Goal: Task Accomplishment & Management: Manage account settings

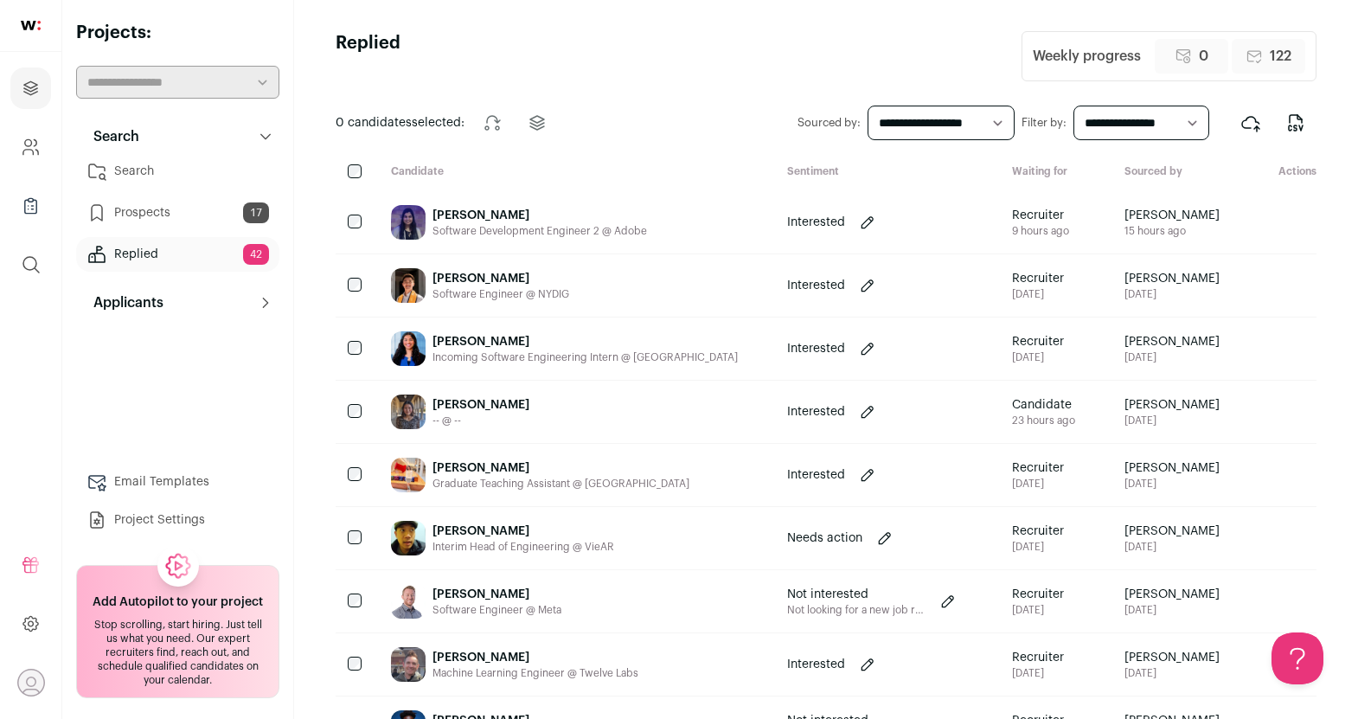
click at [176, 179] on link "Search" at bounding box center [177, 171] width 203 height 35
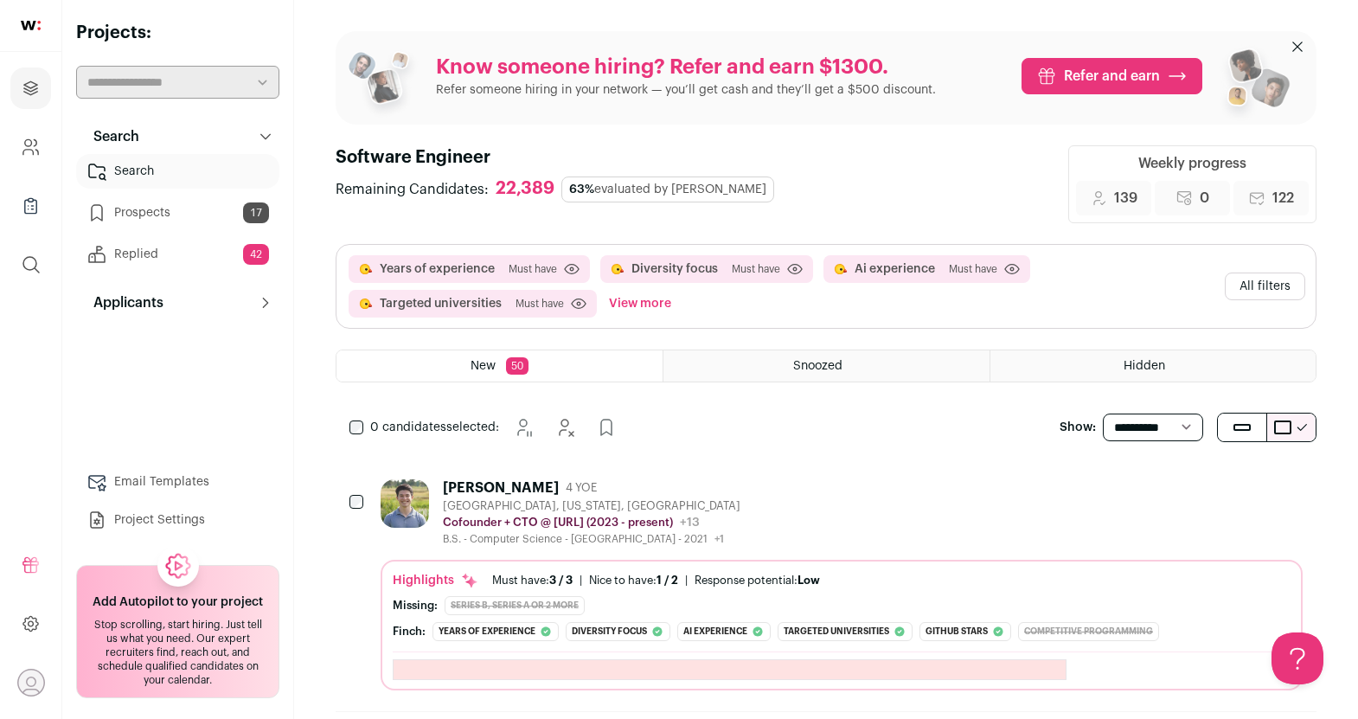
click at [760, 484] on div "[PERSON_NAME] 4 YOE [GEOGRAPHIC_DATA], [US_STATE], [GEOGRAPHIC_DATA] Cofounder …" at bounding box center [842, 512] width 922 height 67
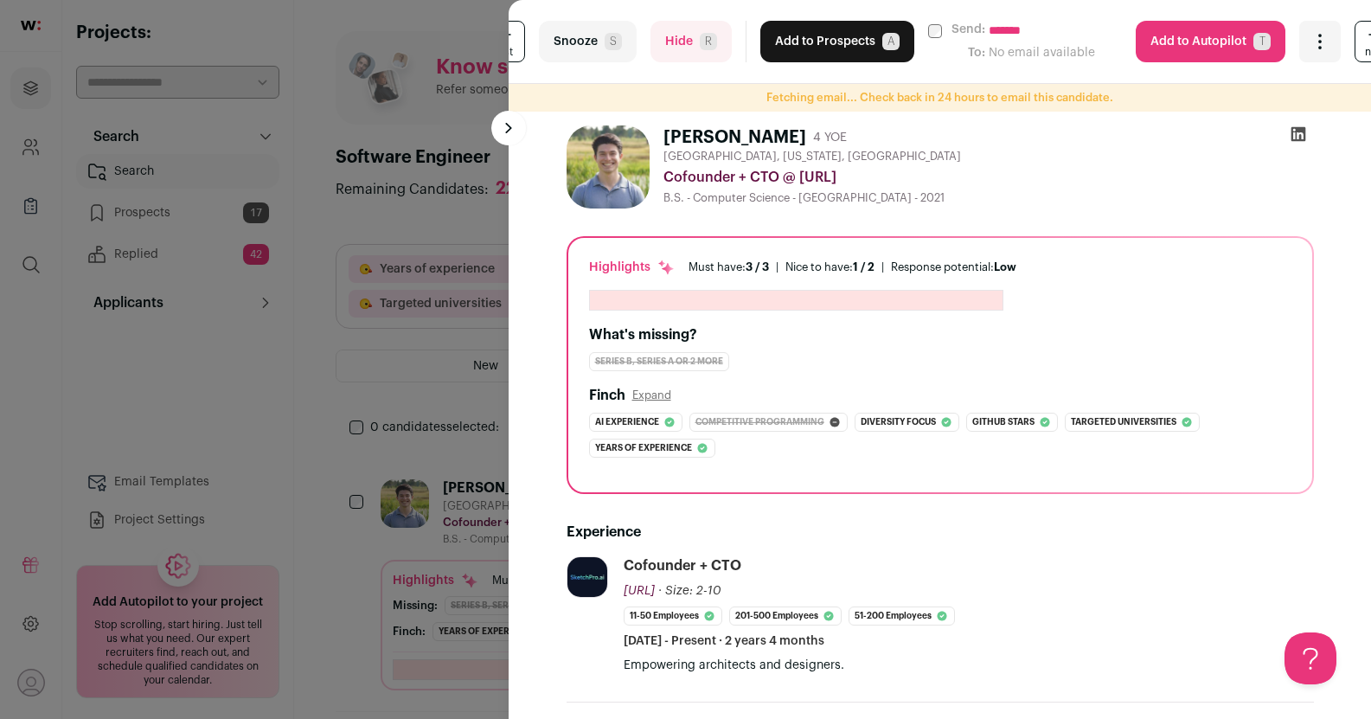
click at [680, 38] on button "Hide R" at bounding box center [691, 42] width 81 height 42
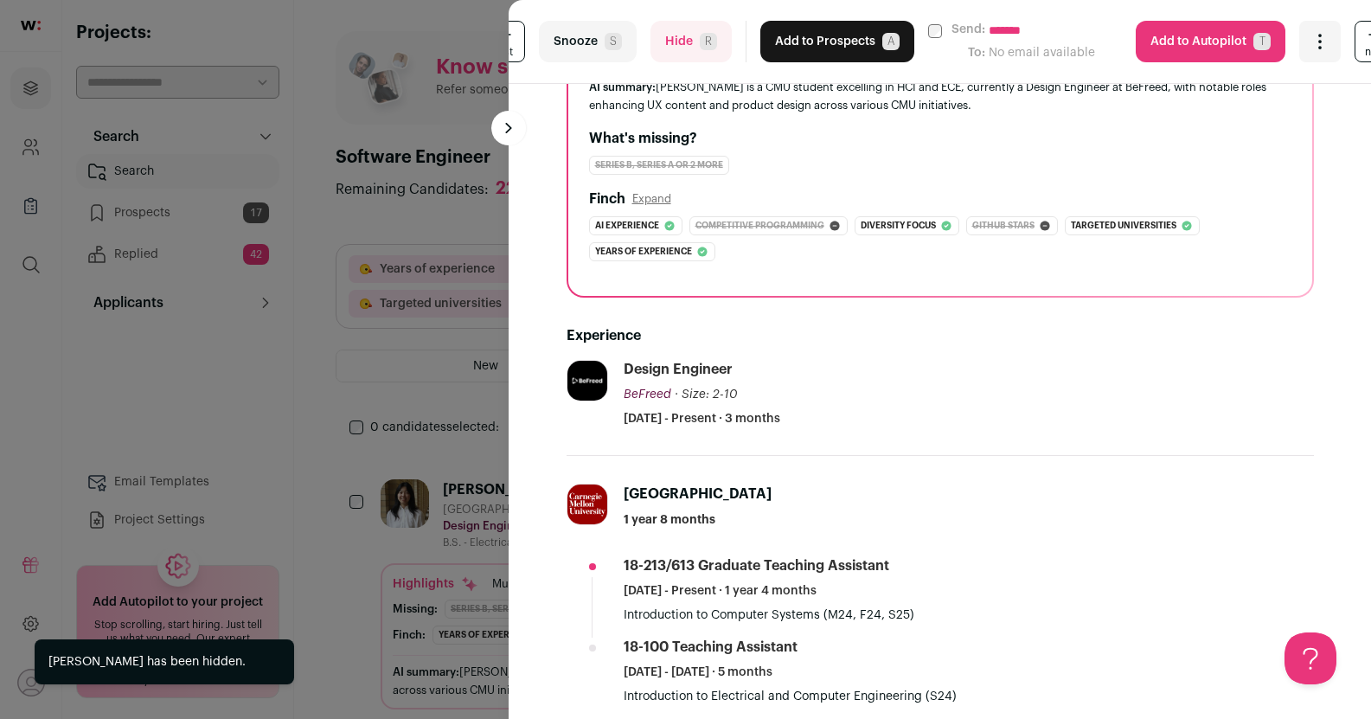
scroll to position [902, 0]
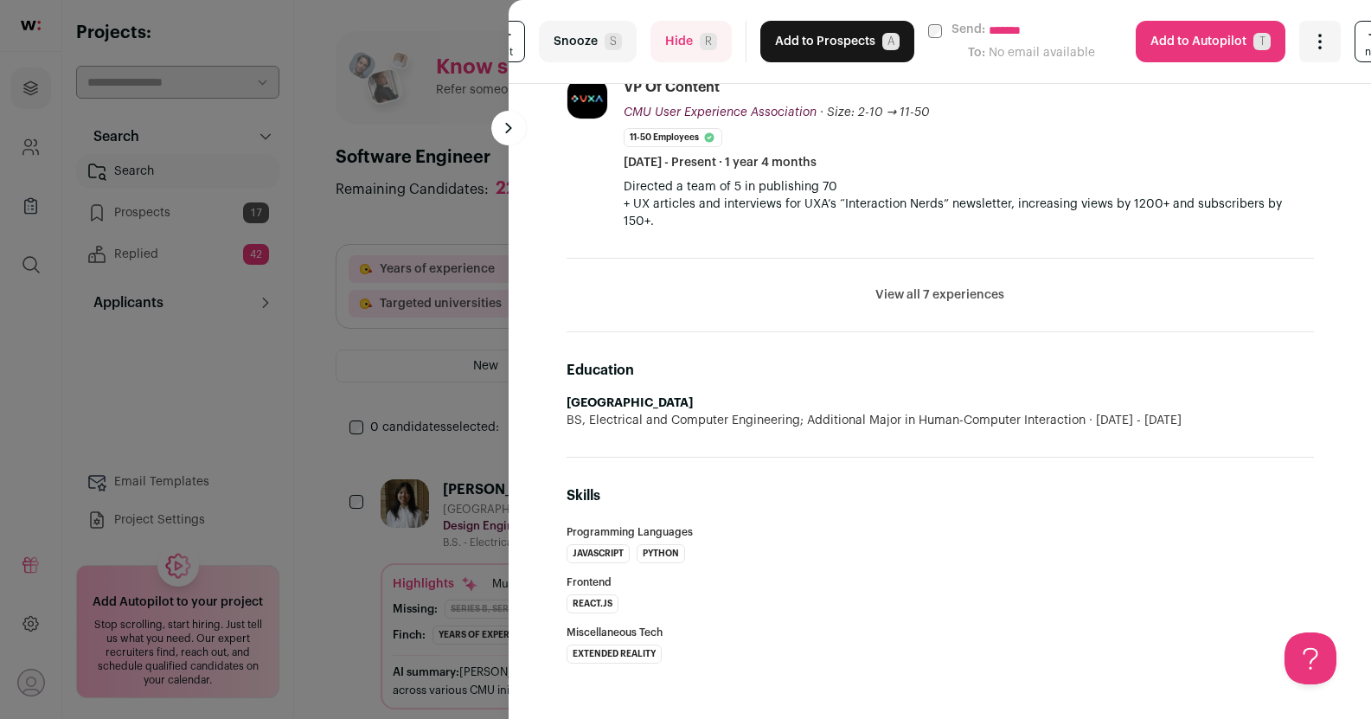
click at [664, 31] on button "Hide R" at bounding box center [691, 42] width 81 height 42
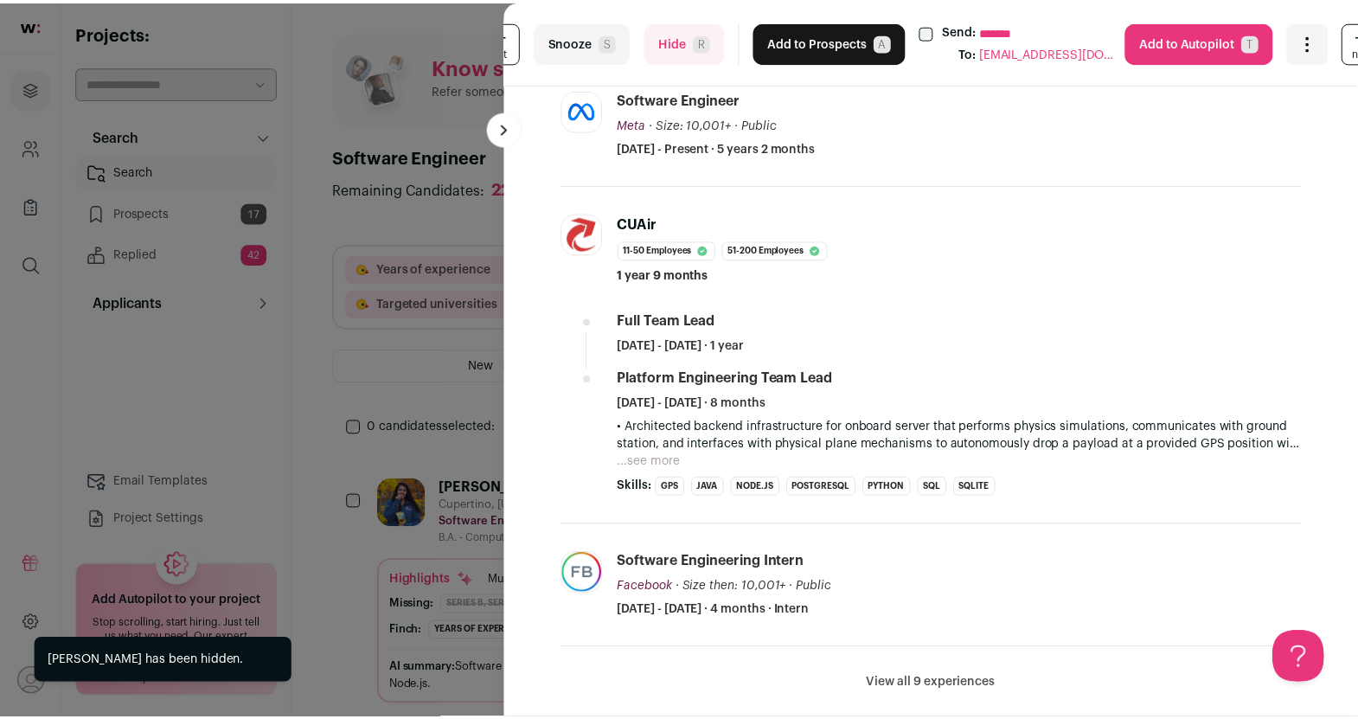
scroll to position [674, 0]
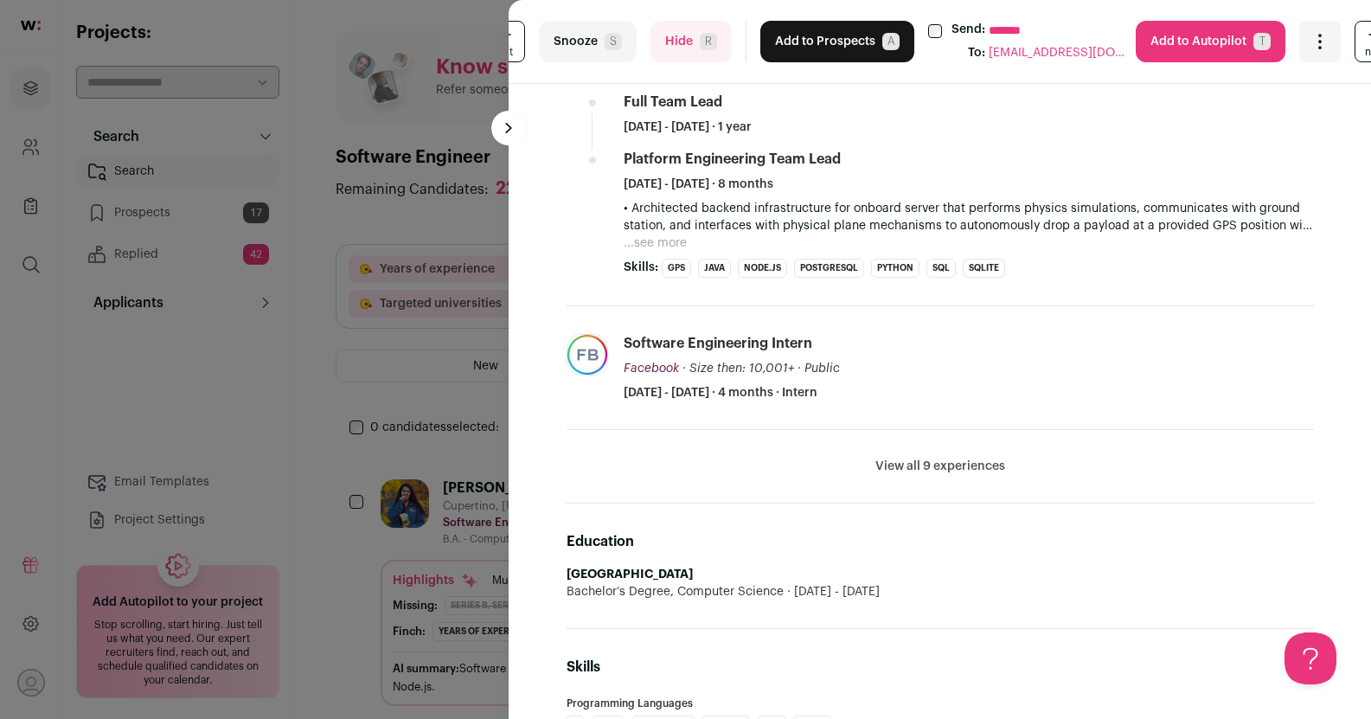
click at [801, 51] on button "Add to Prospects A" at bounding box center [837, 42] width 154 height 42
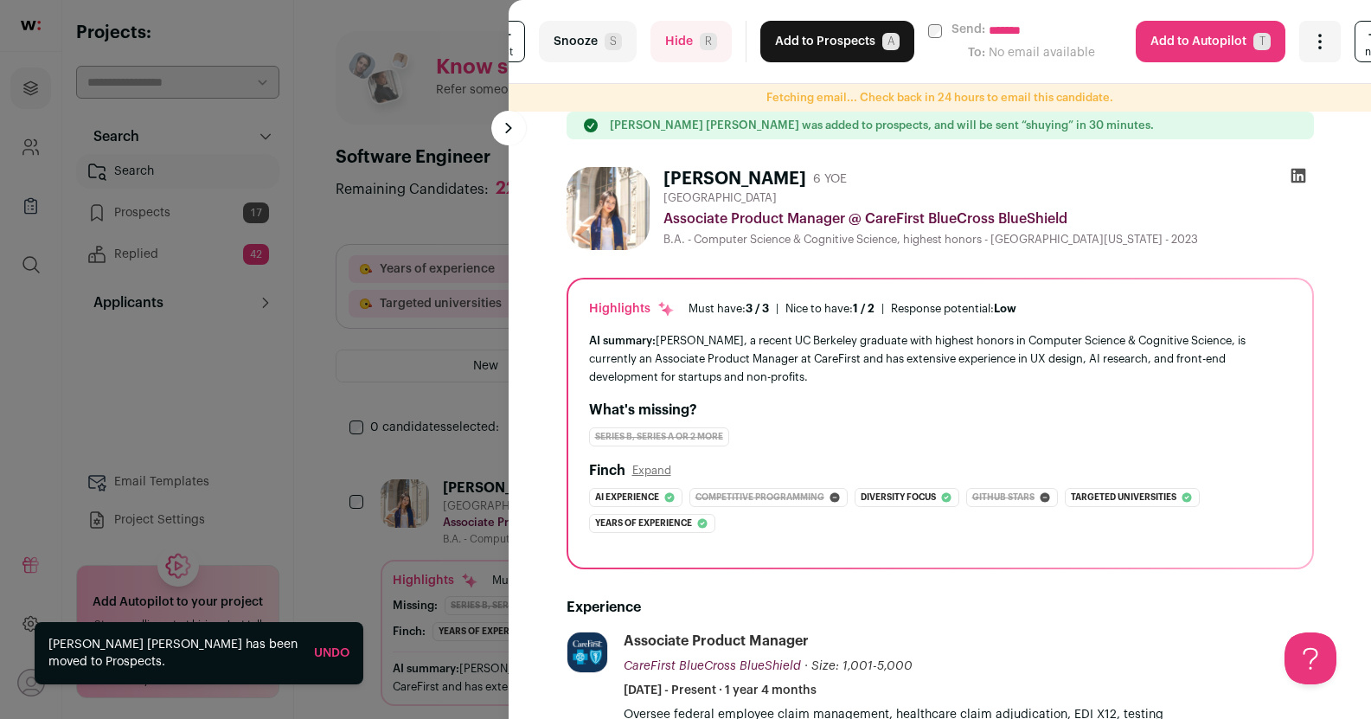
click at [690, 41] on button "Hide R" at bounding box center [691, 42] width 81 height 42
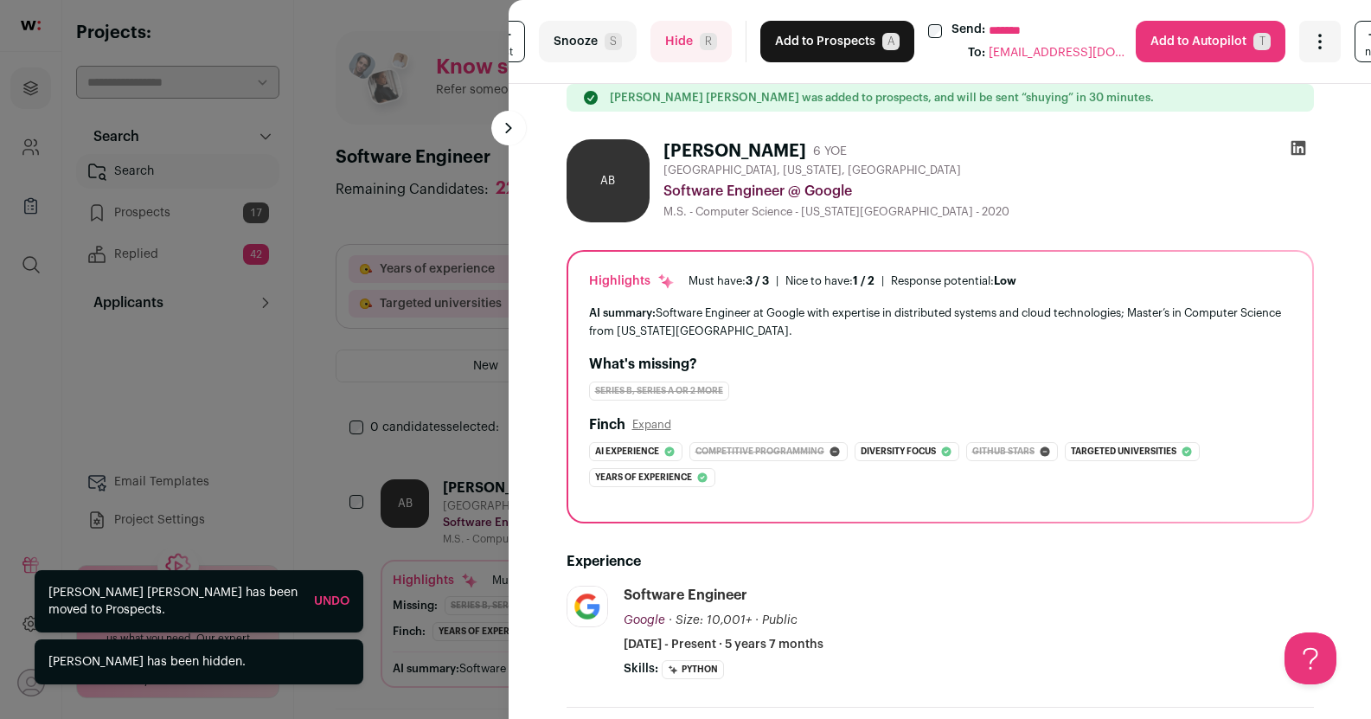
click at [789, 35] on button "Add to Prospects A" at bounding box center [837, 42] width 154 height 42
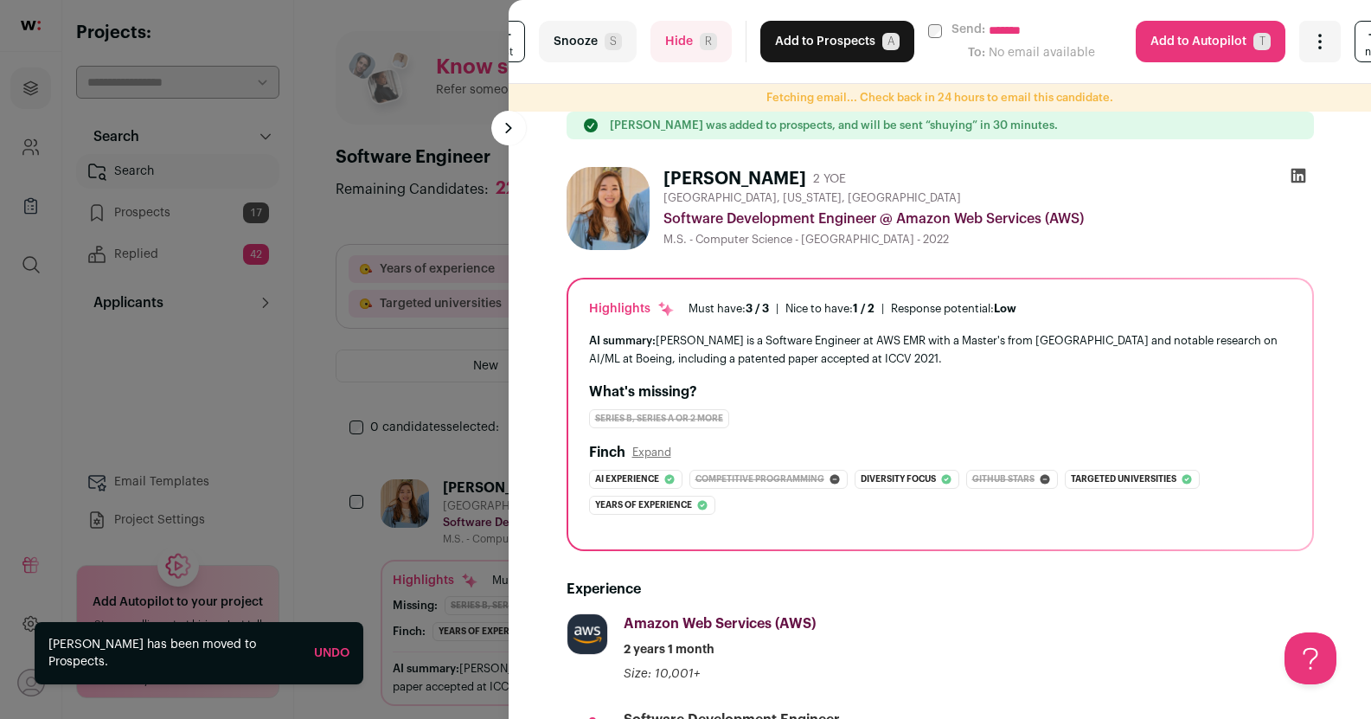
click at [804, 35] on button "Add to Prospects A" at bounding box center [837, 42] width 154 height 42
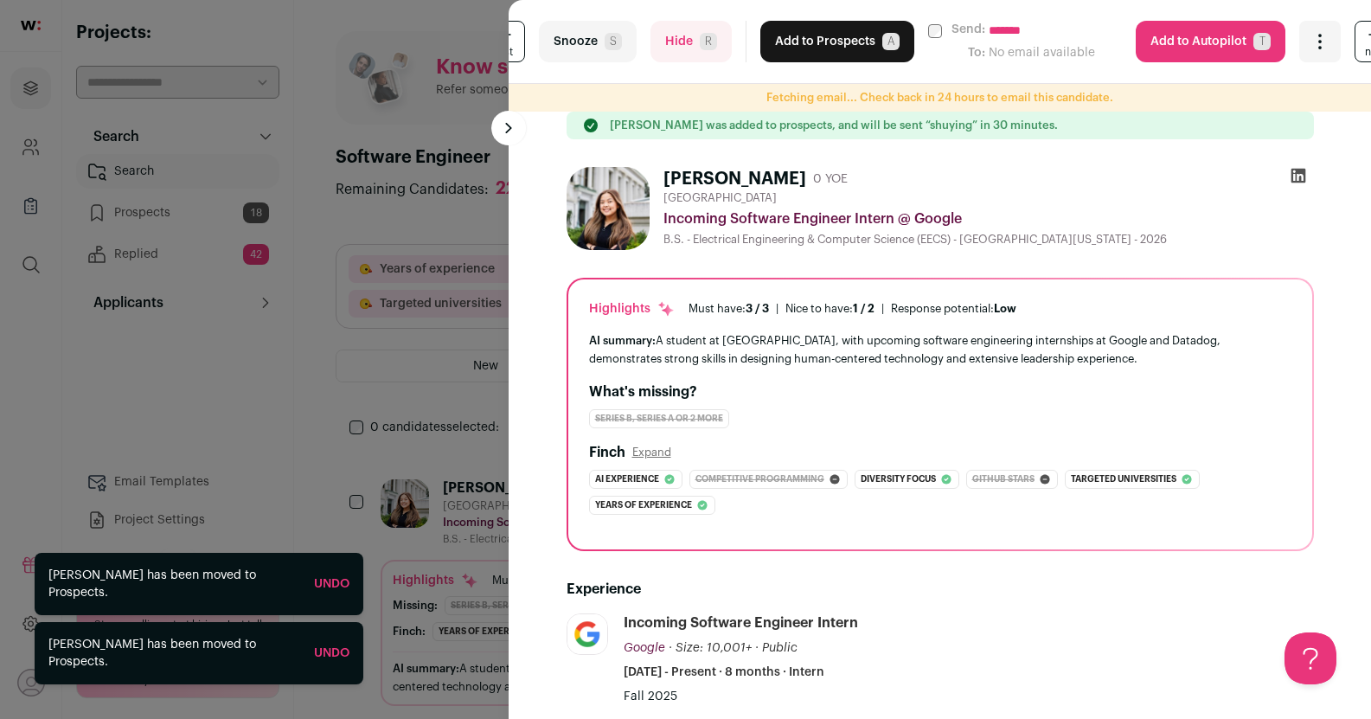
click at [804, 35] on button "Add to Prospects A" at bounding box center [837, 42] width 154 height 42
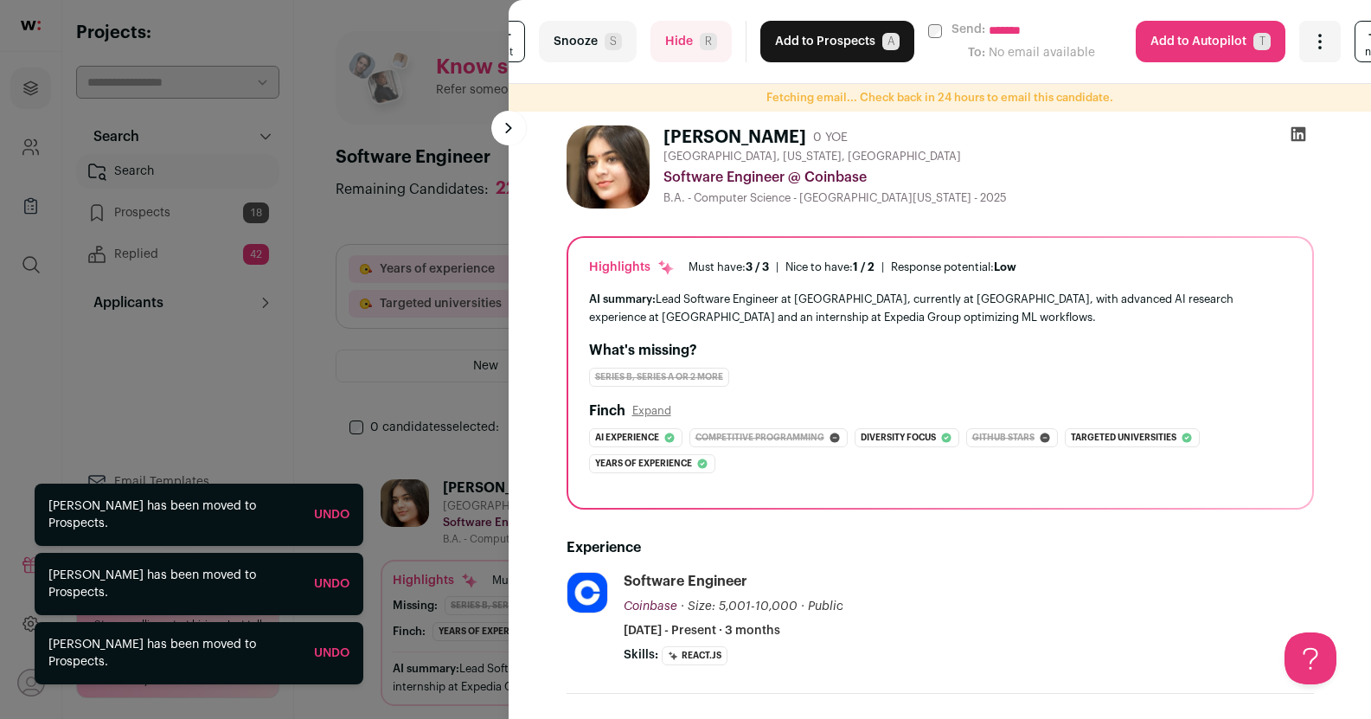
click at [804, 35] on button "Add to Prospects A" at bounding box center [837, 42] width 154 height 42
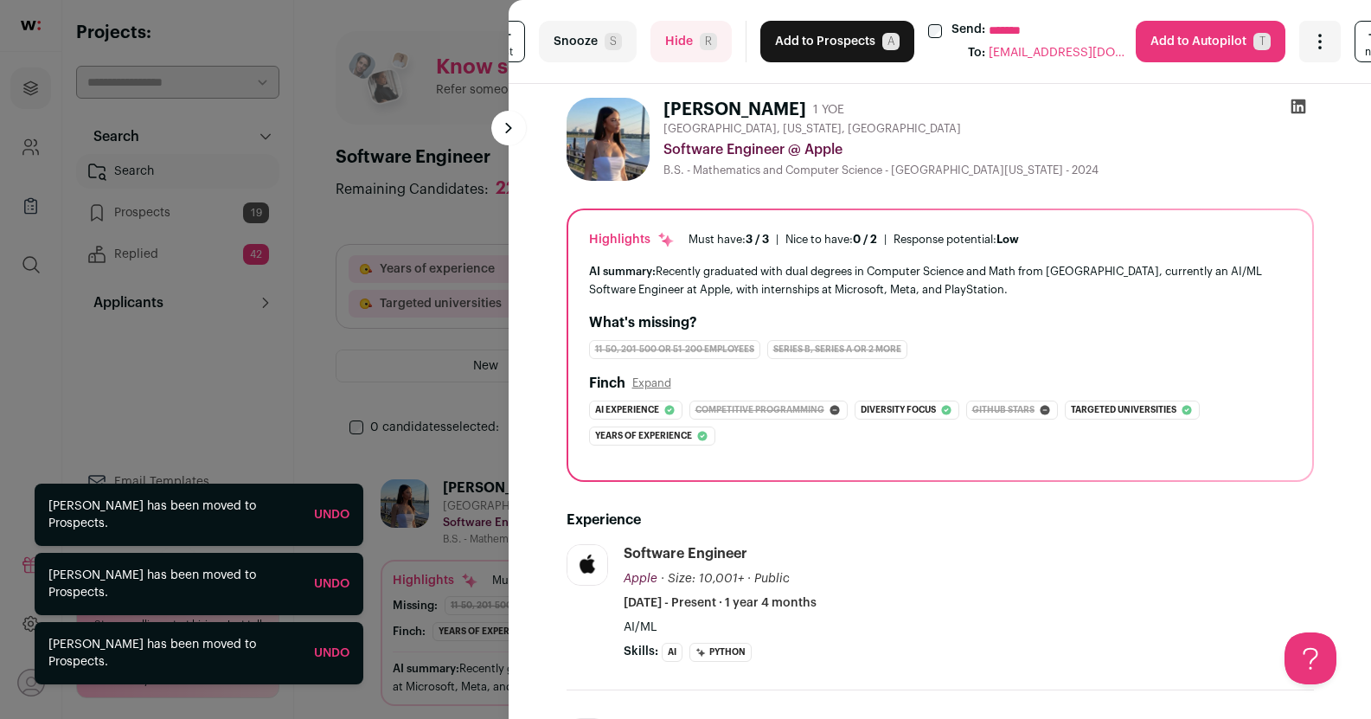
click at [804, 35] on button "Add to Prospects A" at bounding box center [837, 42] width 154 height 42
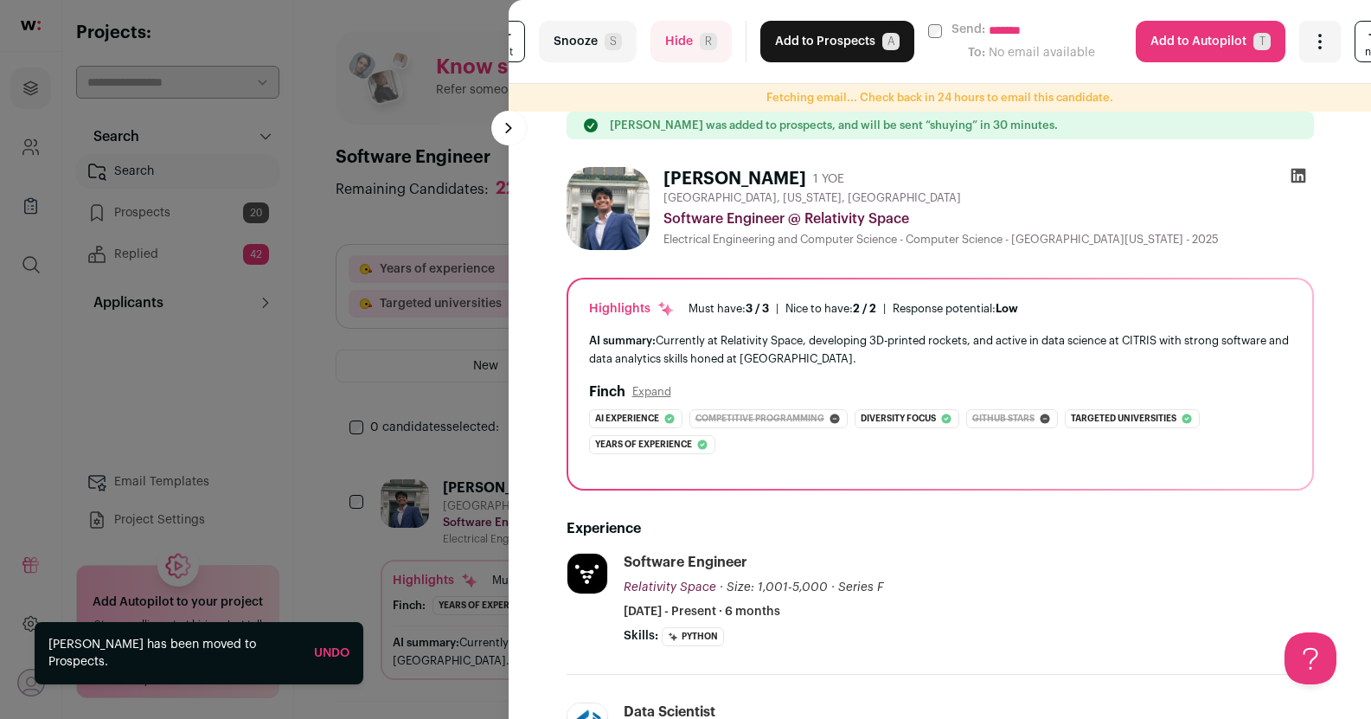
drag, startPoint x: 804, startPoint y: 35, endPoint x: 723, endPoint y: 77, distance: 90.9
click at [729, 81] on div "**********" at bounding box center [940, 42] width 863 height 84
click at [700, 41] on span "R" at bounding box center [708, 41] width 17 height 17
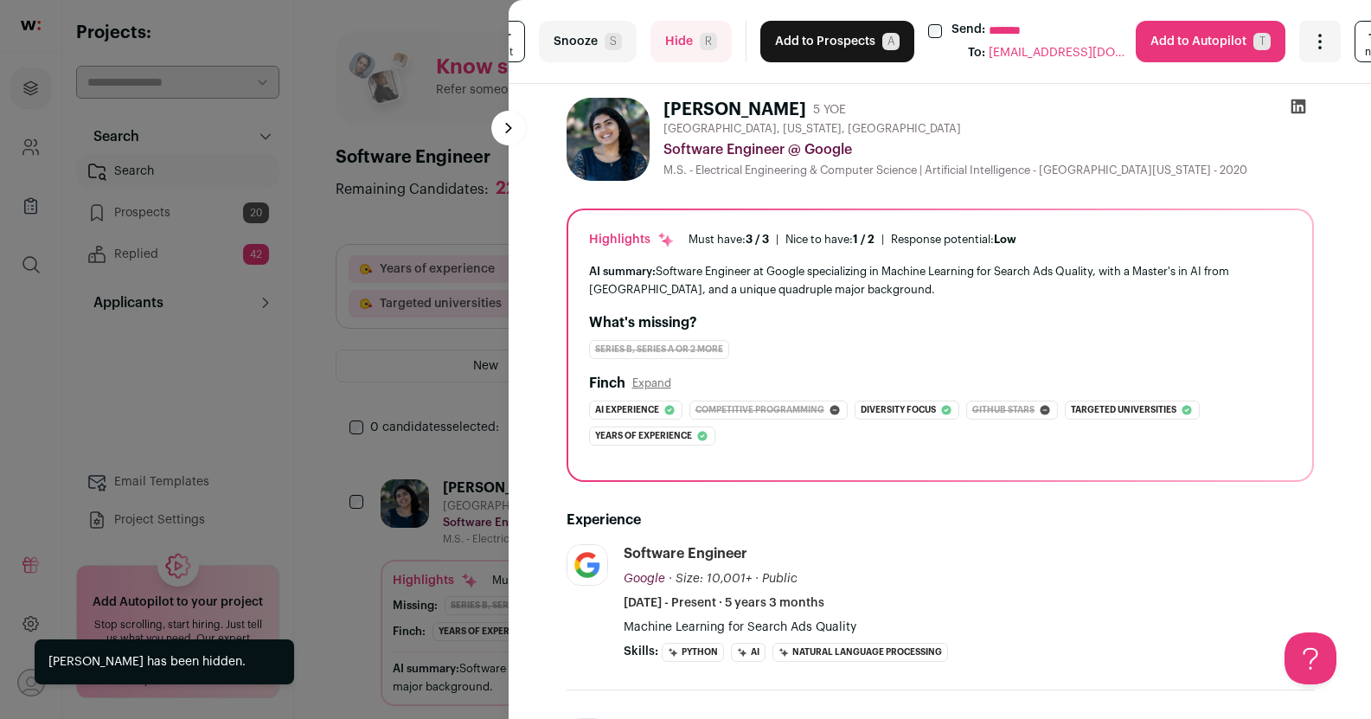
click at [796, 39] on button "Add to Prospects A" at bounding box center [837, 42] width 154 height 42
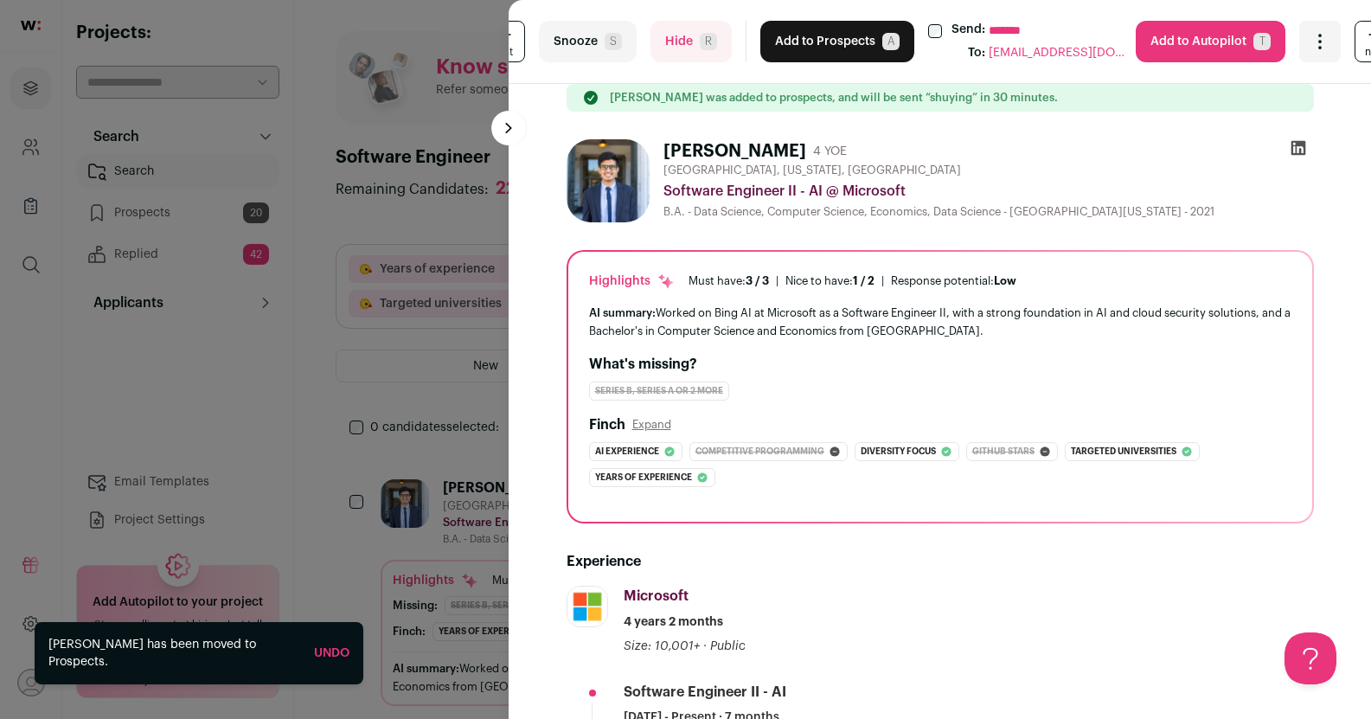
click at [796, 39] on button "Add to Prospects A" at bounding box center [837, 42] width 154 height 42
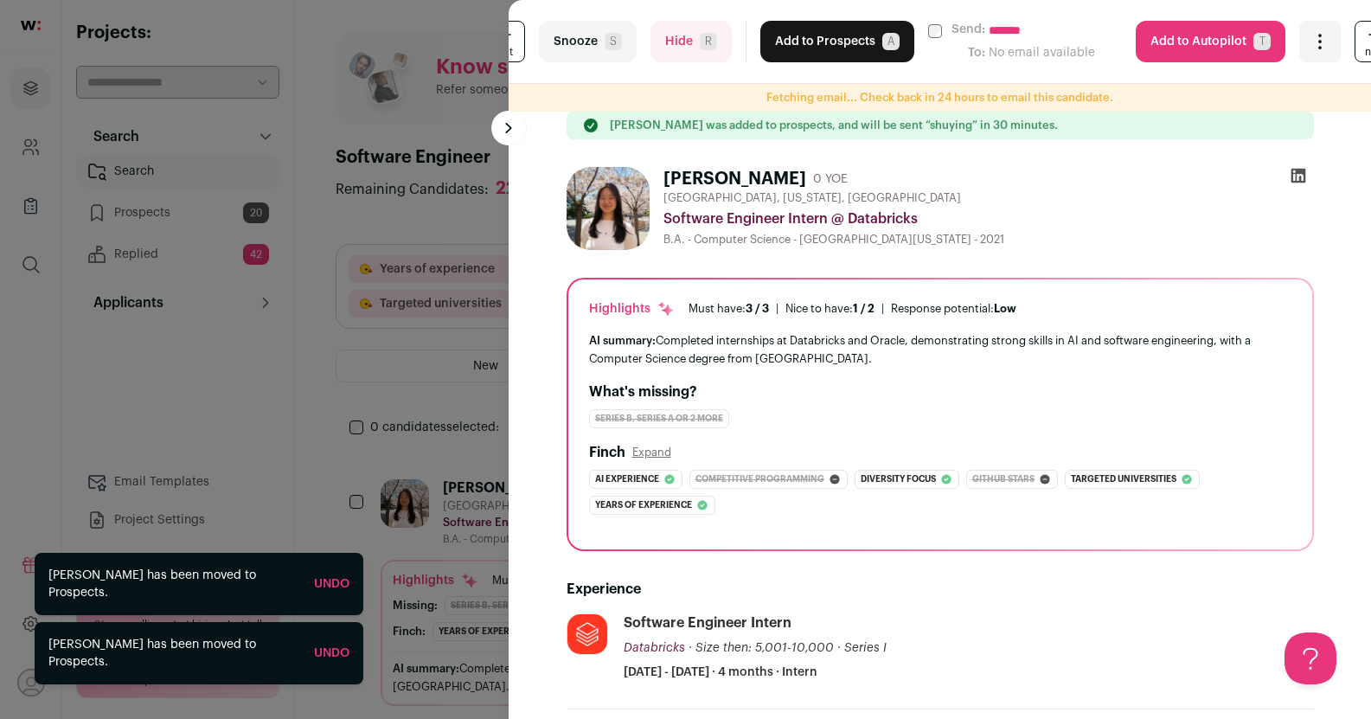
click at [796, 39] on button "Add to Prospects A" at bounding box center [837, 42] width 154 height 42
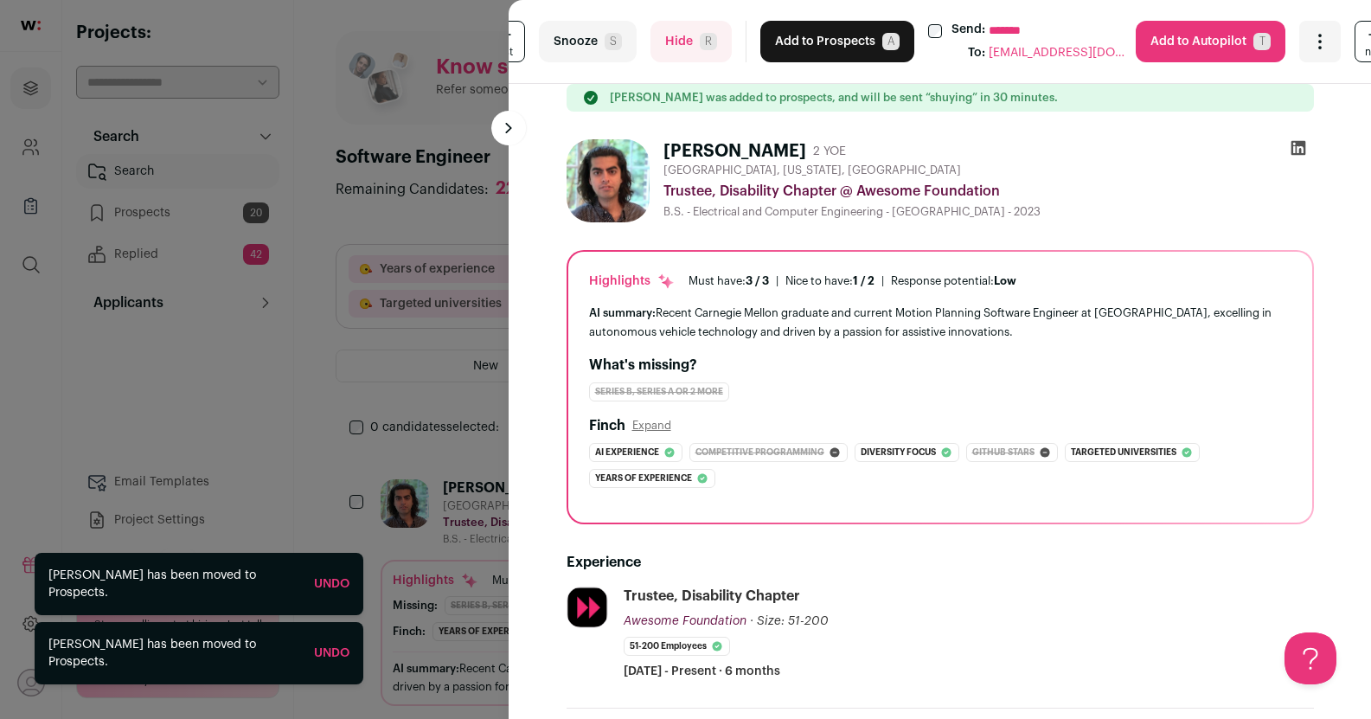
click at [715, 40] on button "Hide R" at bounding box center [691, 42] width 81 height 42
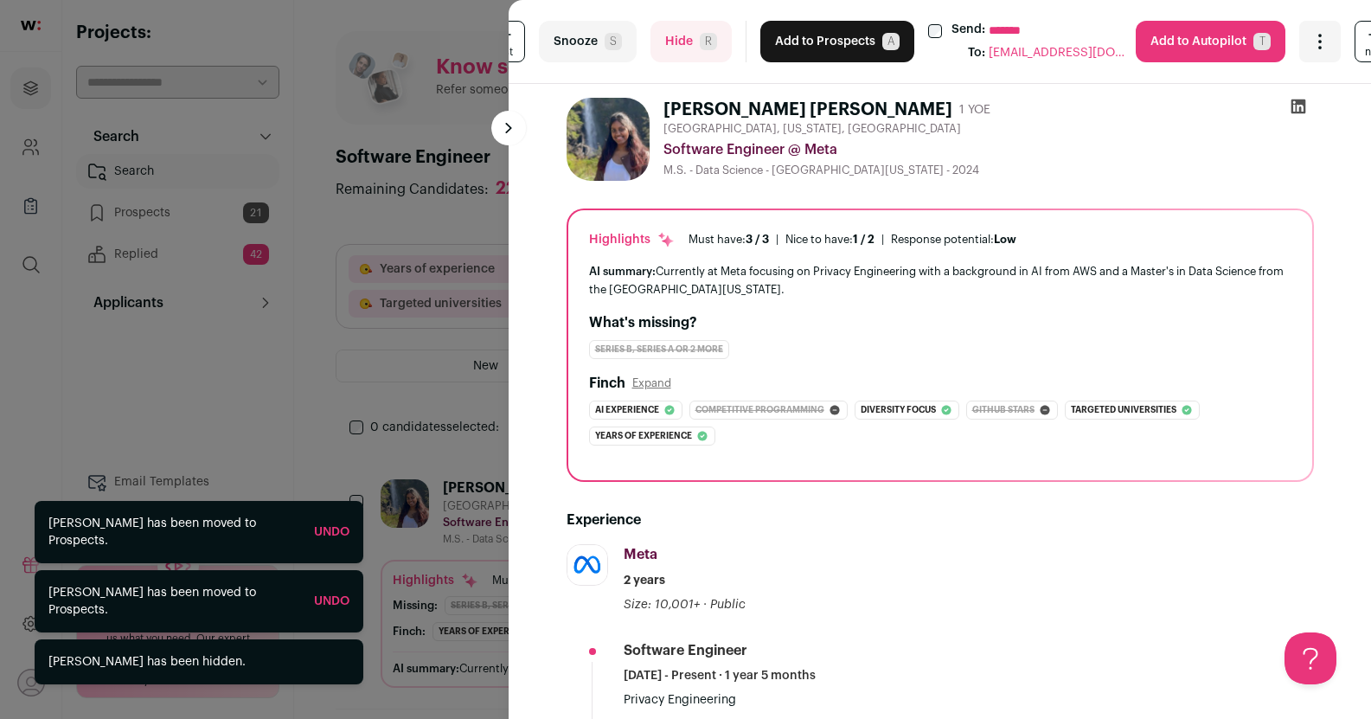
click at [804, 38] on button "Add to Prospects A" at bounding box center [837, 42] width 154 height 42
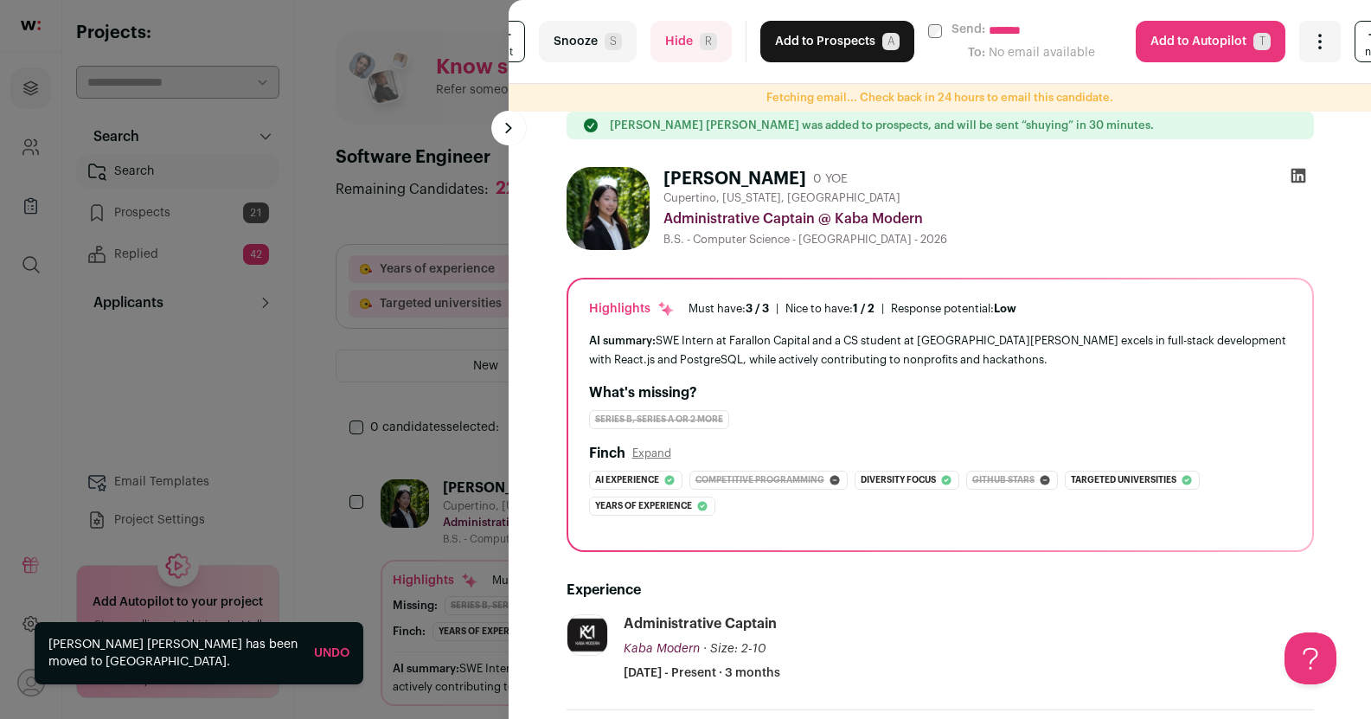
click at [713, 29] on button "Hide R" at bounding box center [691, 42] width 81 height 42
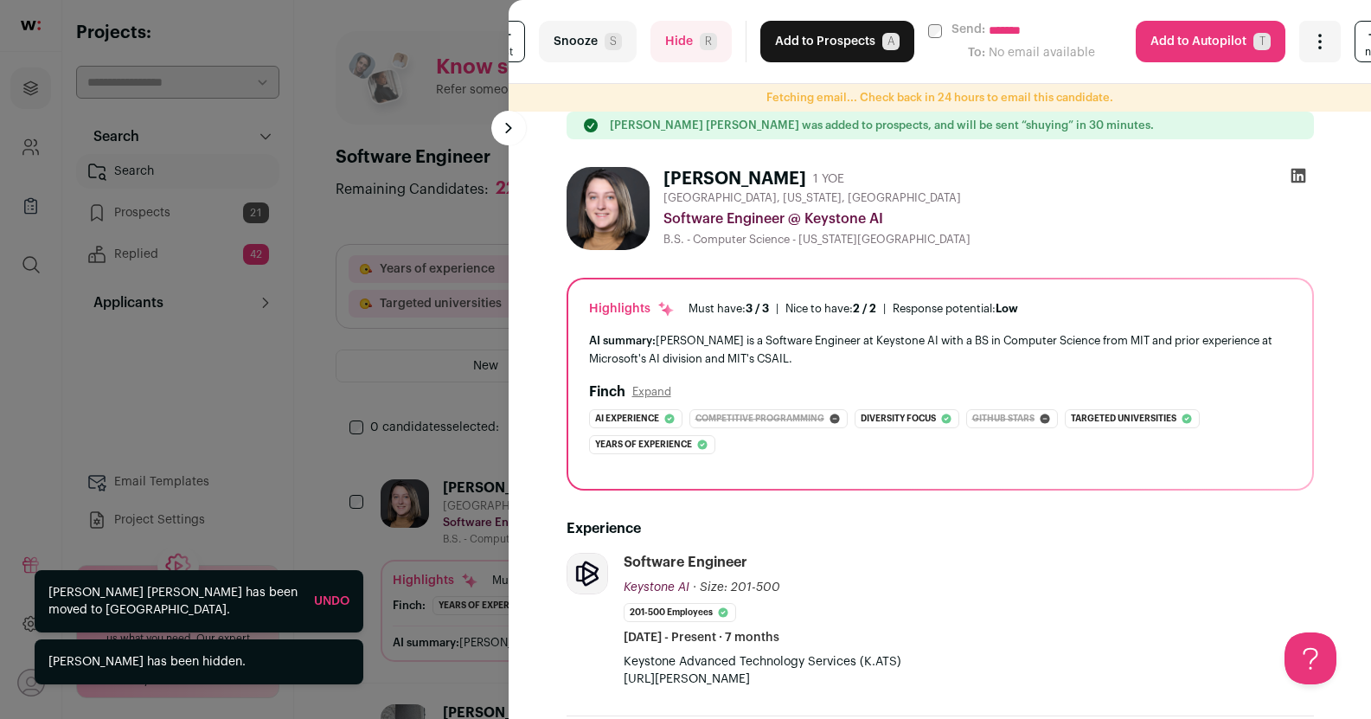
click at [813, 39] on button "Add to Prospects A" at bounding box center [837, 42] width 154 height 42
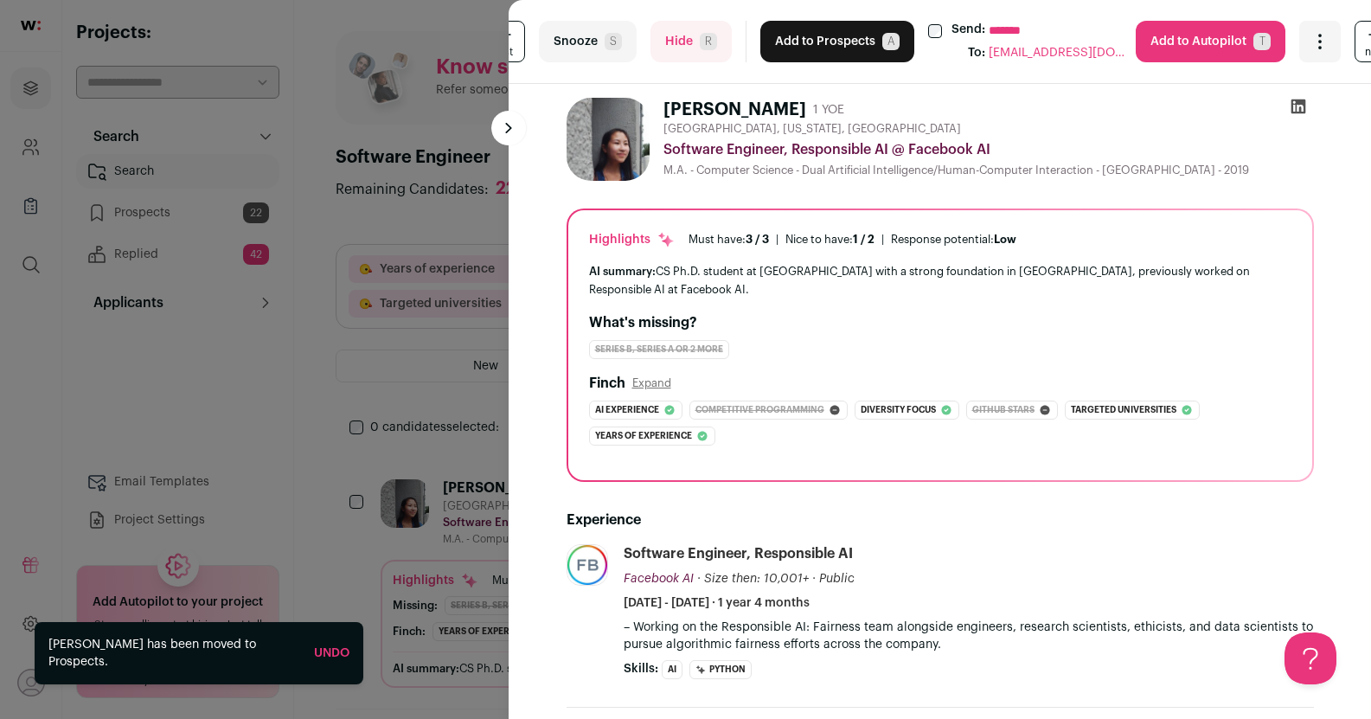
click at [813, 39] on button "Add to Prospects A" at bounding box center [837, 42] width 154 height 42
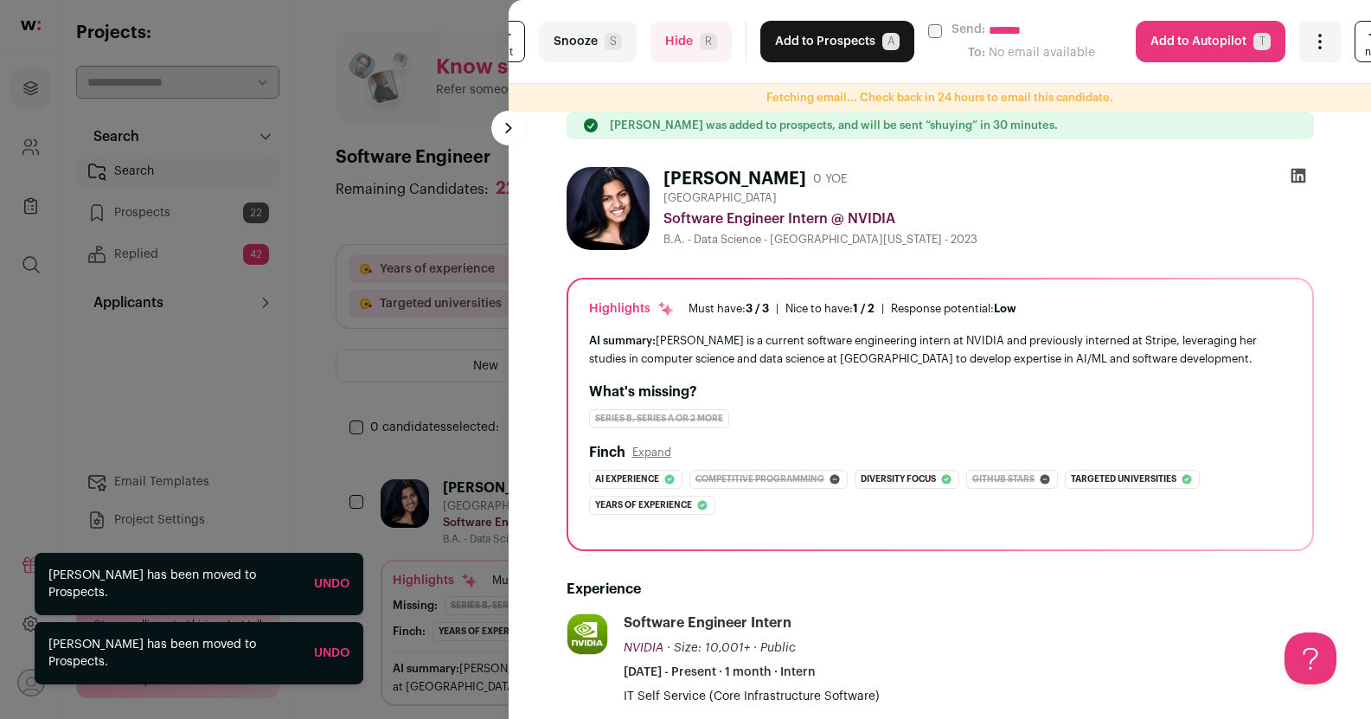
click at [813, 39] on button "Add to Prospects A" at bounding box center [837, 42] width 154 height 42
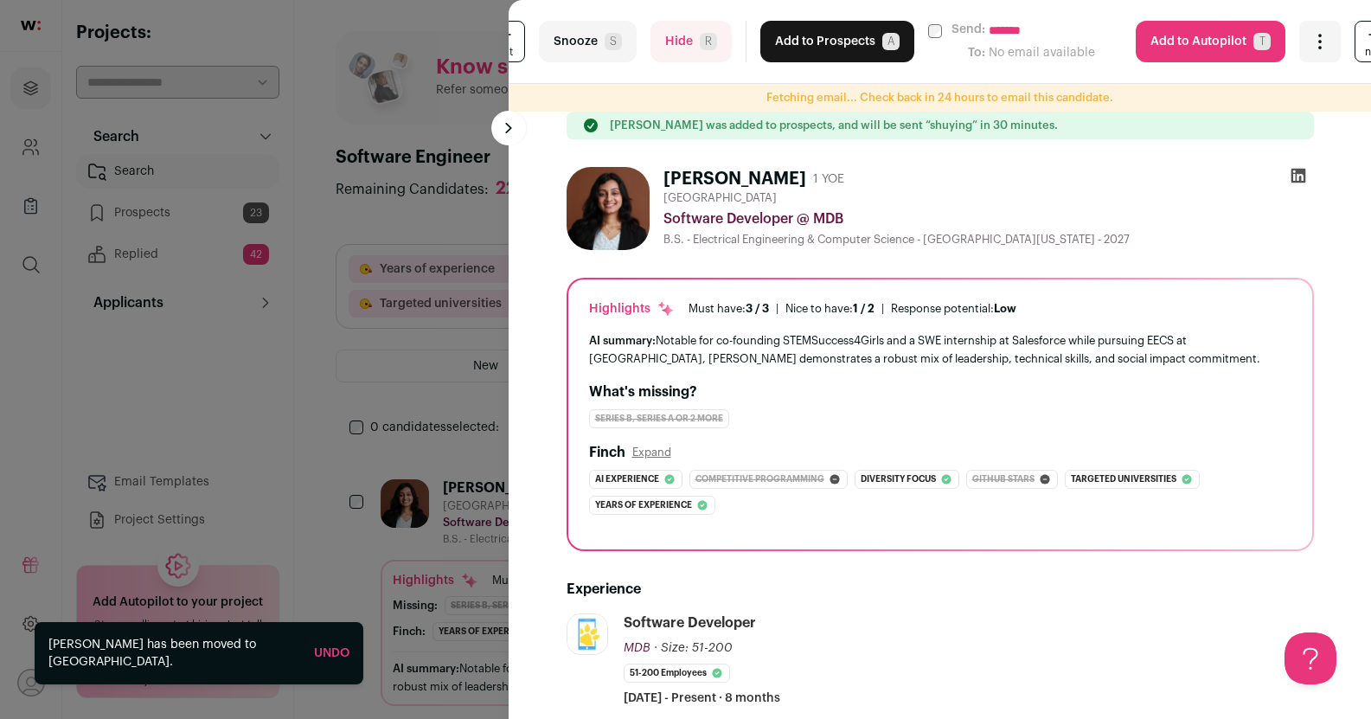
click at [672, 43] on button "Hide R" at bounding box center [691, 42] width 81 height 42
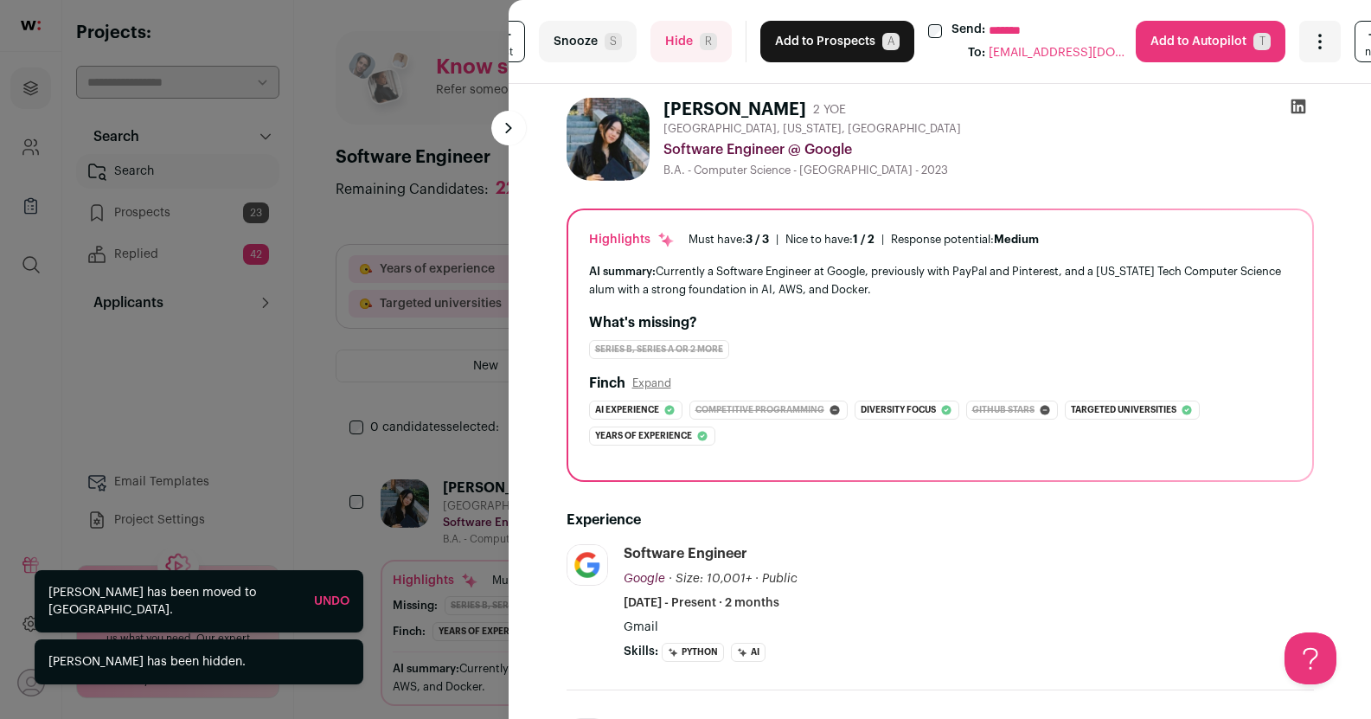
click at [786, 42] on button "Add to Prospects A" at bounding box center [837, 42] width 154 height 42
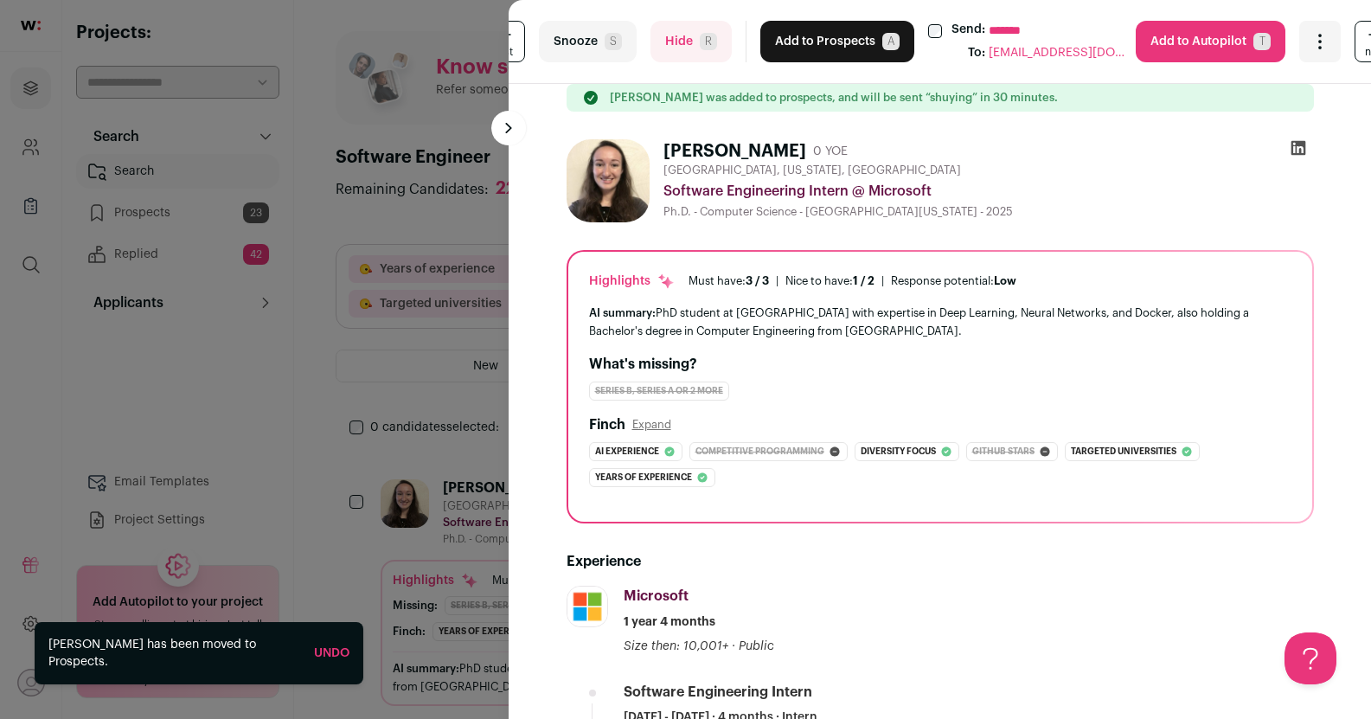
click at [700, 44] on span "R" at bounding box center [708, 41] width 17 height 17
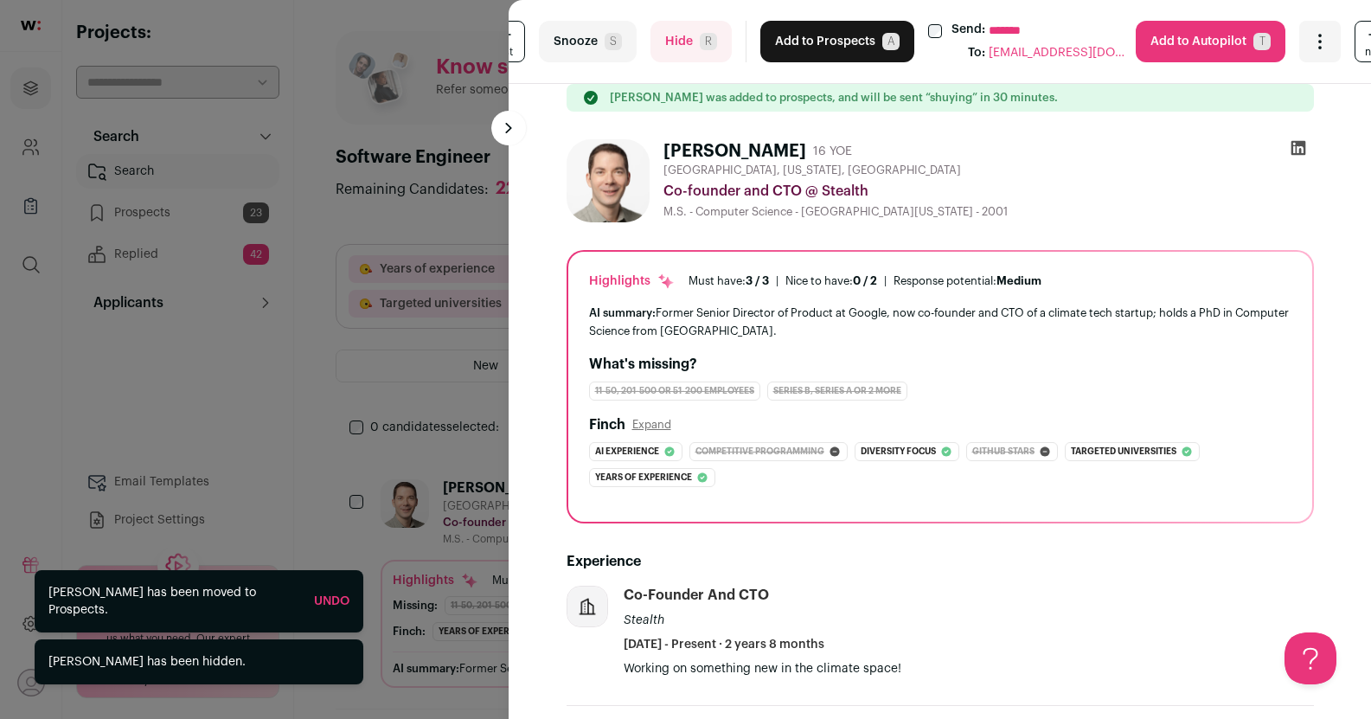
click at [706, 37] on span "R" at bounding box center [708, 41] width 17 height 17
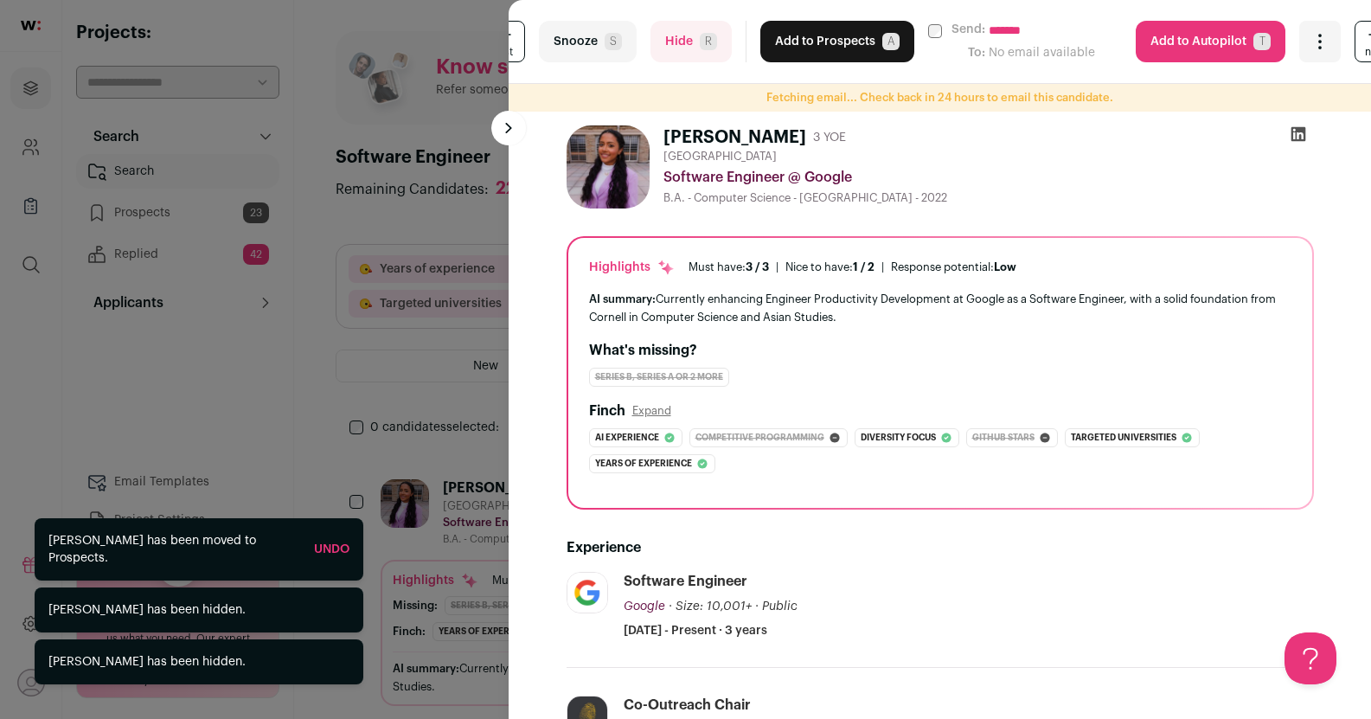
click at [780, 43] on button "Add to Prospects A" at bounding box center [837, 42] width 154 height 42
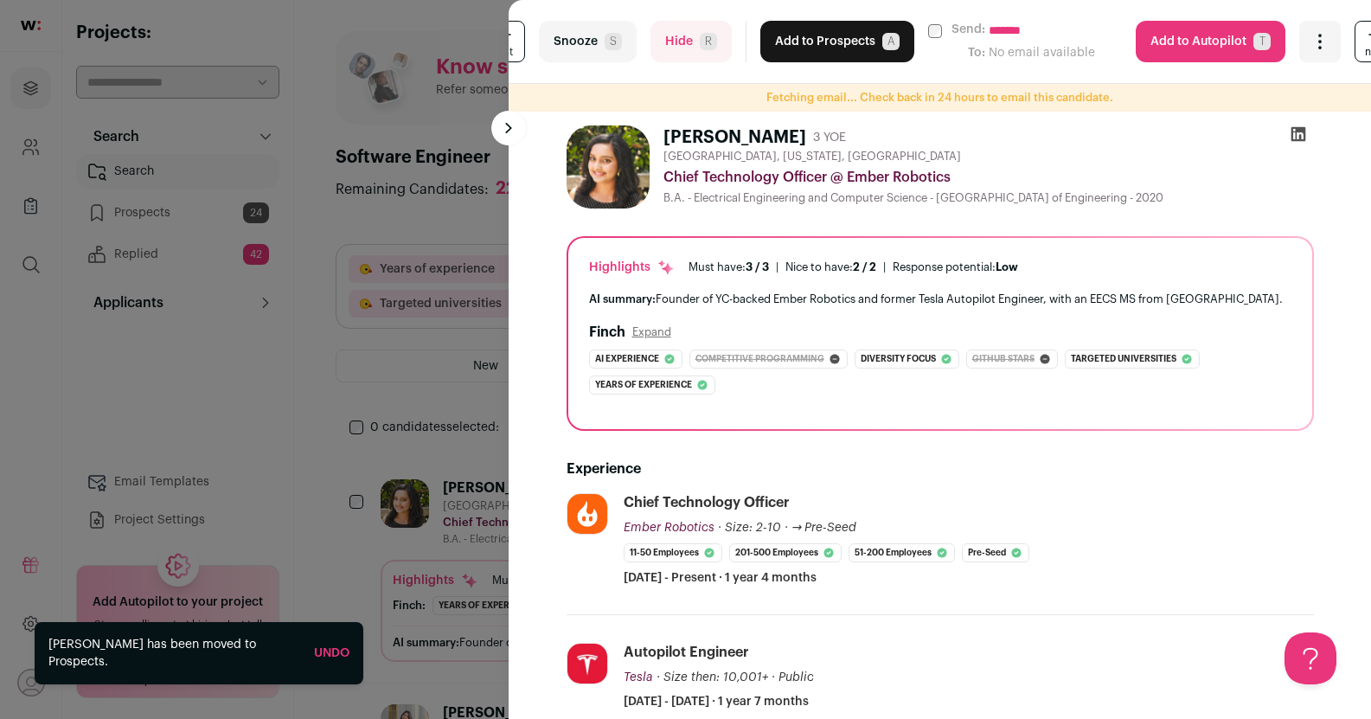
click at [679, 48] on button "Hide R" at bounding box center [691, 42] width 81 height 42
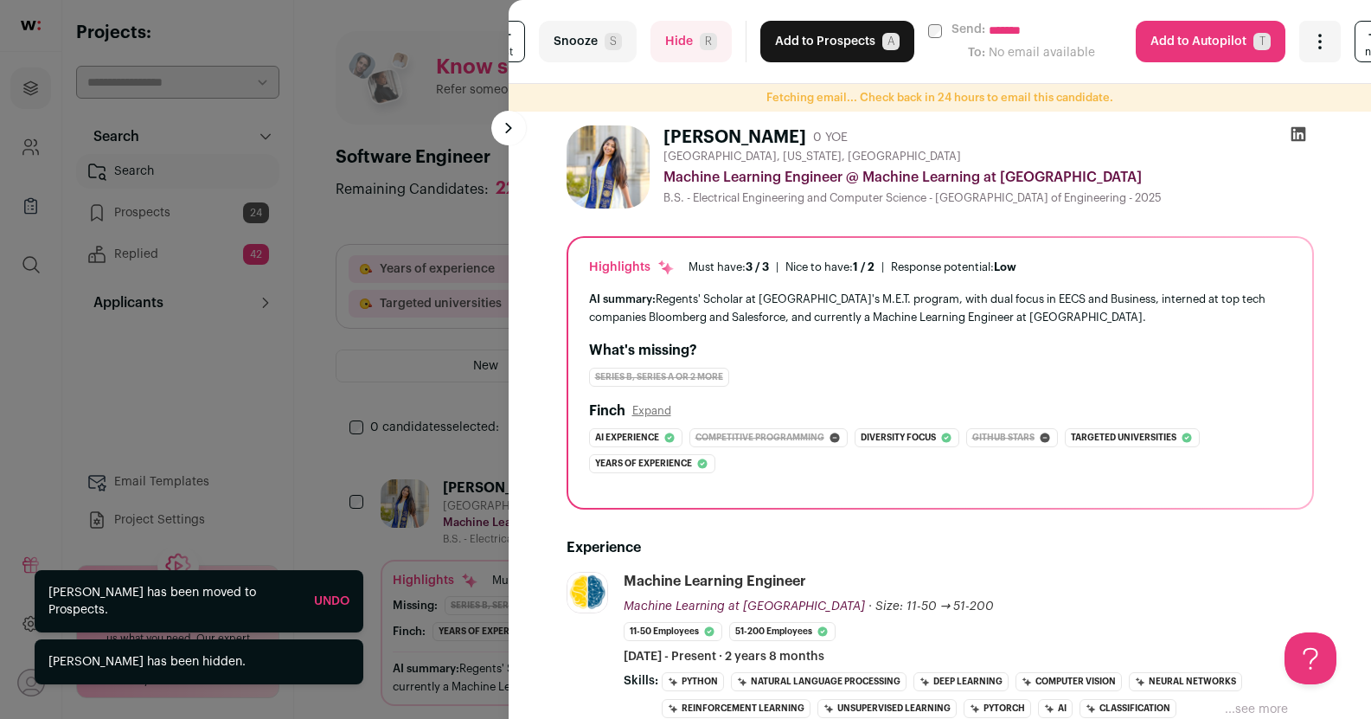
click at [700, 36] on span "R" at bounding box center [708, 41] width 17 height 17
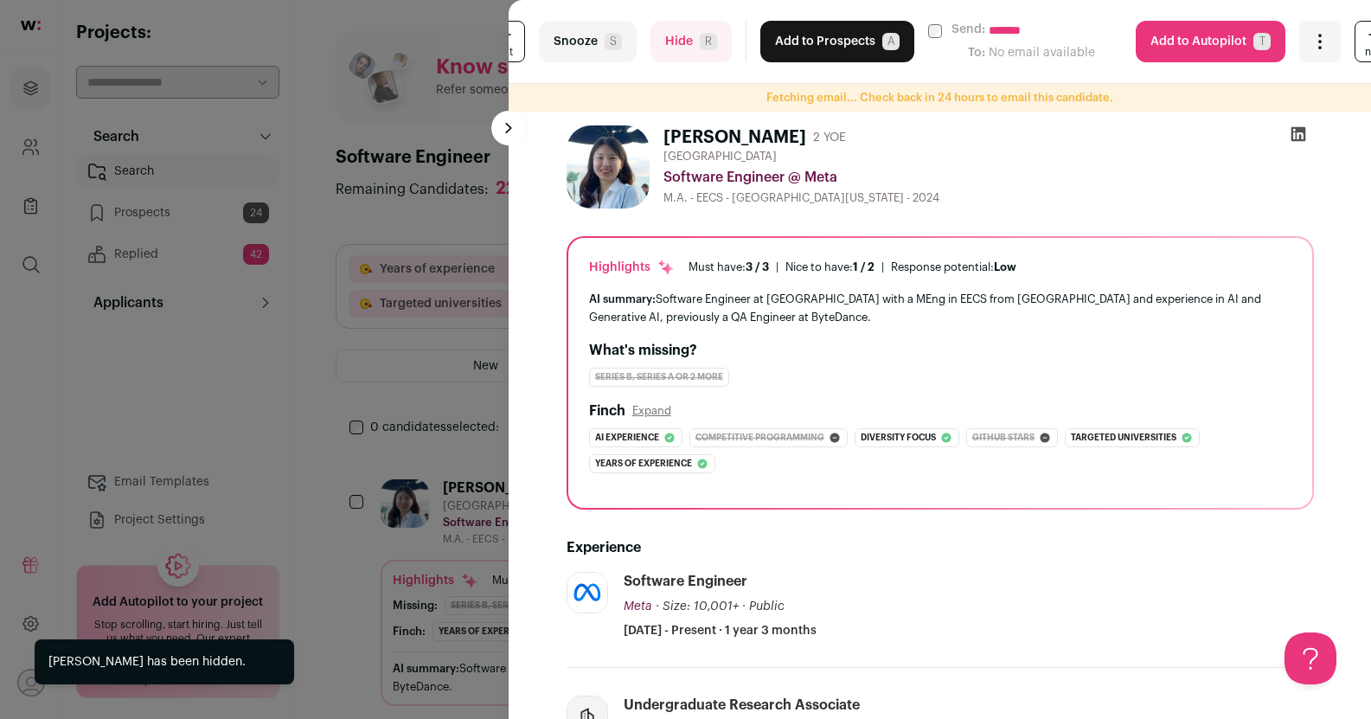
click at [810, 37] on button "Add to Prospects A" at bounding box center [837, 42] width 154 height 42
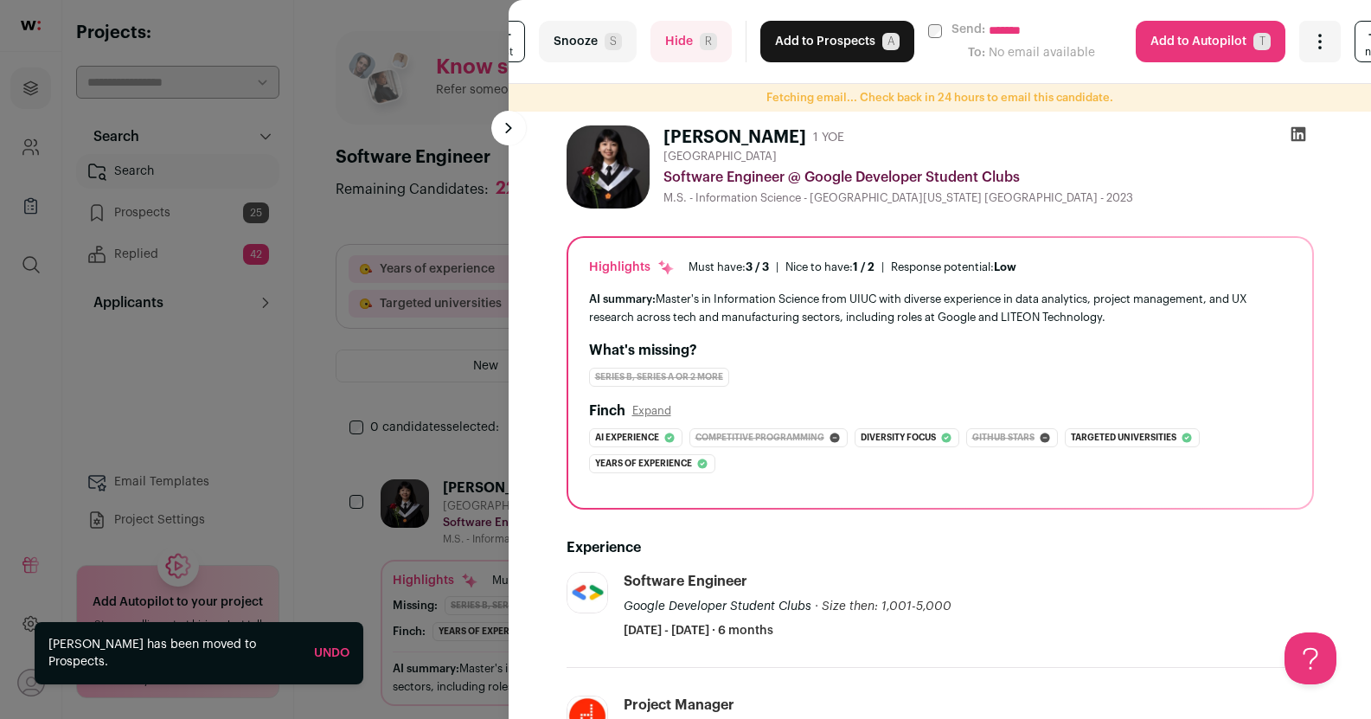
click at [700, 47] on span "R" at bounding box center [708, 41] width 17 height 17
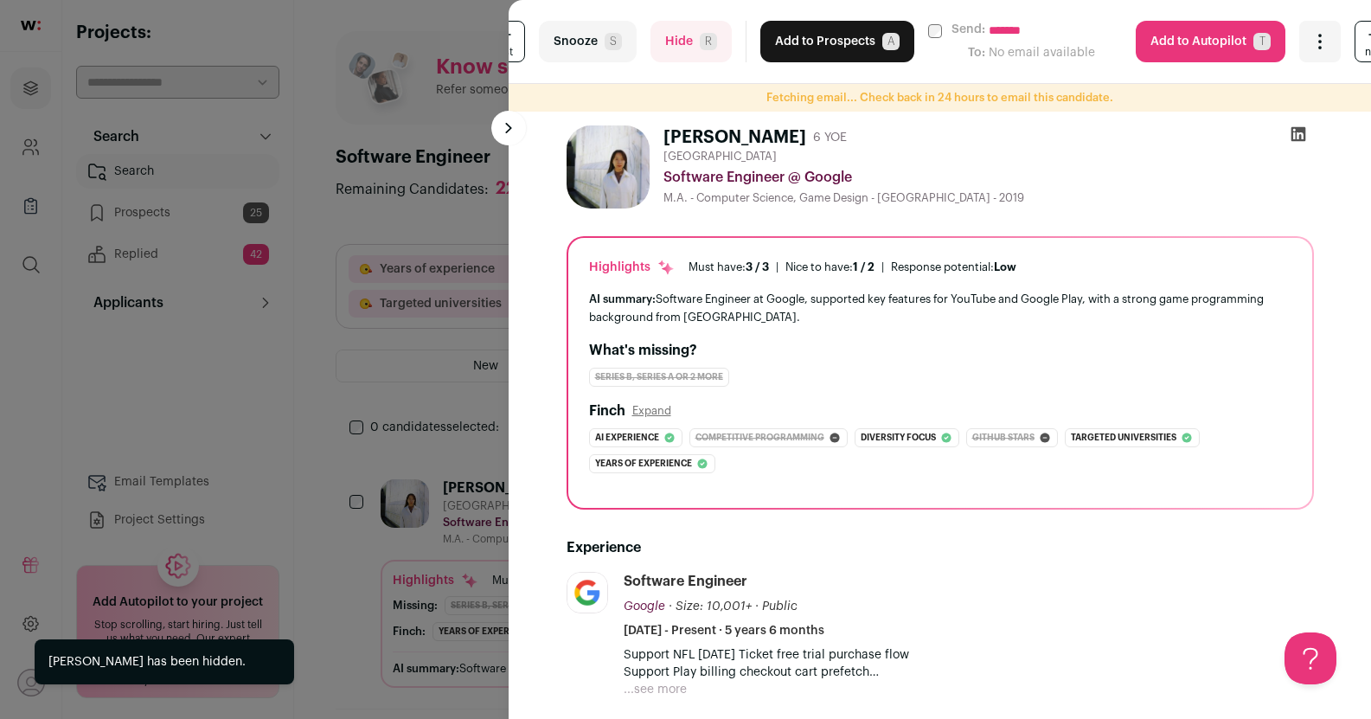
click at [824, 56] on button "Add to Prospects A" at bounding box center [837, 42] width 154 height 42
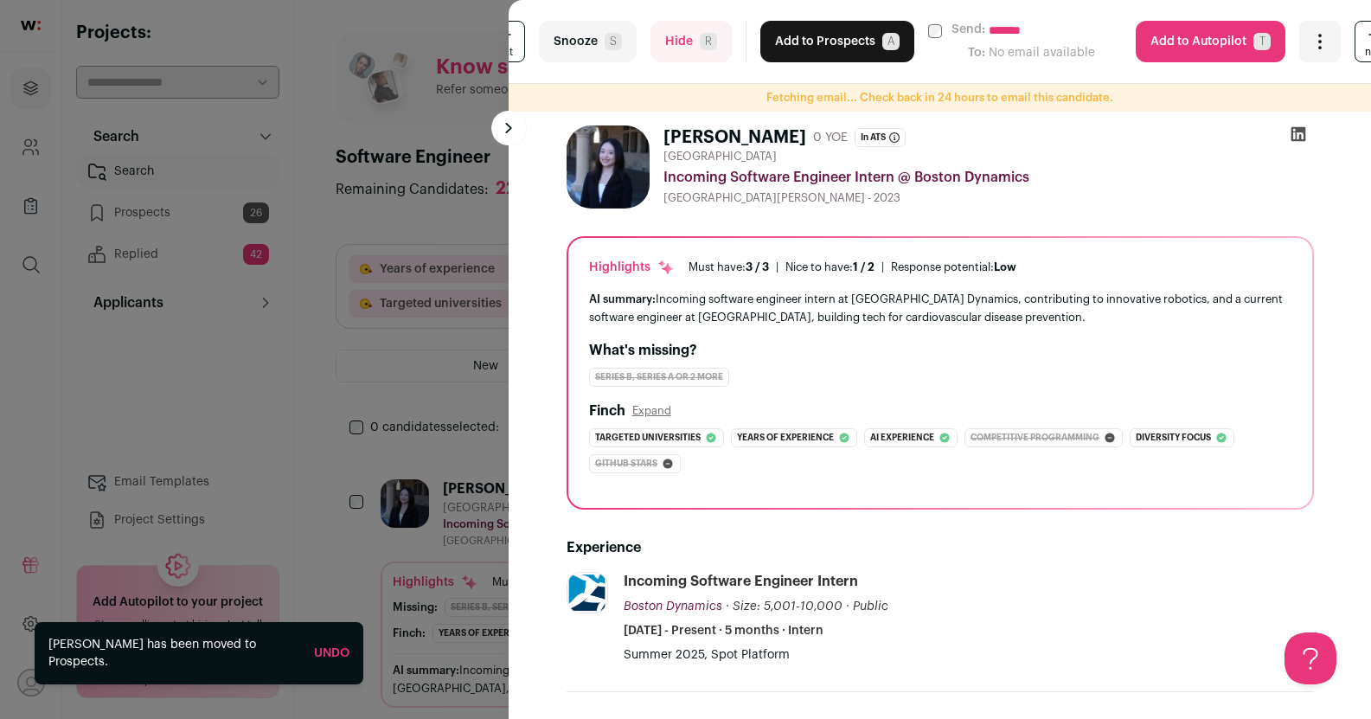
click at [689, 47] on button "Hide R" at bounding box center [691, 42] width 81 height 42
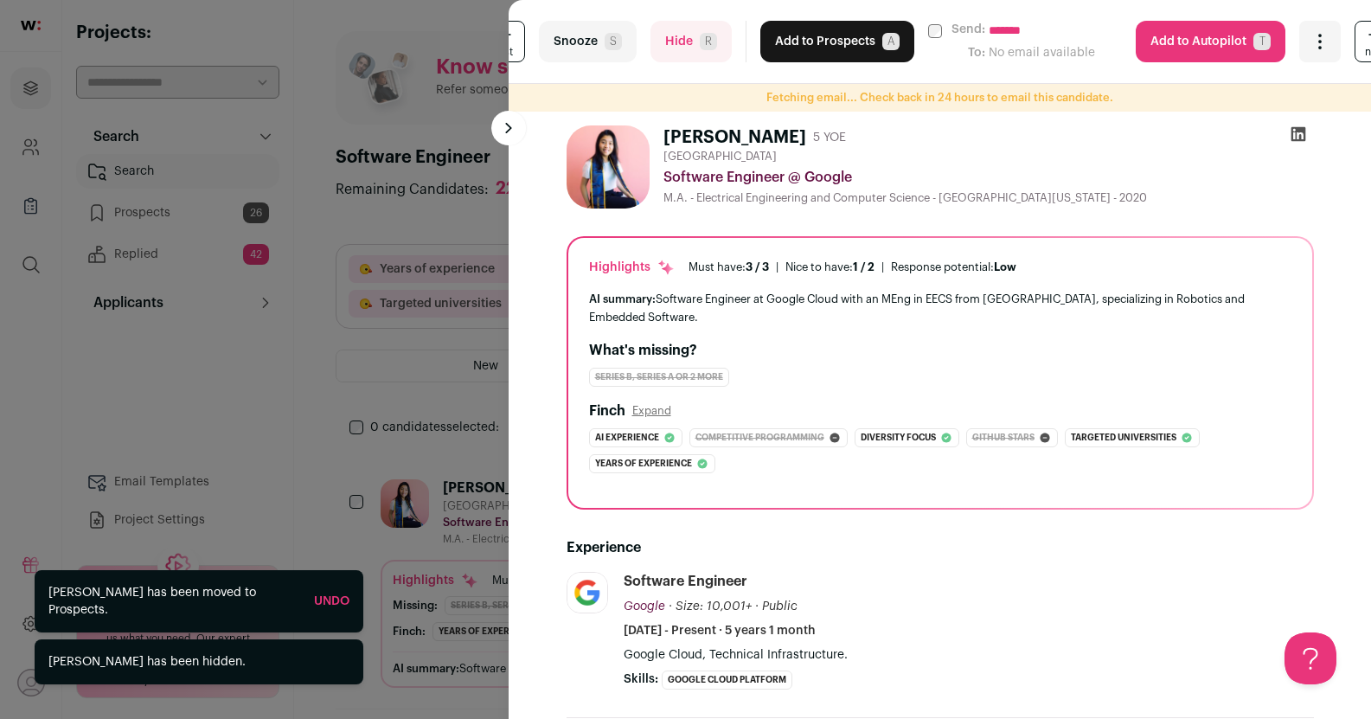
click at [811, 42] on button "Add to Prospects A" at bounding box center [837, 42] width 154 height 42
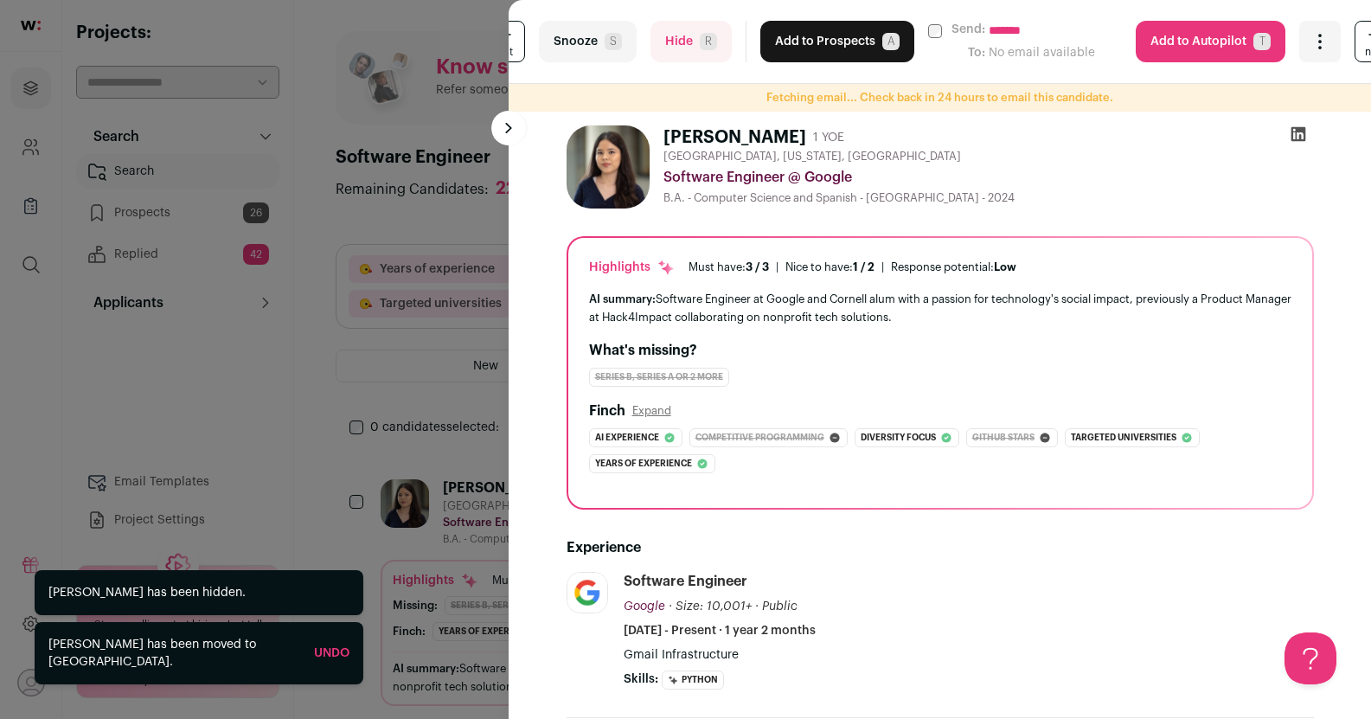
click at [809, 41] on button "Add to Prospects A" at bounding box center [837, 42] width 154 height 42
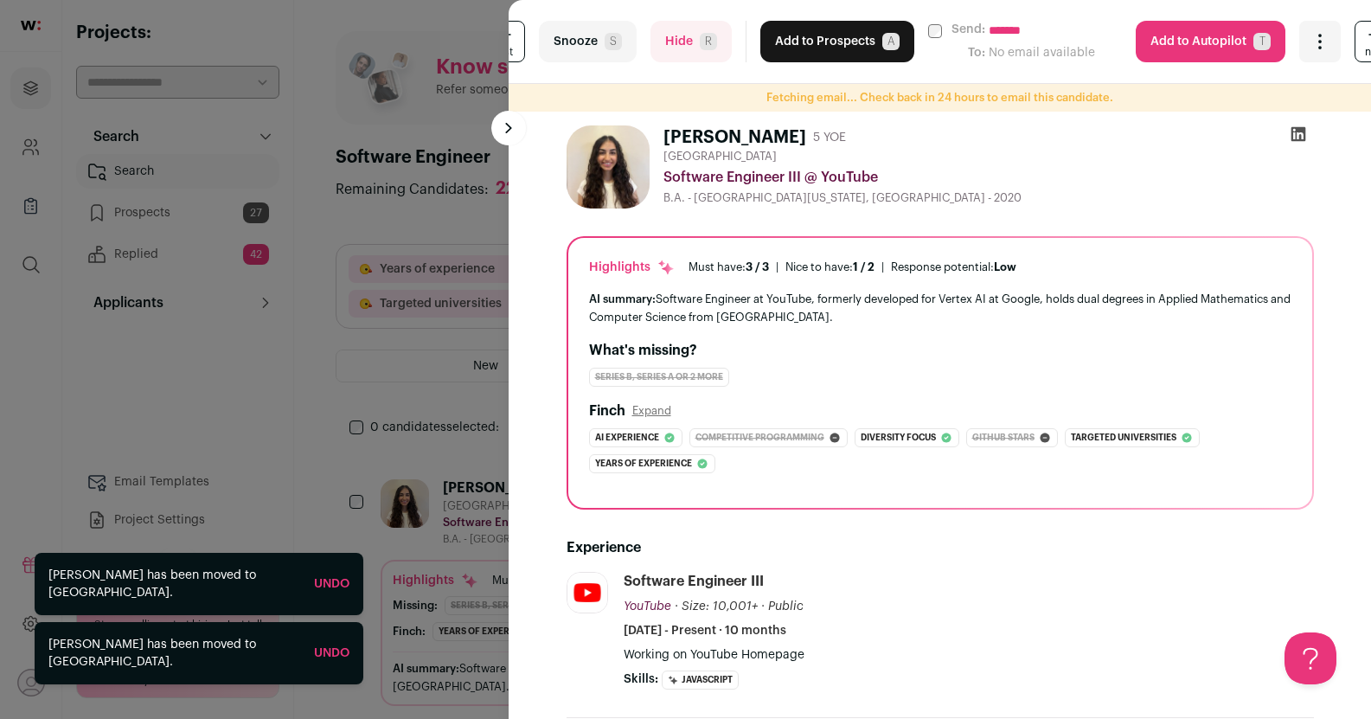
click at [807, 40] on button "Add to Prospects A" at bounding box center [837, 42] width 154 height 42
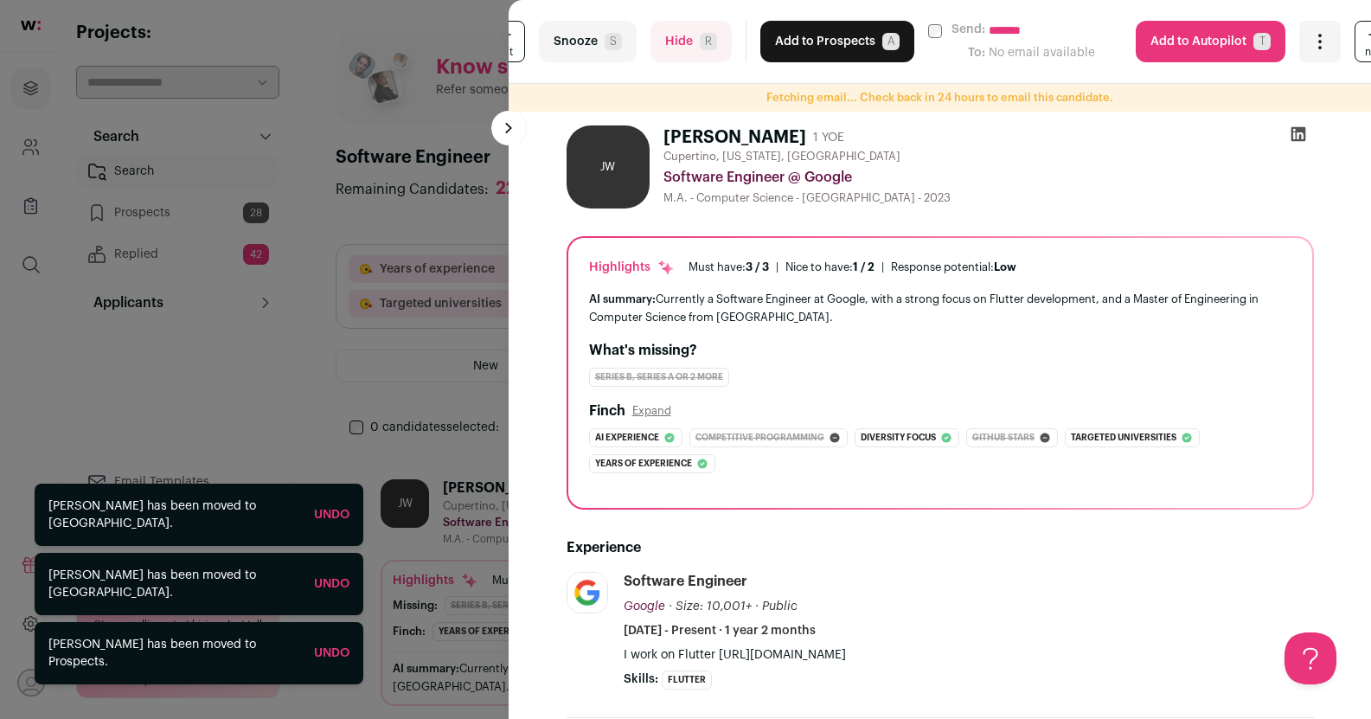
click at [806, 29] on button "Add to Prospects A" at bounding box center [837, 42] width 154 height 42
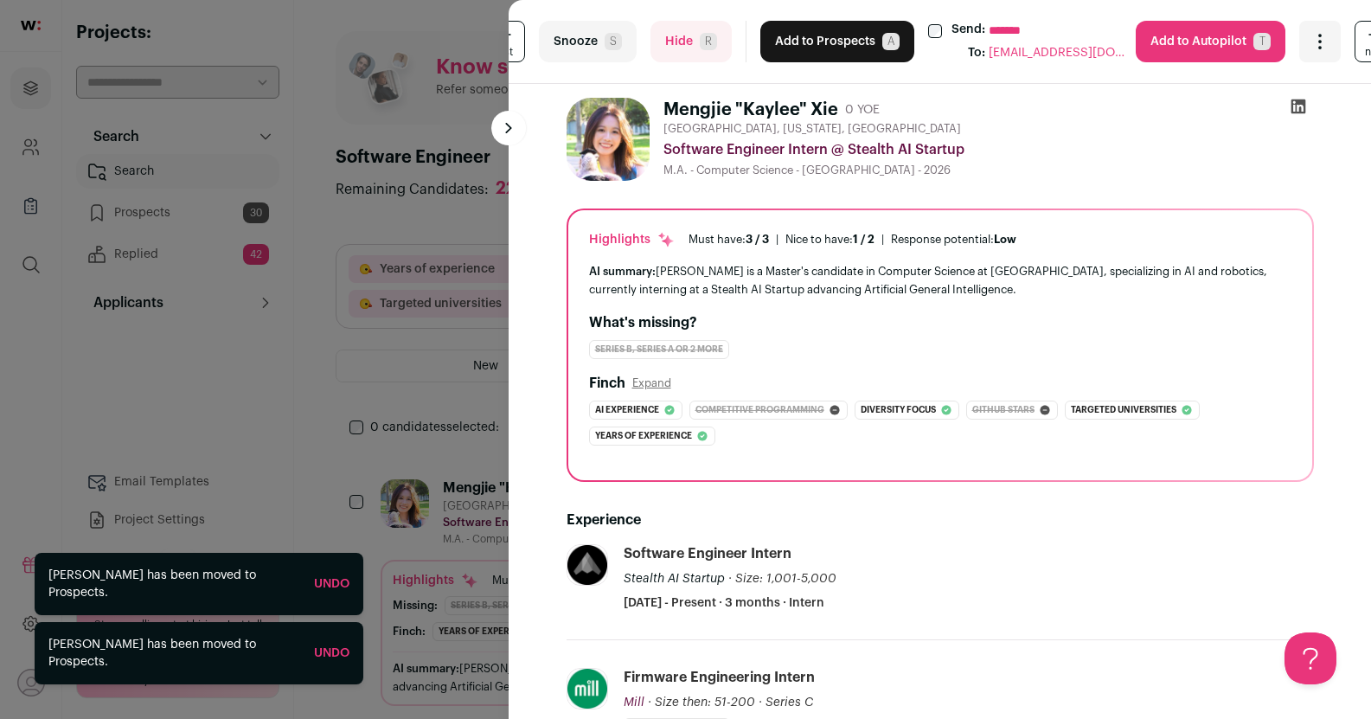
click at [683, 31] on button "Hide R" at bounding box center [691, 42] width 81 height 42
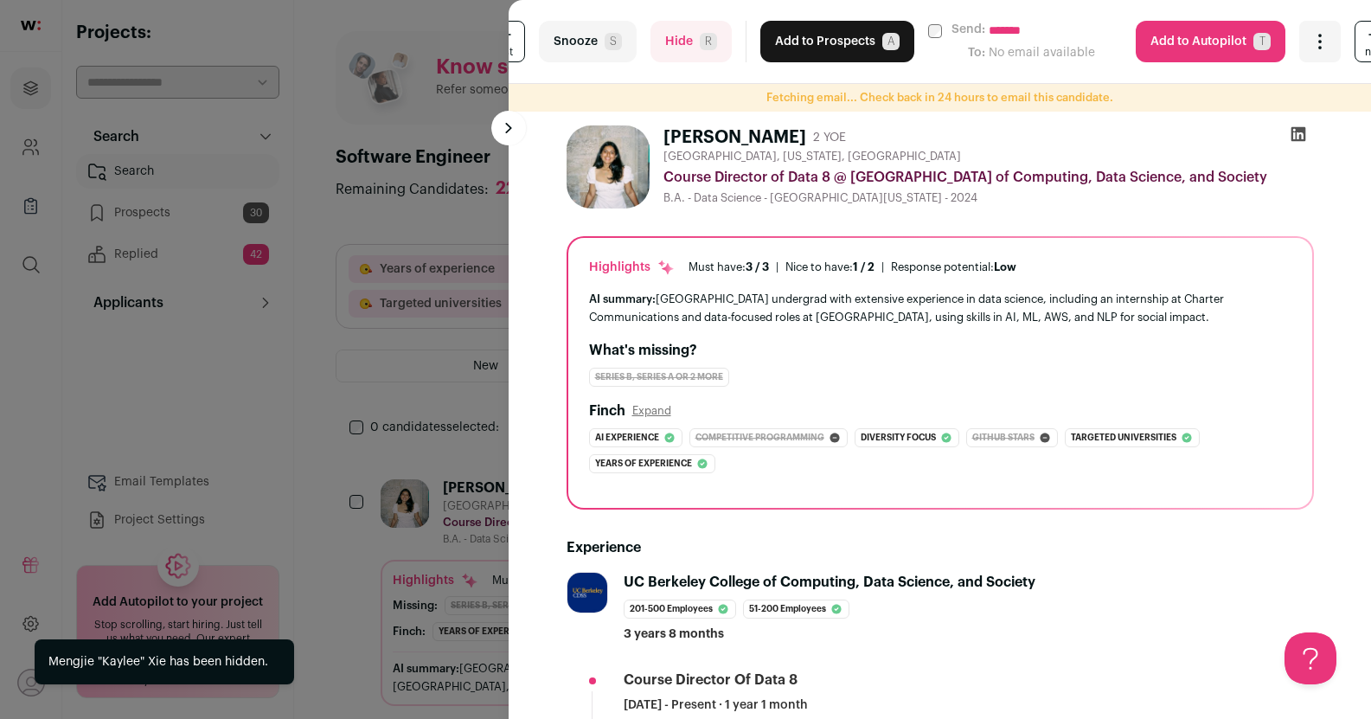
click at [685, 35] on button "Hide R" at bounding box center [691, 42] width 81 height 42
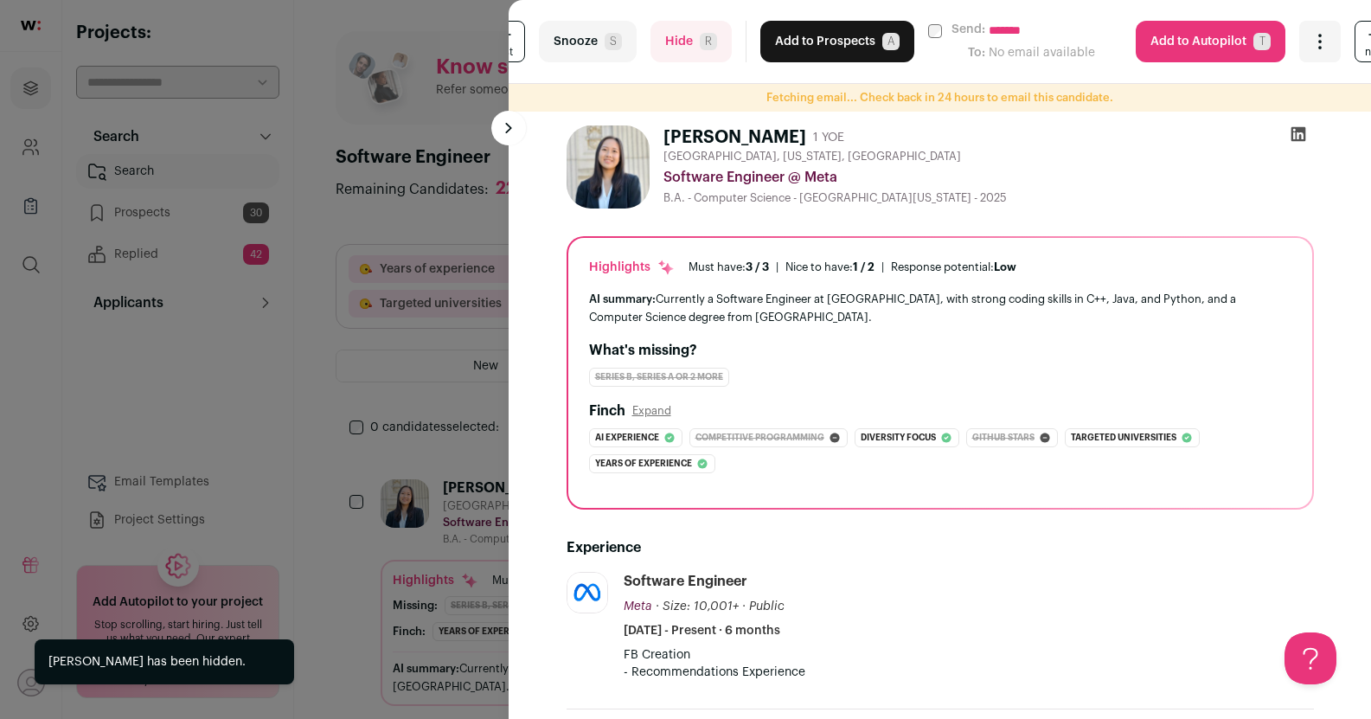
click at [780, 31] on button "Add to Prospects A" at bounding box center [837, 42] width 154 height 42
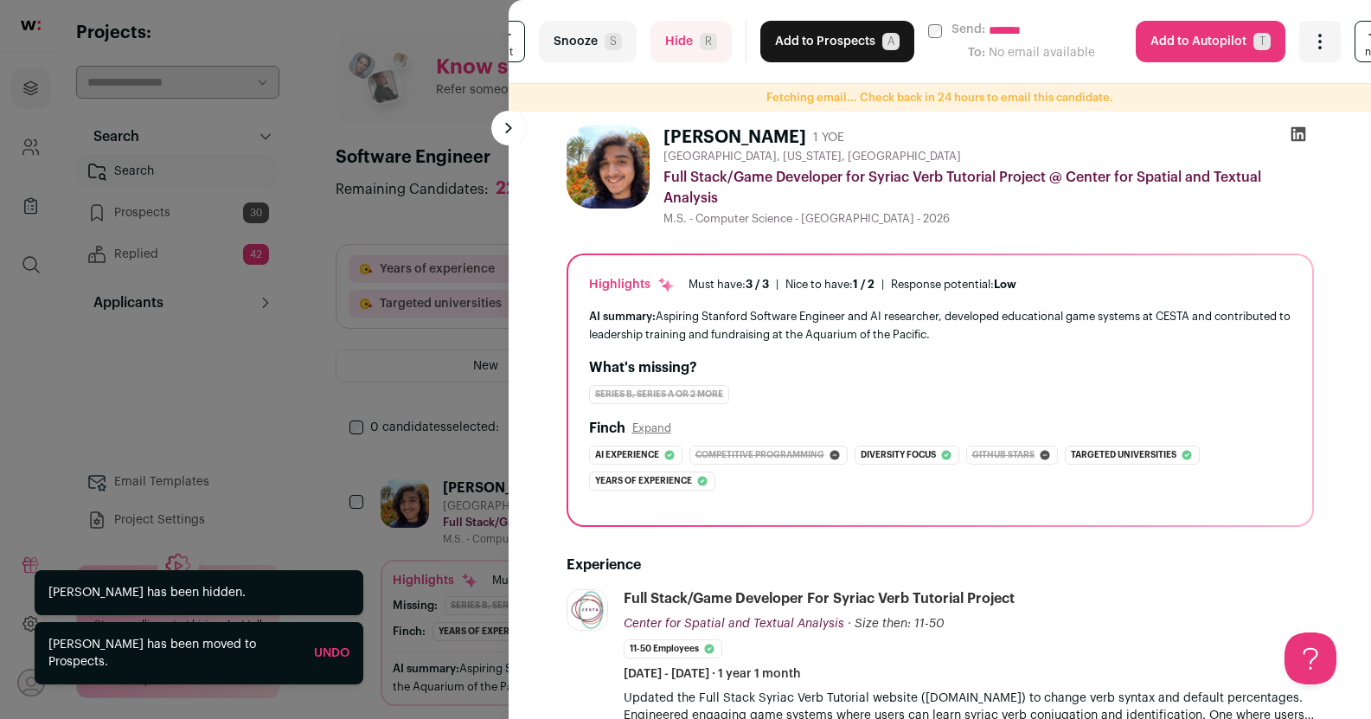
click at [685, 35] on button "Hide R" at bounding box center [691, 42] width 81 height 42
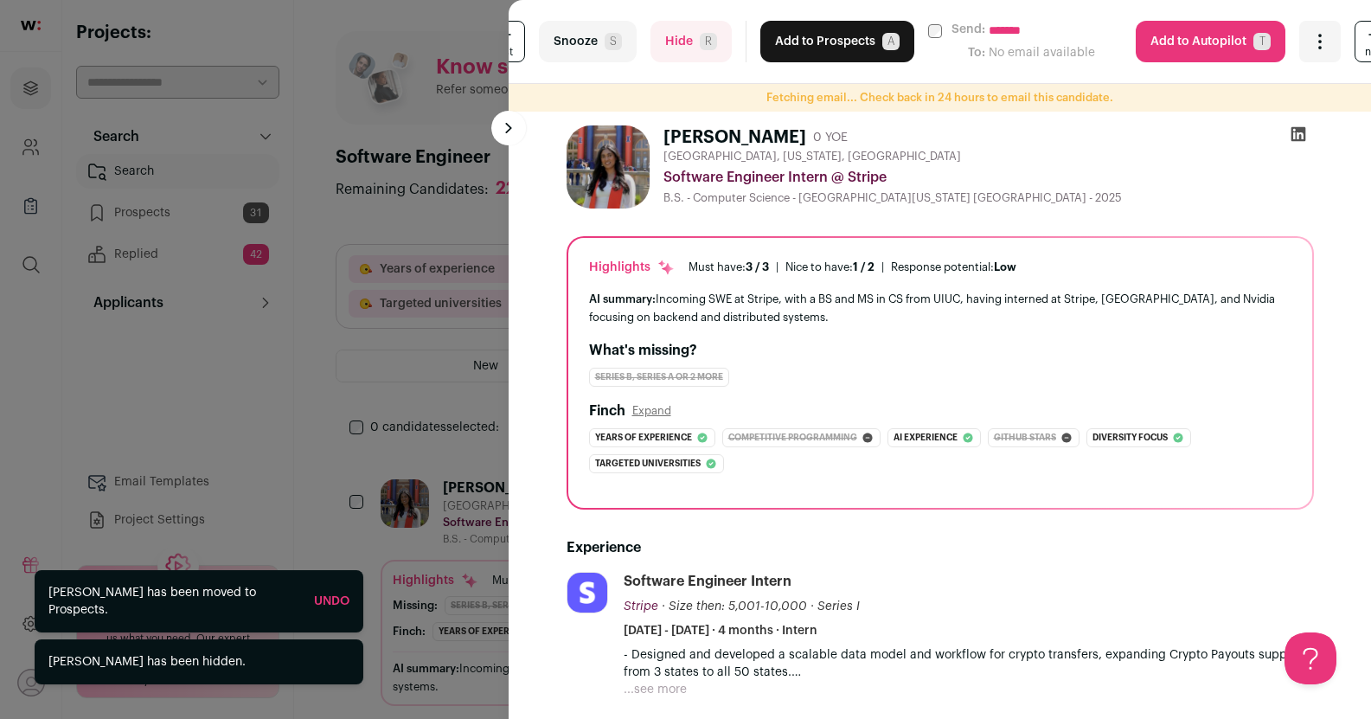
click at [682, 33] on button "Hide R" at bounding box center [691, 42] width 81 height 42
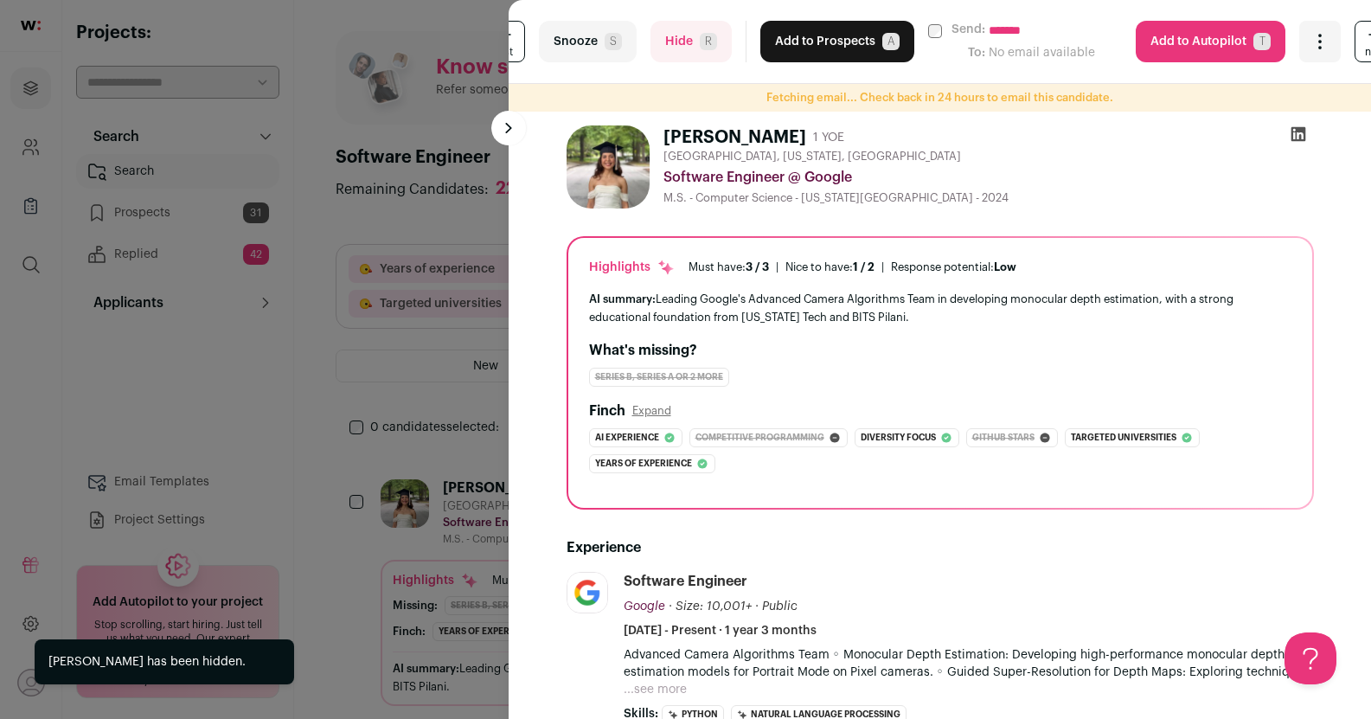
click at [804, 38] on button "Add to Prospects A" at bounding box center [837, 42] width 154 height 42
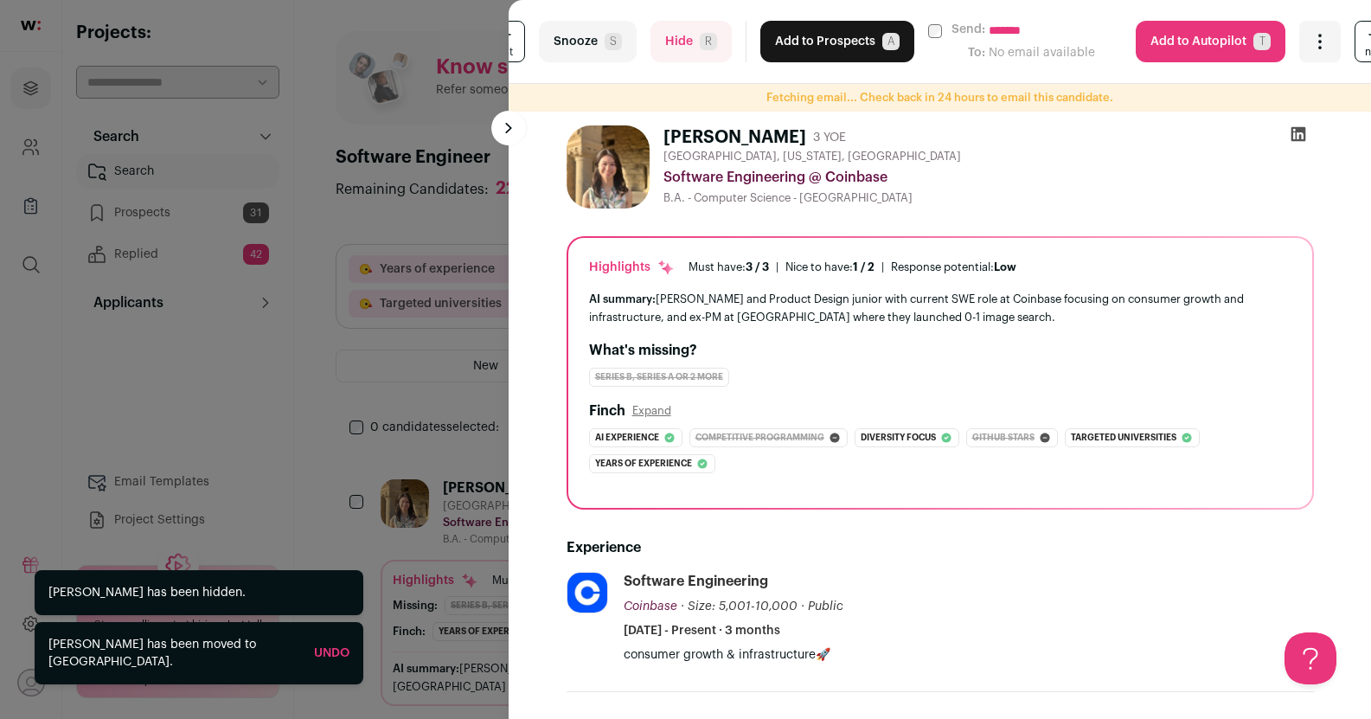
click at [824, 42] on button "Add to Prospects A" at bounding box center [837, 42] width 154 height 42
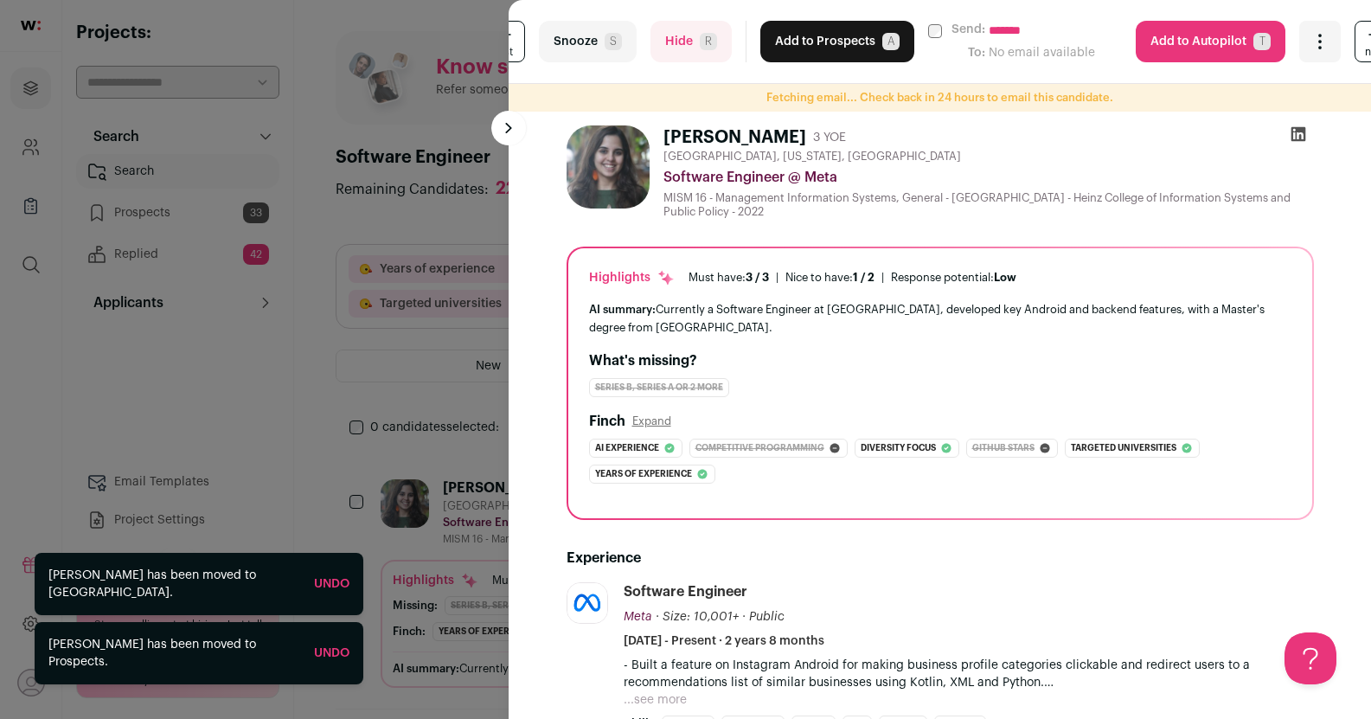
click at [840, 53] on button "Add to Prospects A" at bounding box center [837, 42] width 154 height 42
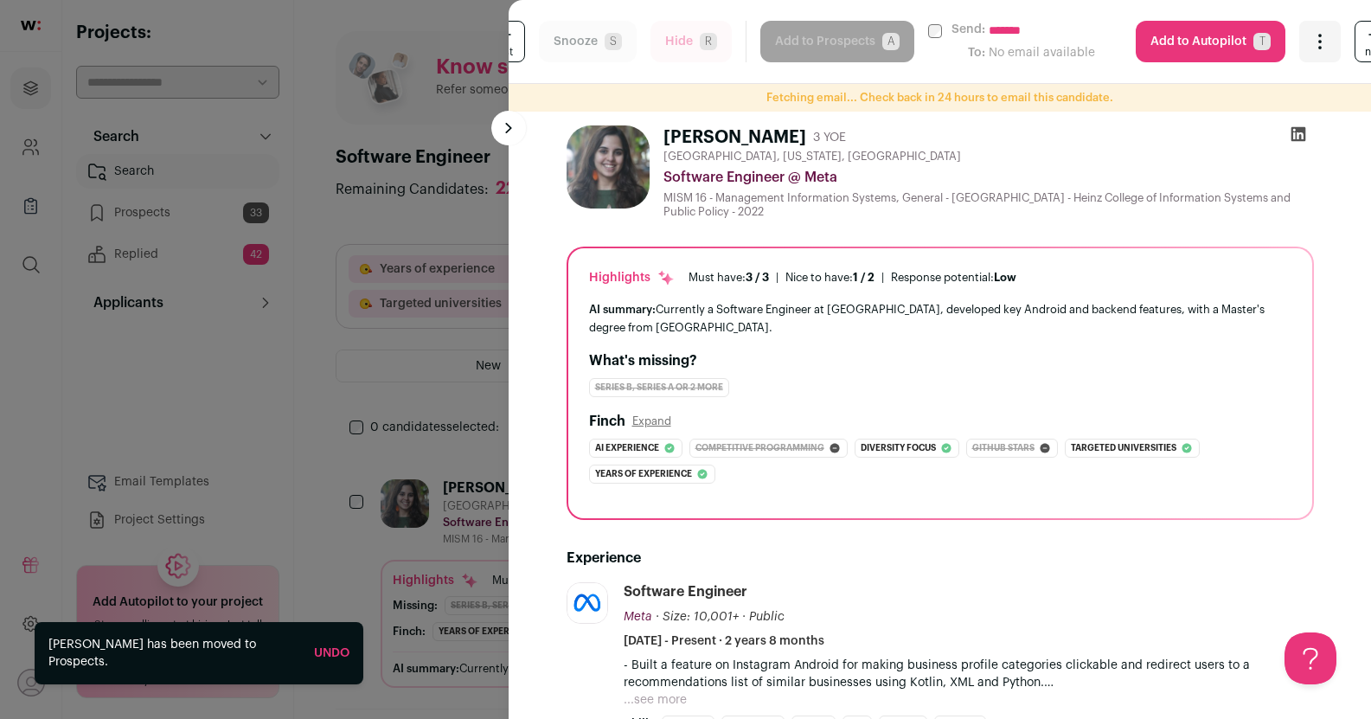
click at [370, 217] on div "**********" at bounding box center [685, 359] width 1371 height 719
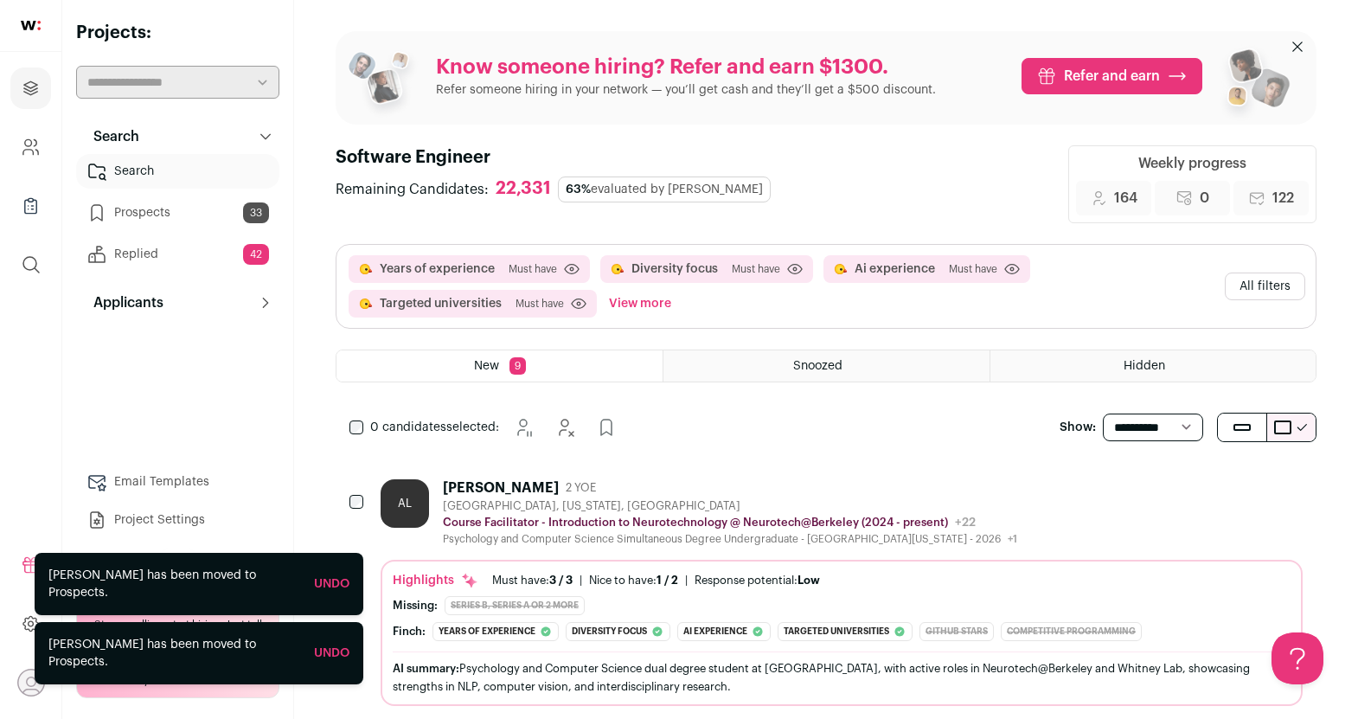
click at [192, 214] on link "Prospects 33" at bounding box center [177, 213] width 203 height 35
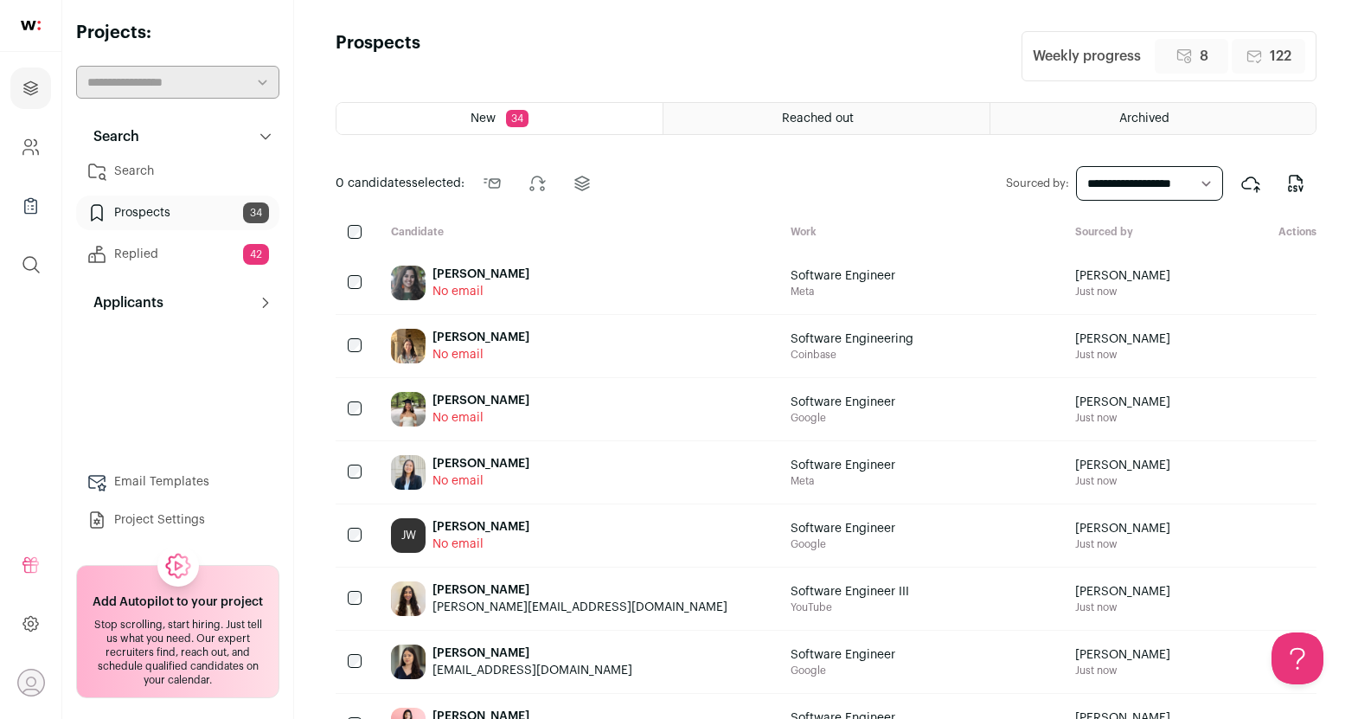
click at [707, 114] on div "Reached out" at bounding box center [826, 118] width 325 height 31
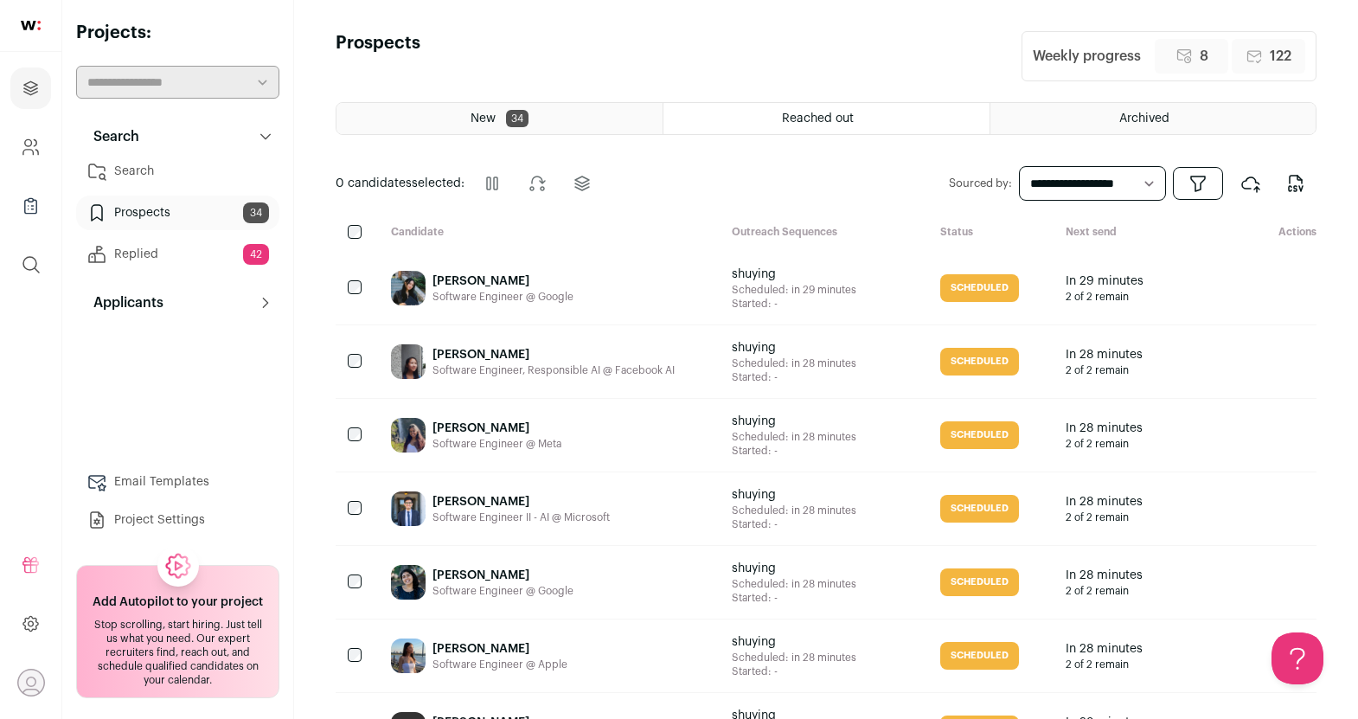
click at [446, 115] on div "New 34" at bounding box center [500, 118] width 326 height 31
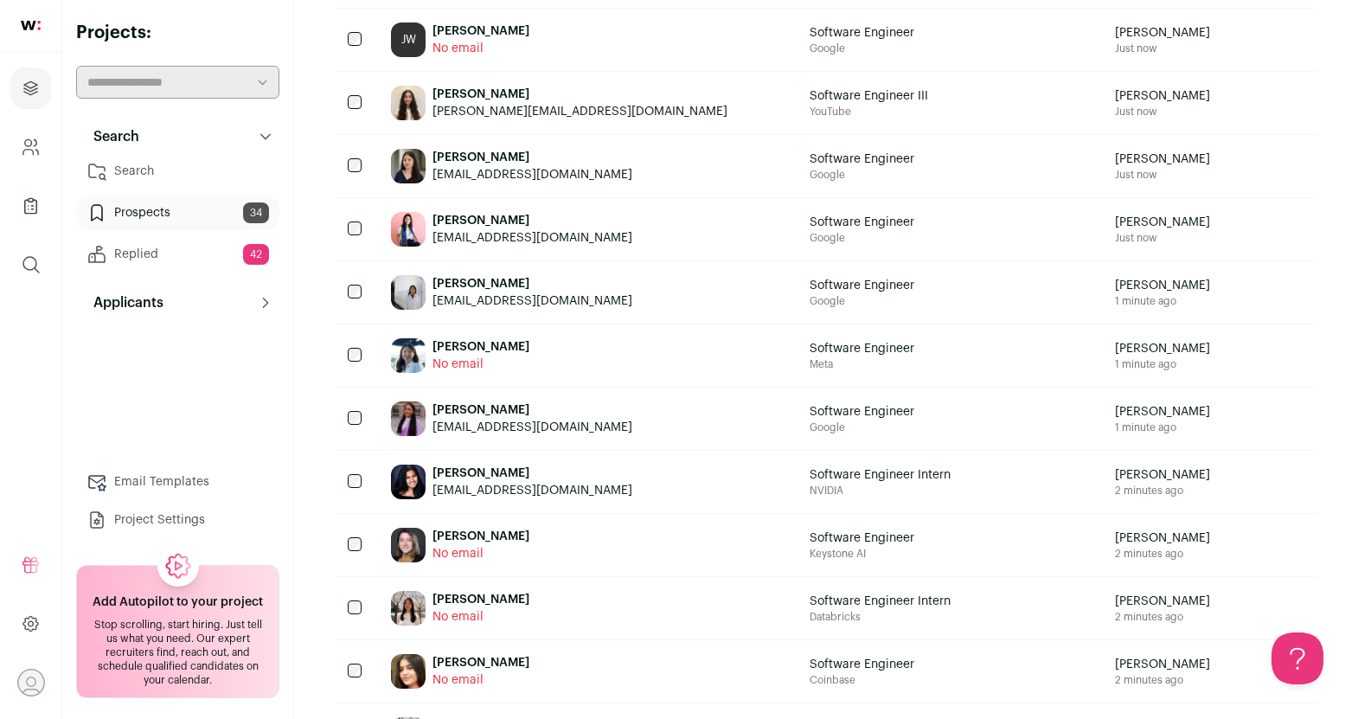
scroll to position [506, 0]
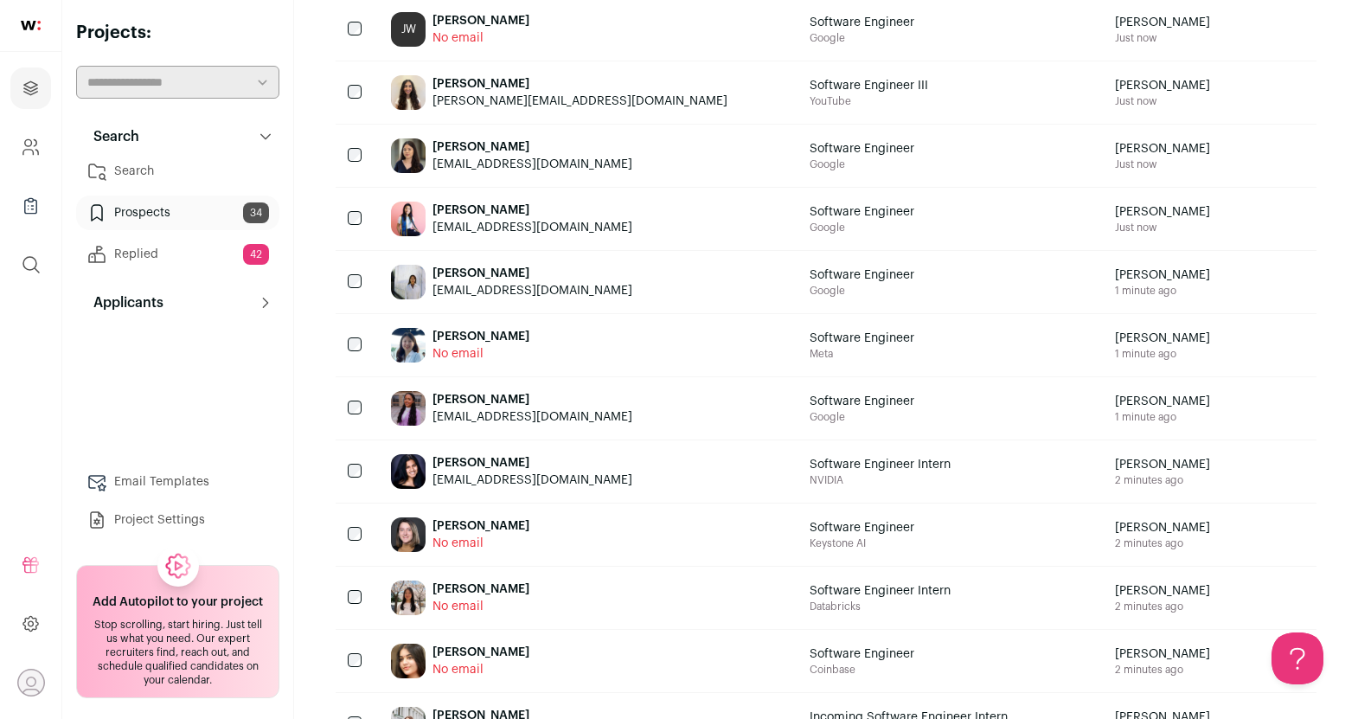
click at [347, 469] on div at bounding box center [357, 471] width 42 height 62
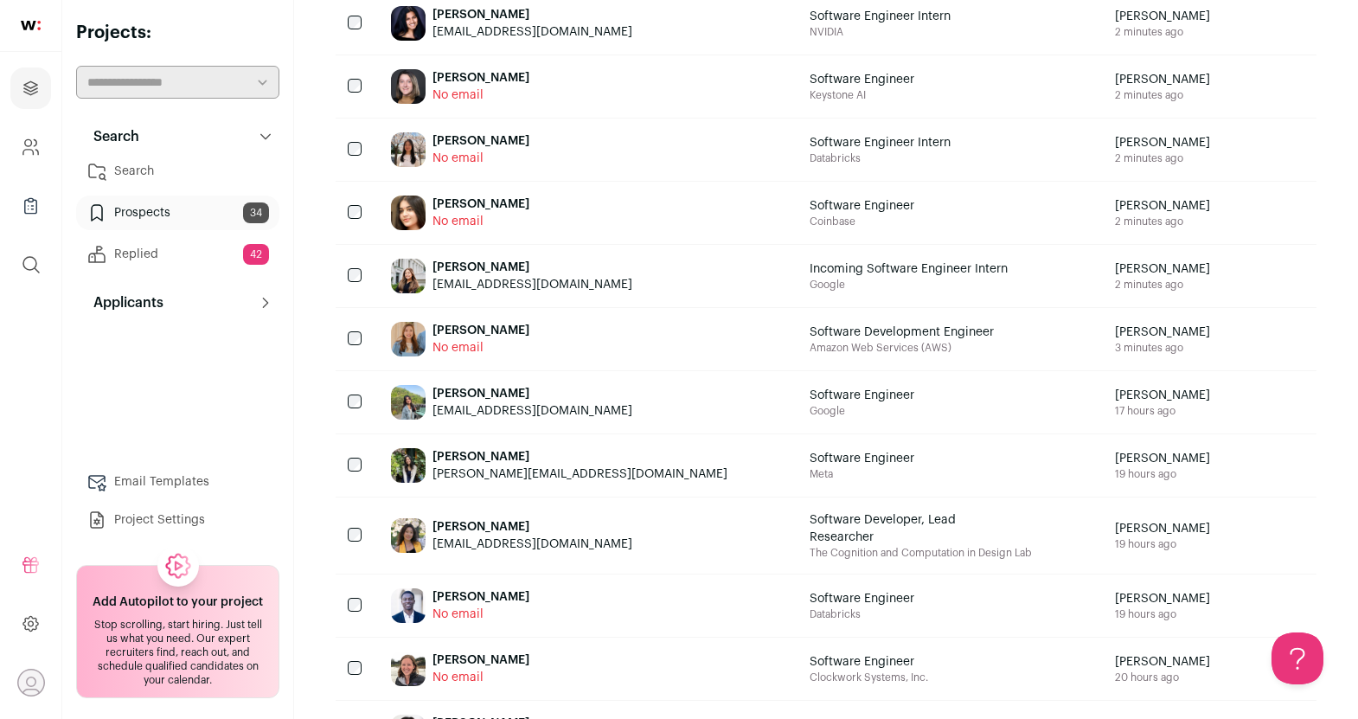
scroll to position [1049, 0]
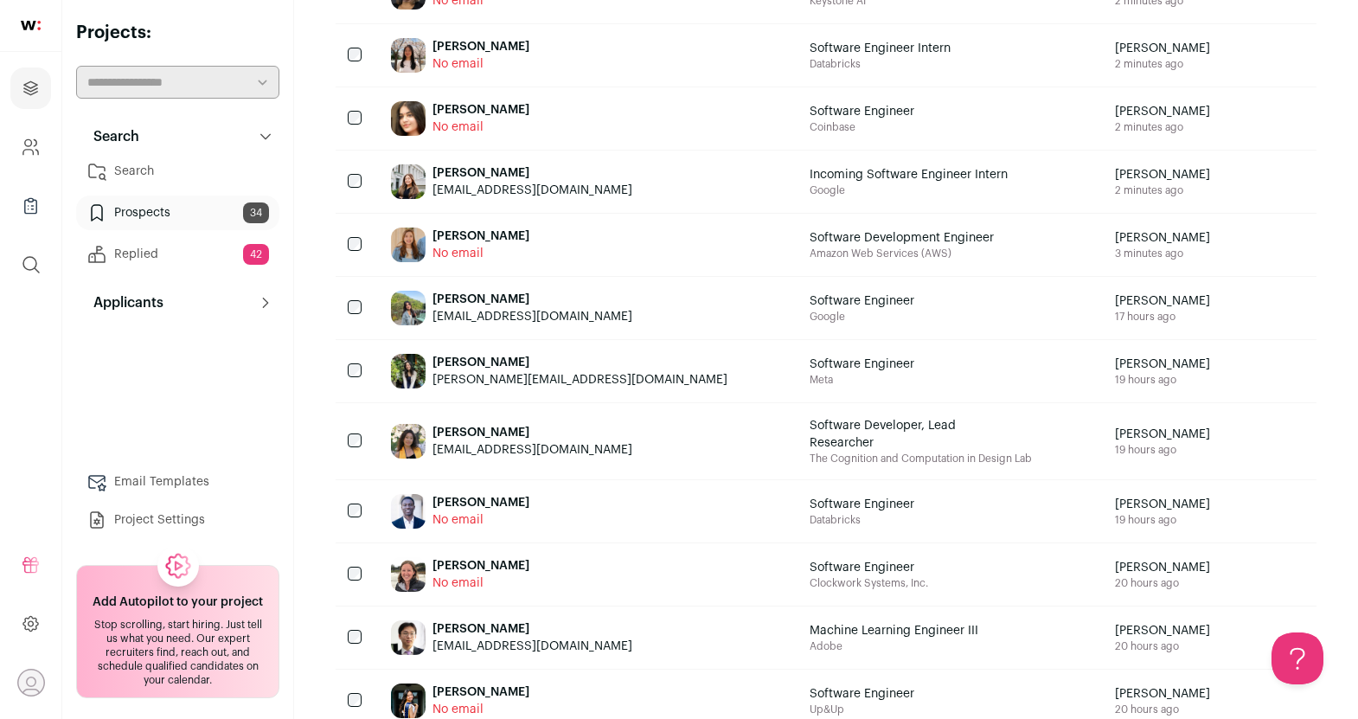
click at [352, 359] on div at bounding box center [357, 371] width 42 height 62
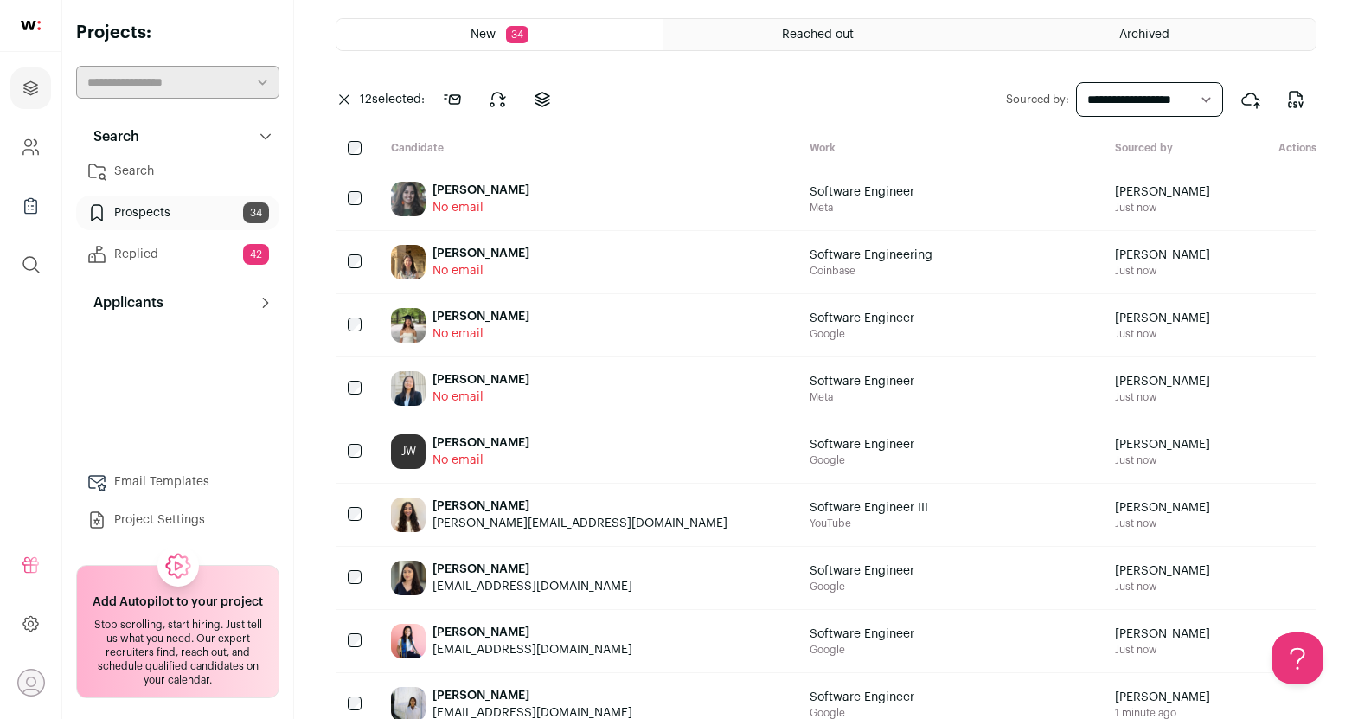
scroll to position [0, 0]
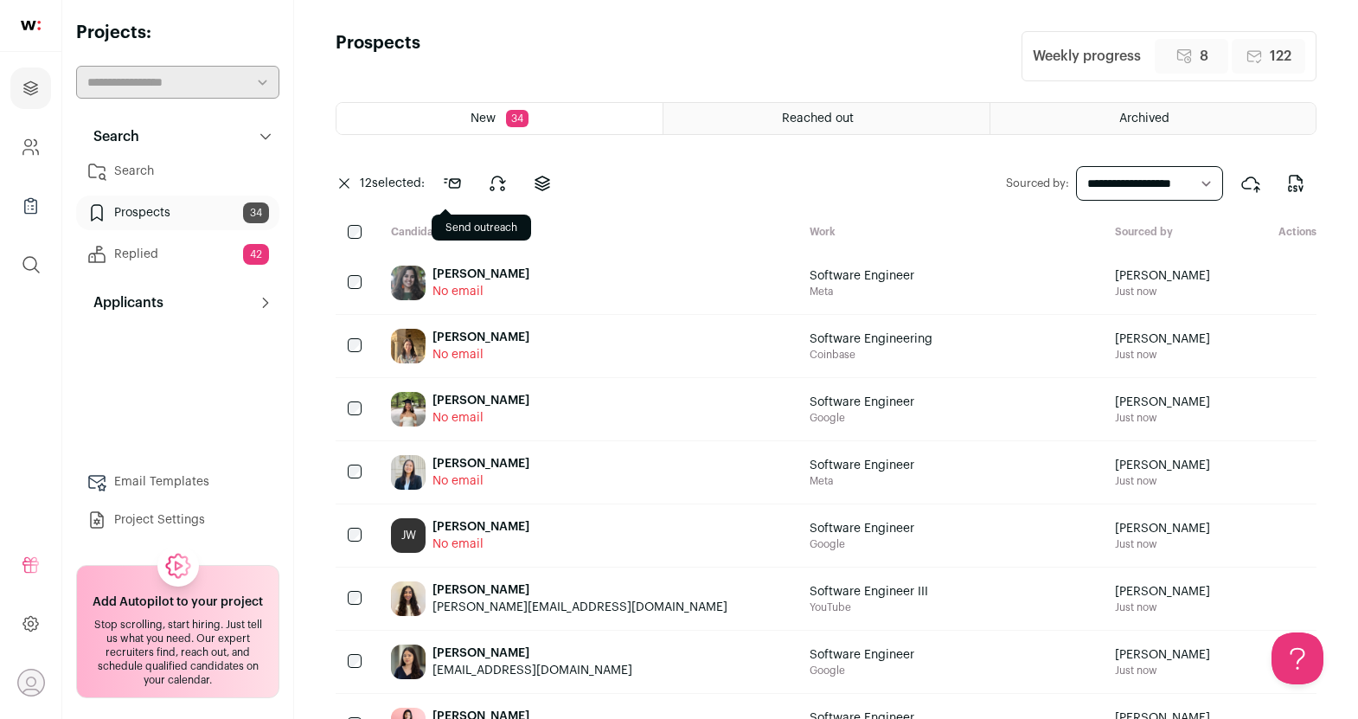
click at [457, 181] on icon at bounding box center [452, 183] width 21 height 21
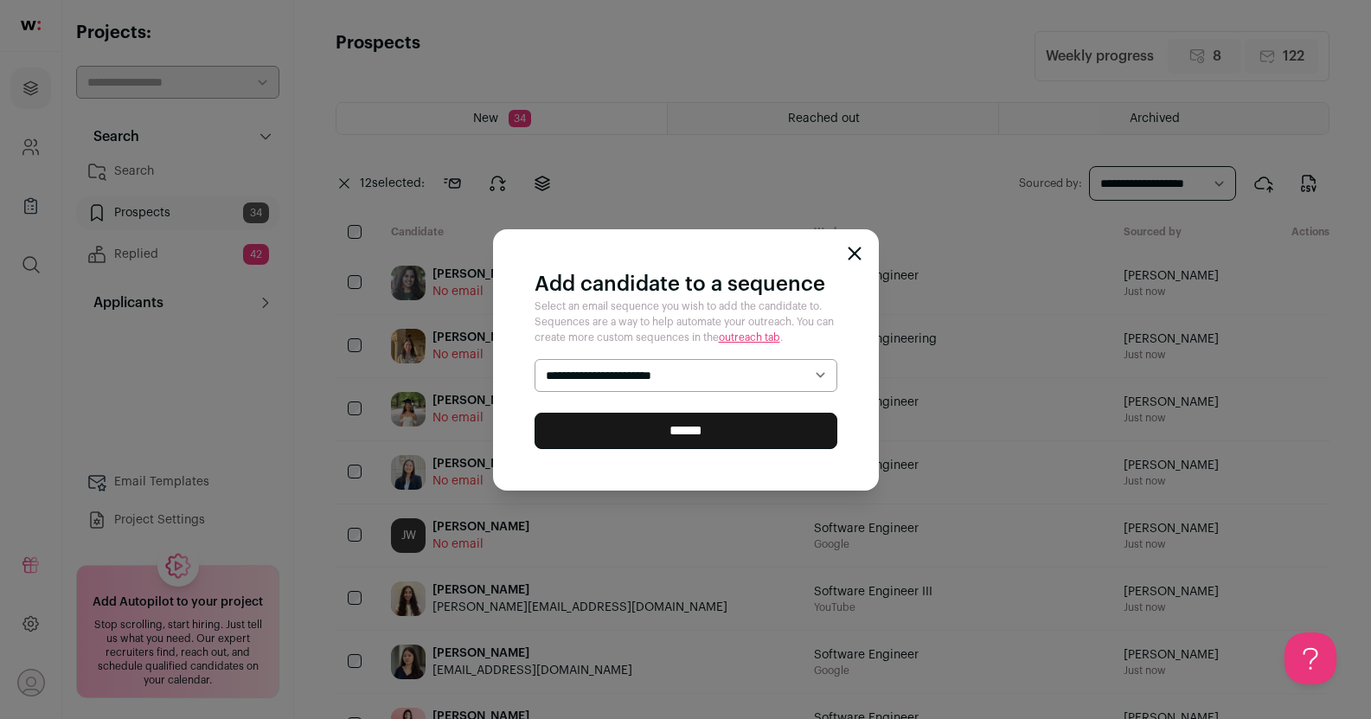
click at [593, 375] on select "**********" at bounding box center [686, 375] width 303 height 33
select select "*****"
click at [535, 359] on select "**********" at bounding box center [686, 375] width 303 height 33
click at [633, 431] on input "******" at bounding box center [686, 431] width 303 height 36
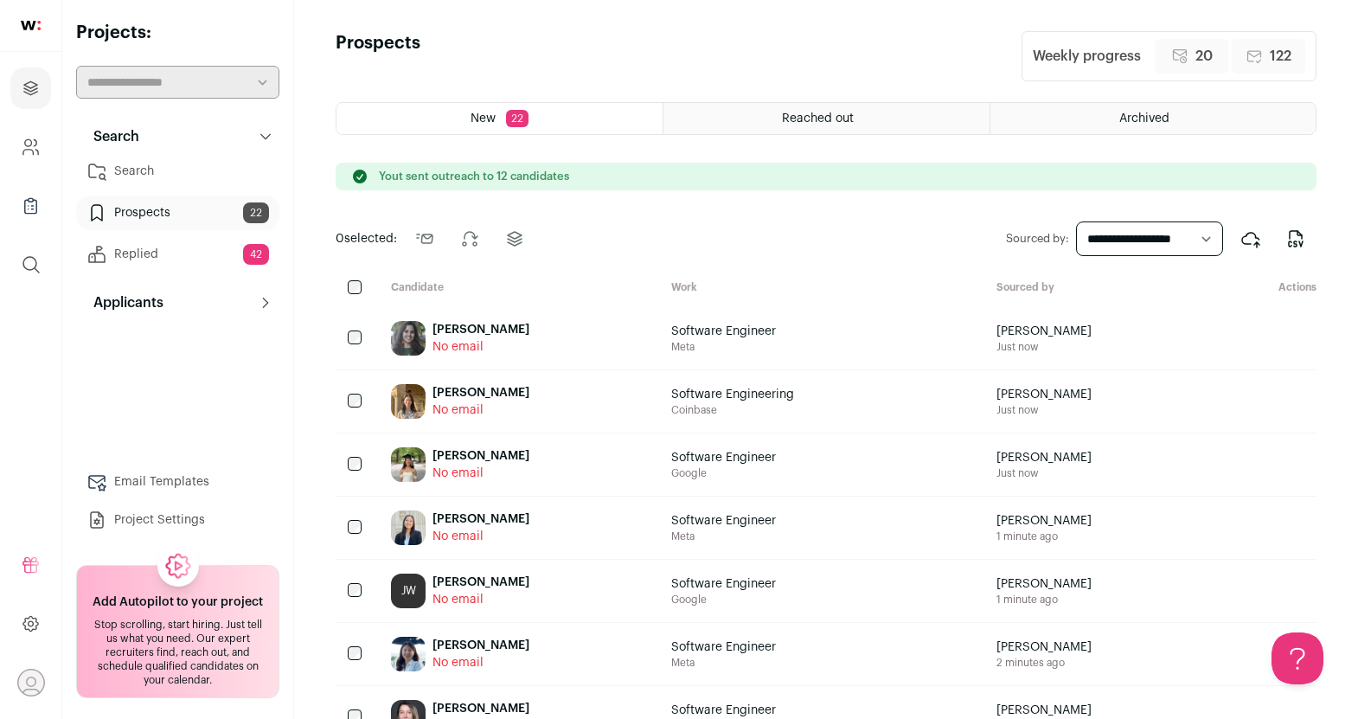
click at [748, 115] on div "Reached out" at bounding box center [826, 118] width 325 height 31
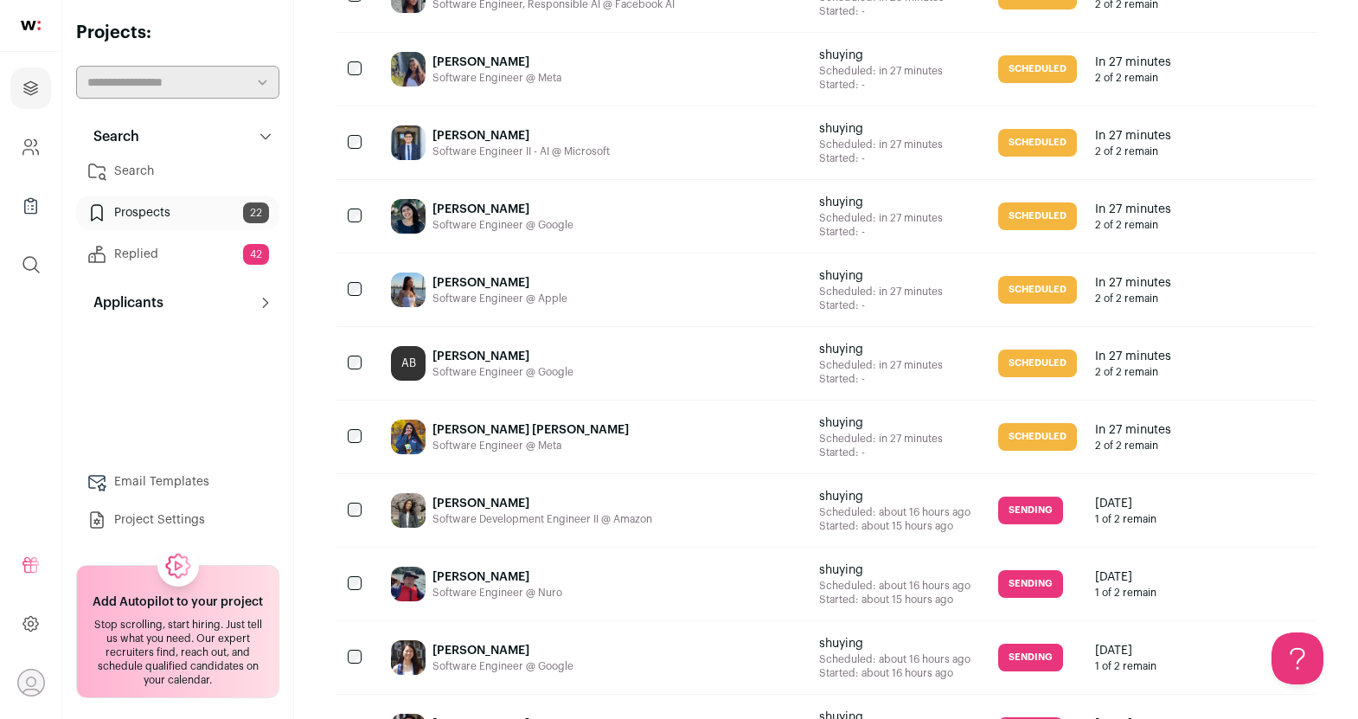
scroll to position [1458, 0]
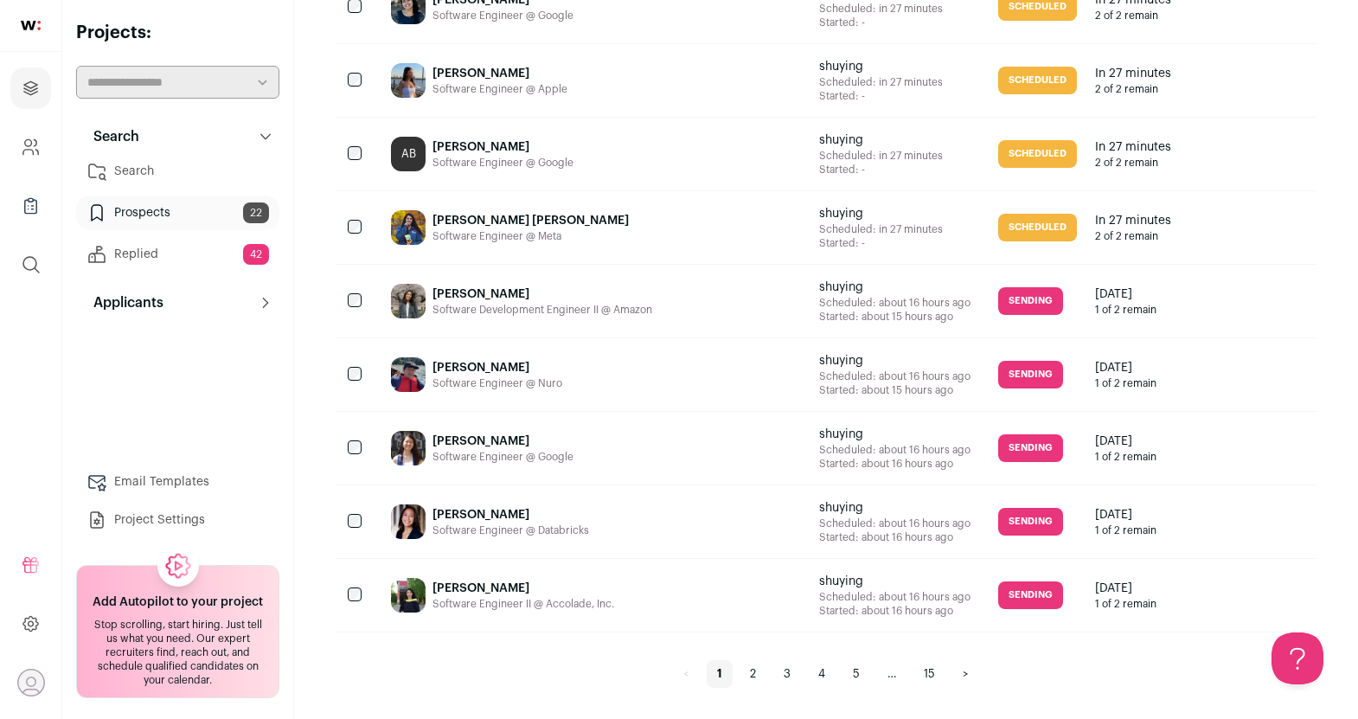
click at [164, 261] on link "Replied 42" at bounding box center [177, 254] width 203 height 35
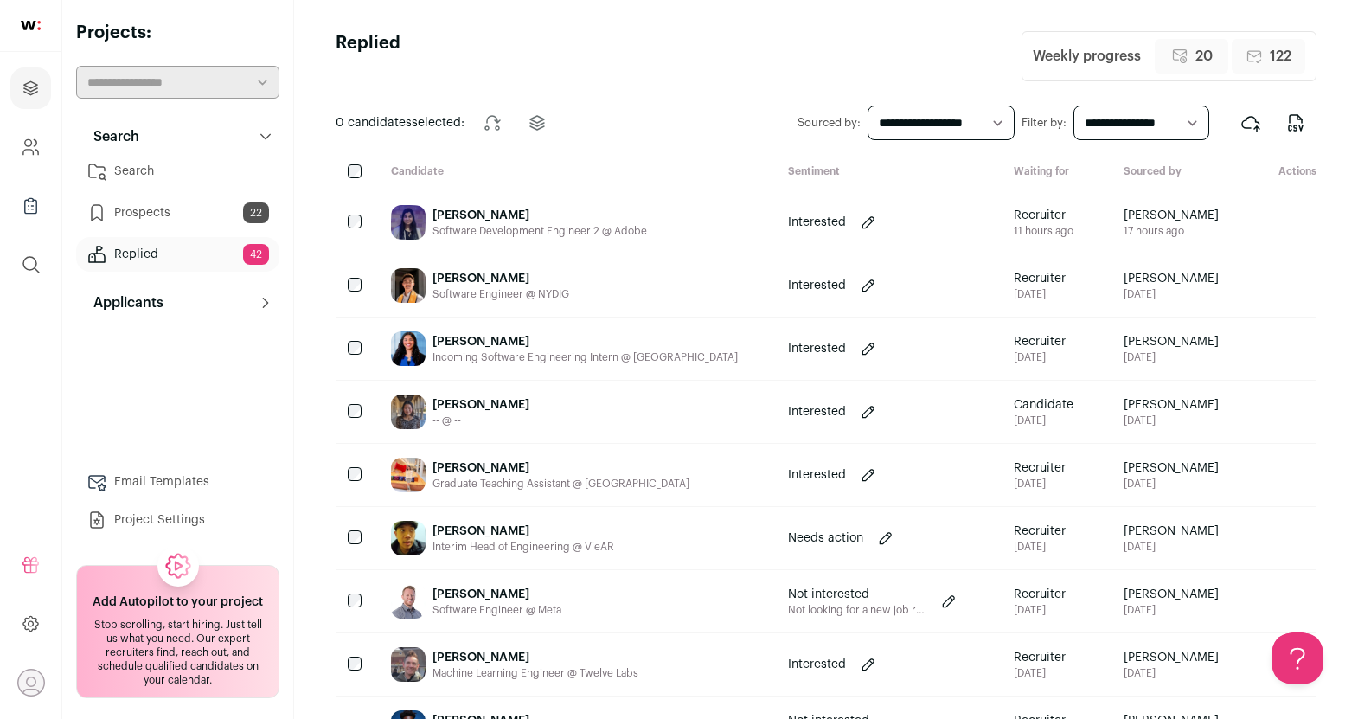
click at [164, 167] on link "Search" at bounding box center [177, 171] width 203 height 35
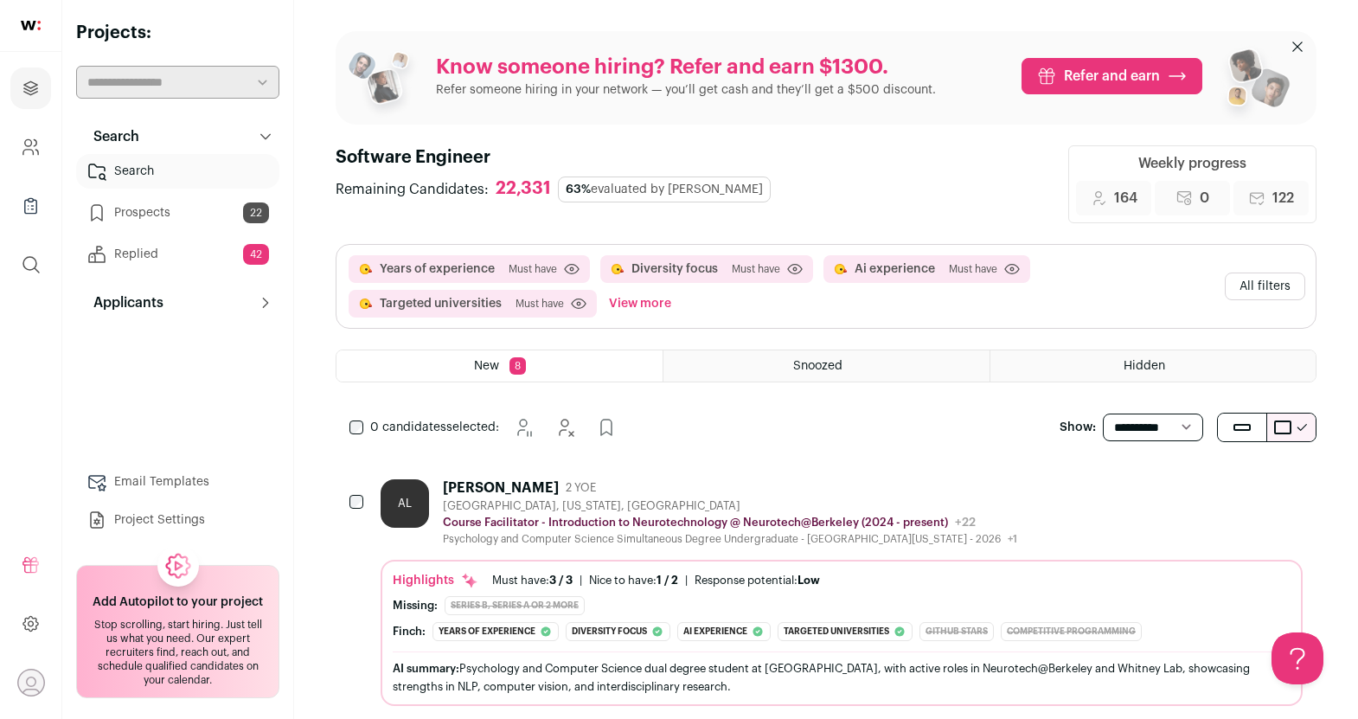
click at [171, 253] on link "Replied 42" at bounding box center [177, 254] width 203 height 35
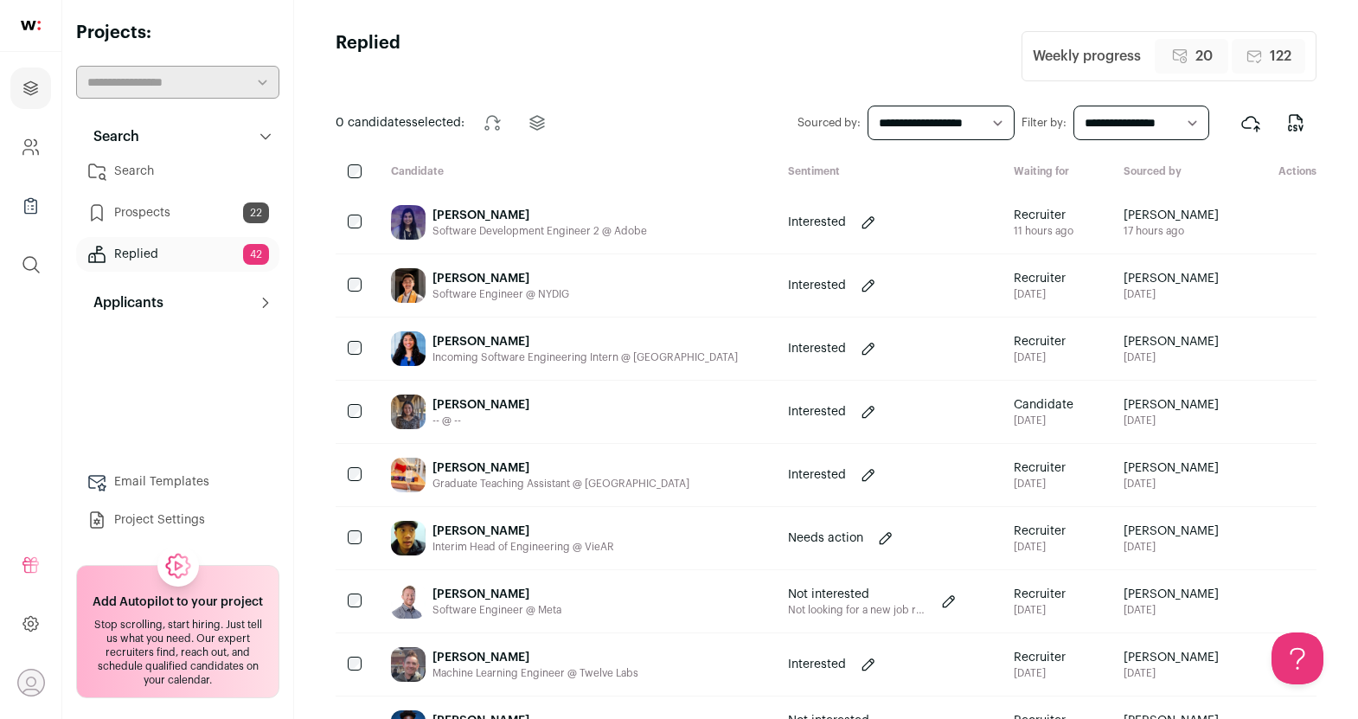
click at [586, 203] on div "[PERSON_NAME] Software Development Engineer 2 @ Adobe" at bounding box center [575, 222] width 397 height 62
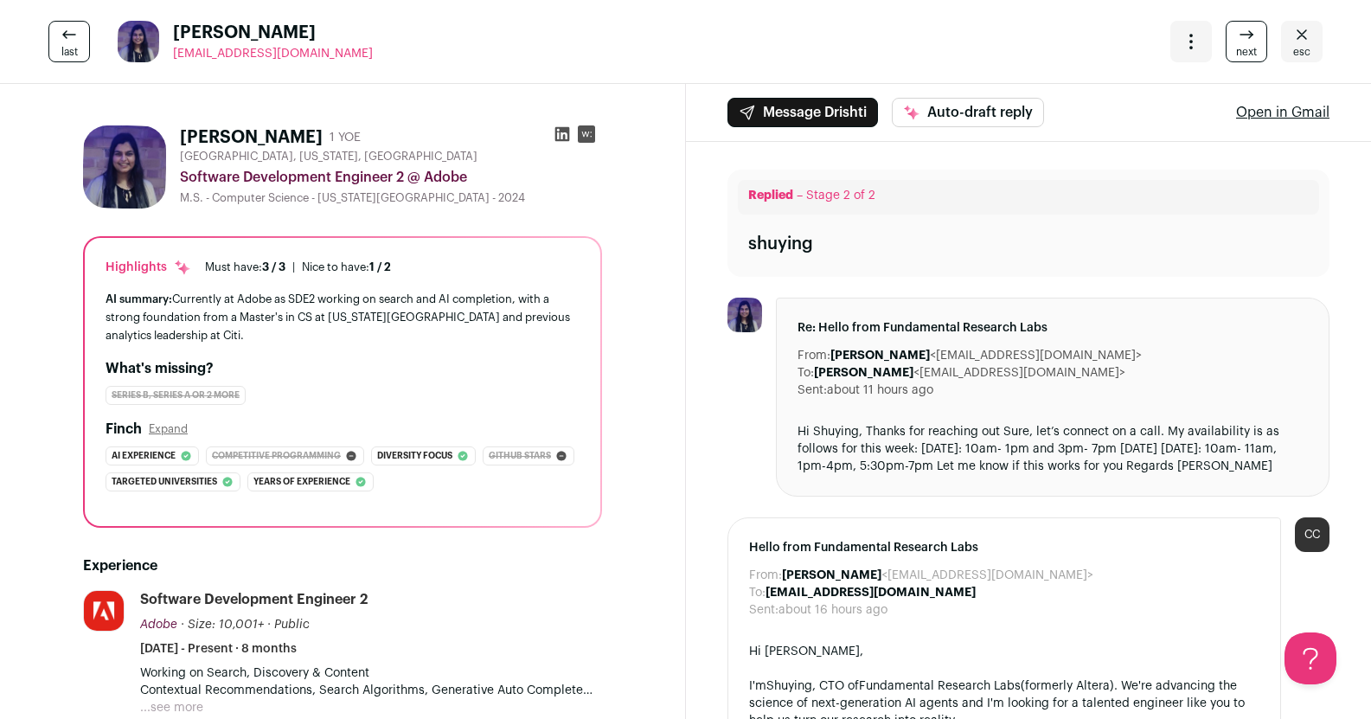
click at [1236, 42] on icon at bounding box center [1246, 34] width 21 height 21
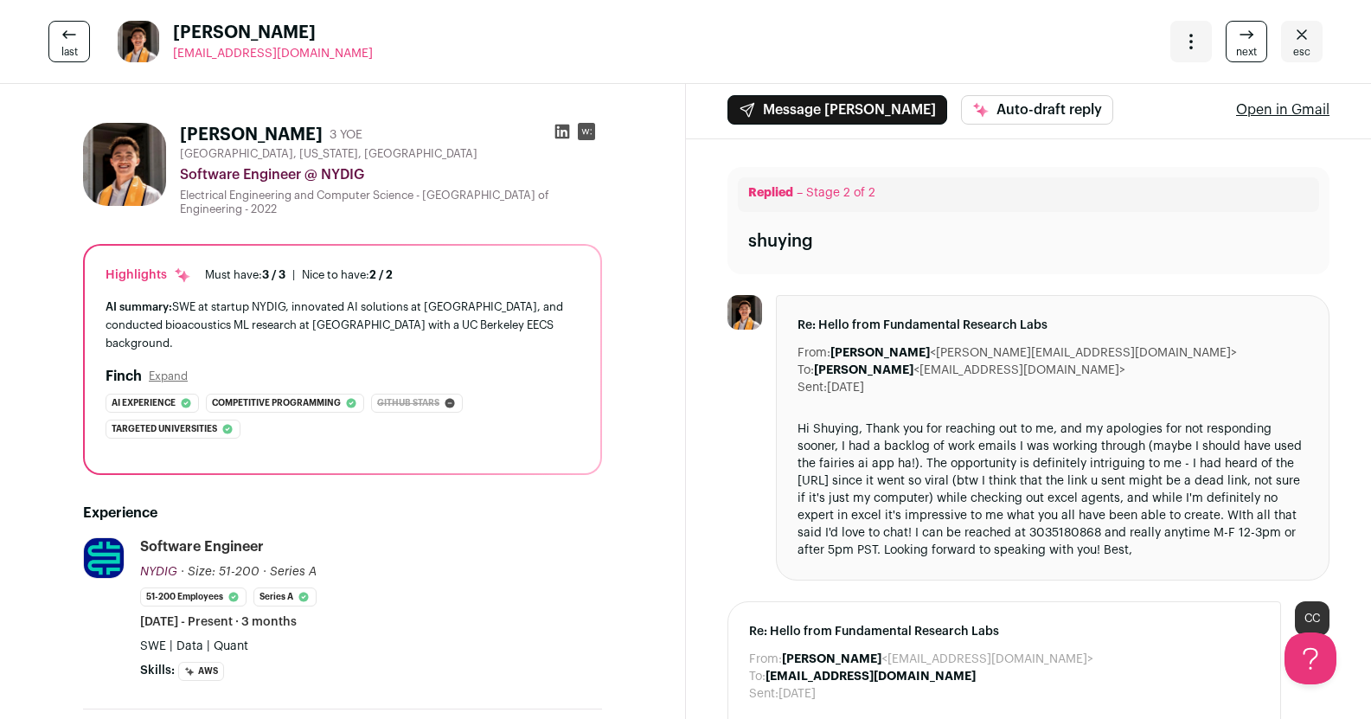
scroll to position [3, 0]
click at [1226, 36] on link "next" at bounding box center [1247, 42] width 42 height 42
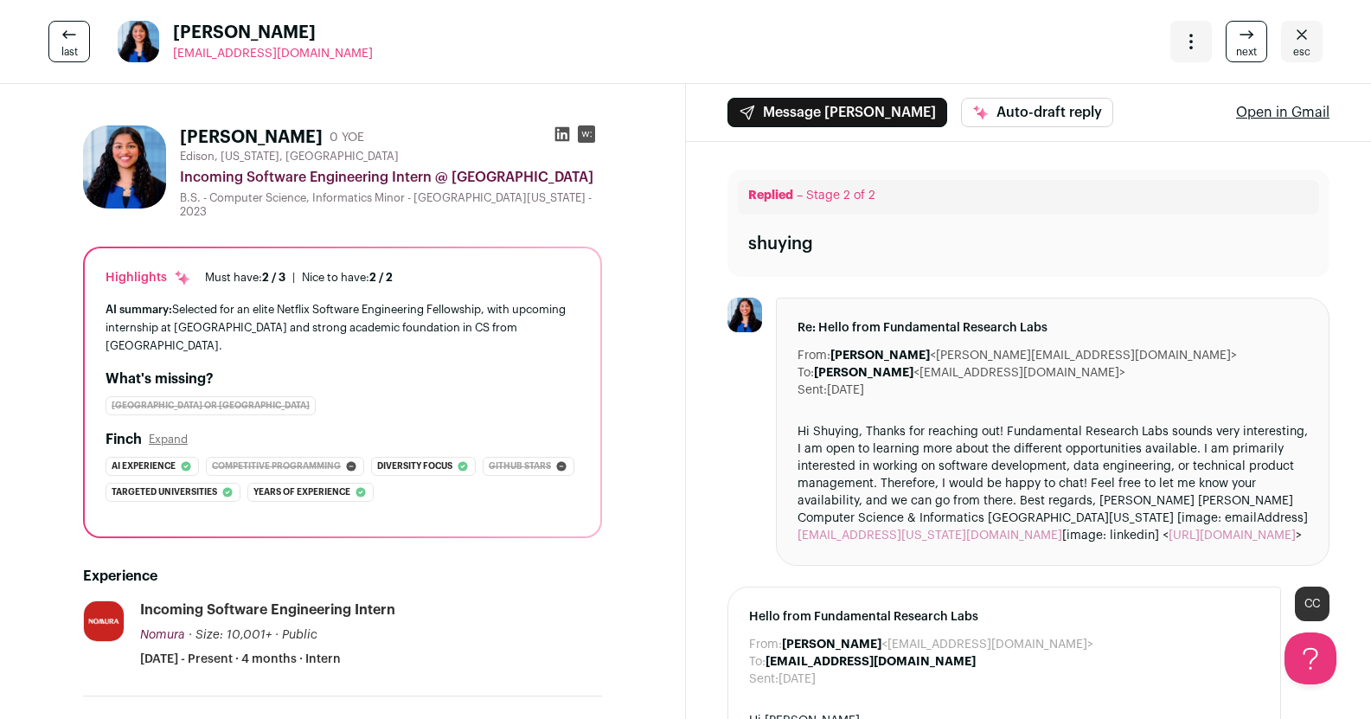
click at [1237, 42] on icon at bounding box center [1246, 34] width 21 height 21
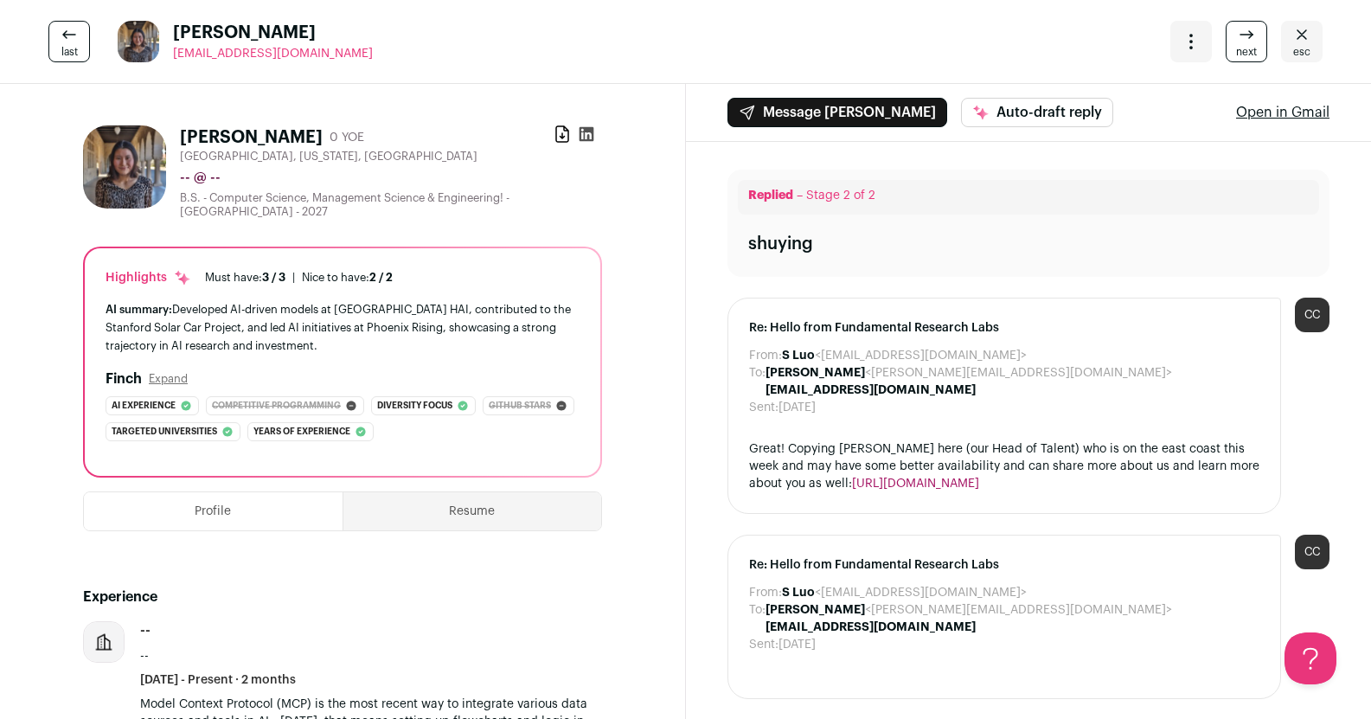
click at [1237, 42] on icon at bounding box center [1246, 34] width 21 height 21
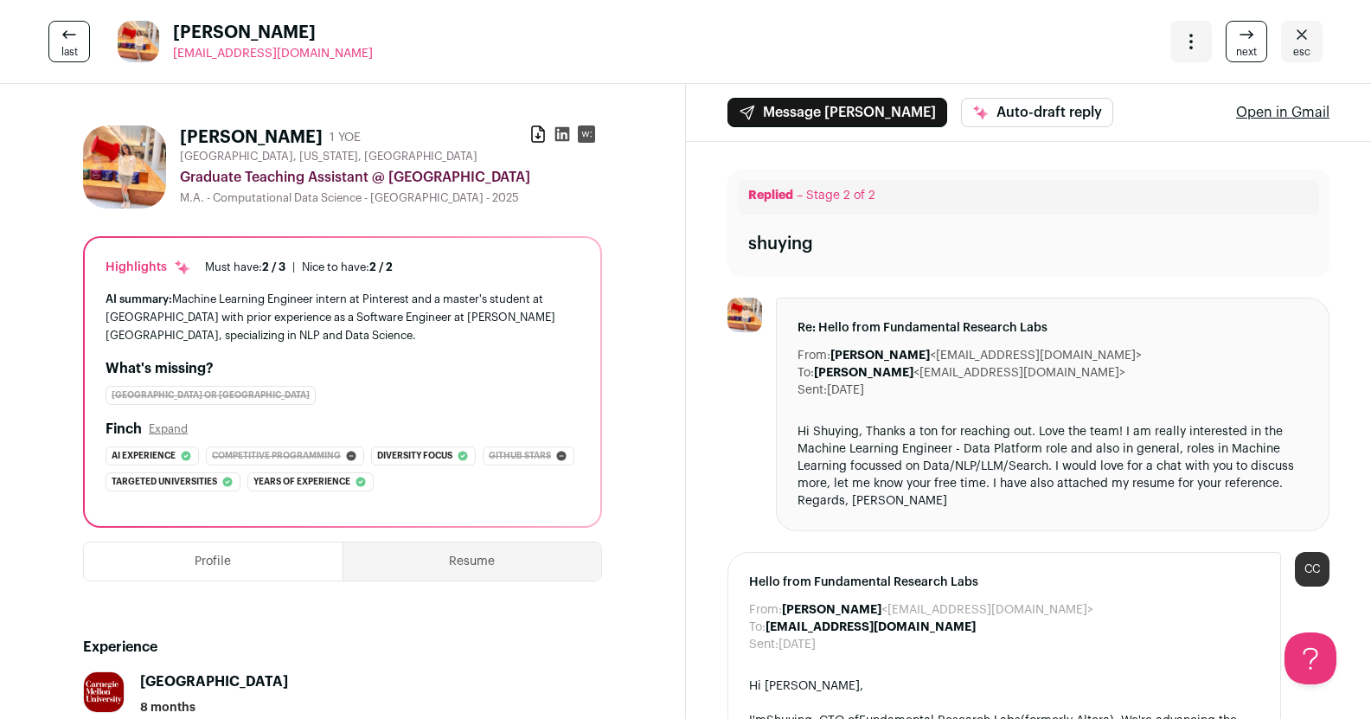
click at [64, 47] on span "last" at bounding box center [69, 52] width 16 height 14
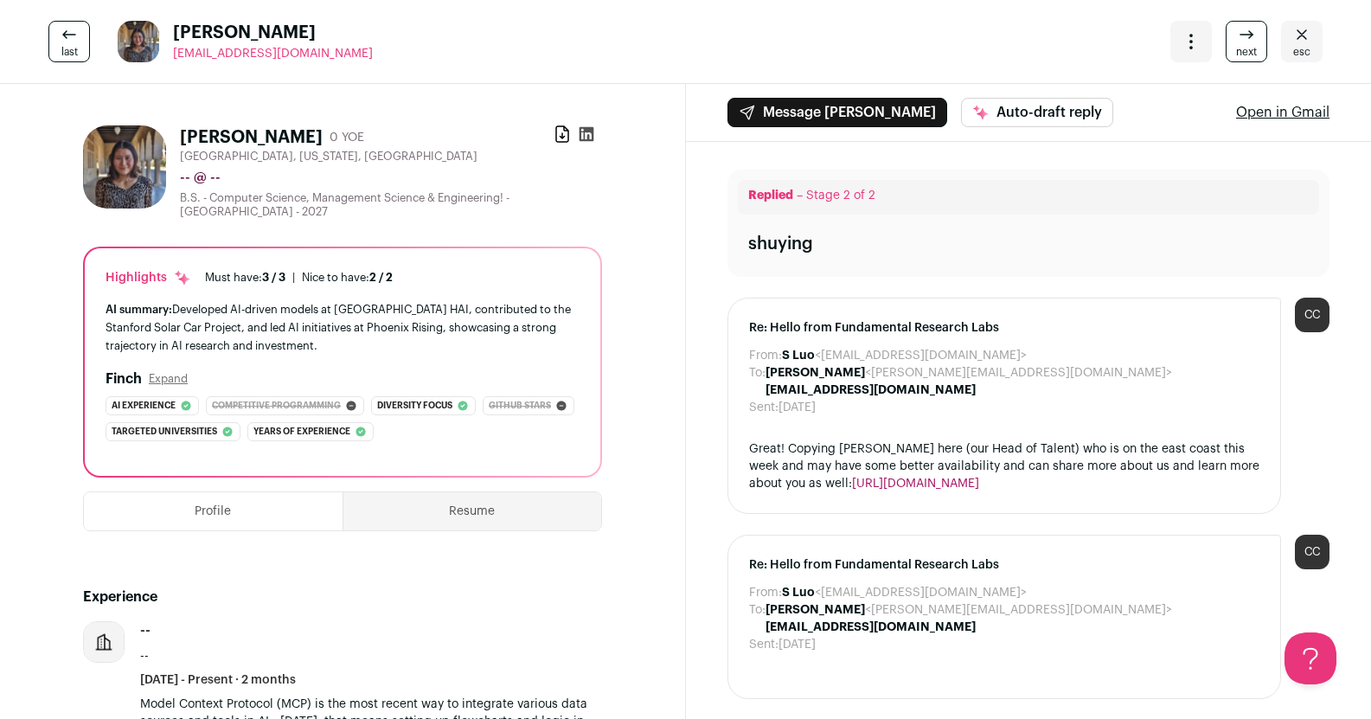
click at [1184, 47] on icon "Open dropdown" at bounding box center [1191, 41] width 21 height 21
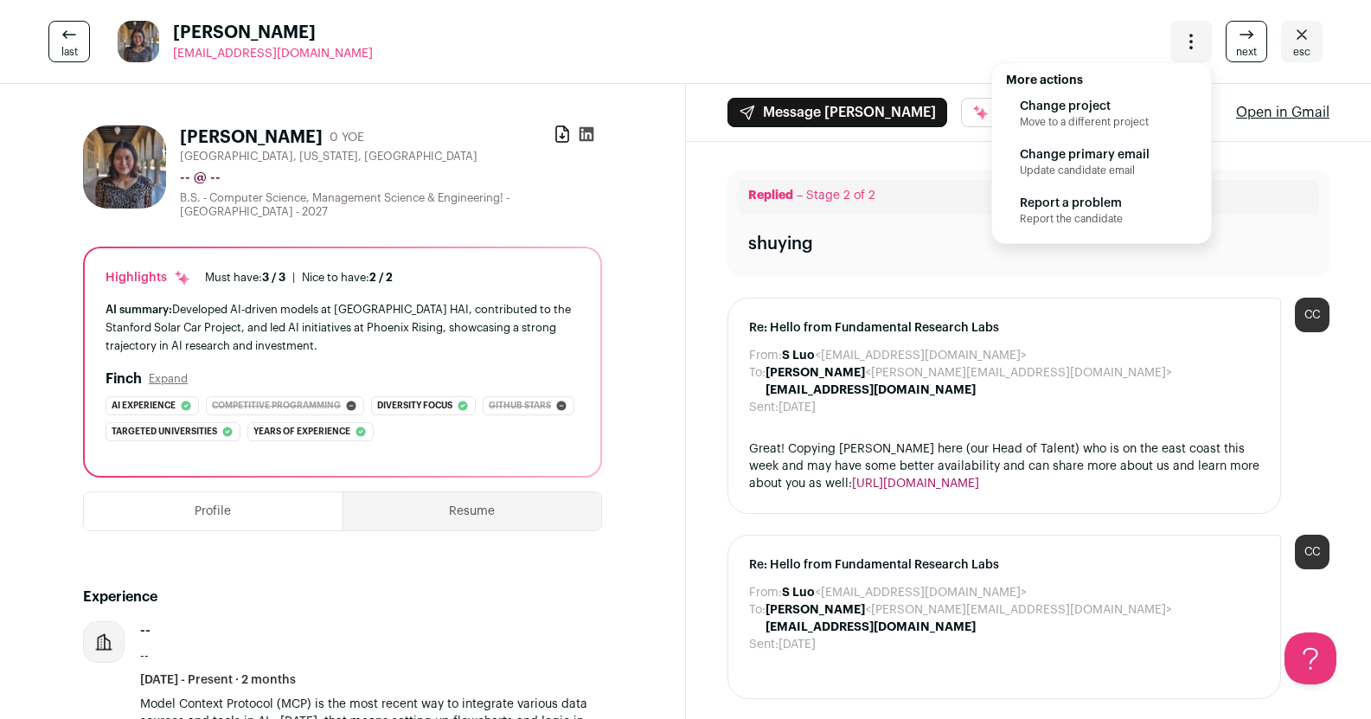
click at [1181, 43] on icon "Open dropdown" at bounding box center [1191, 41] width 21 height 21
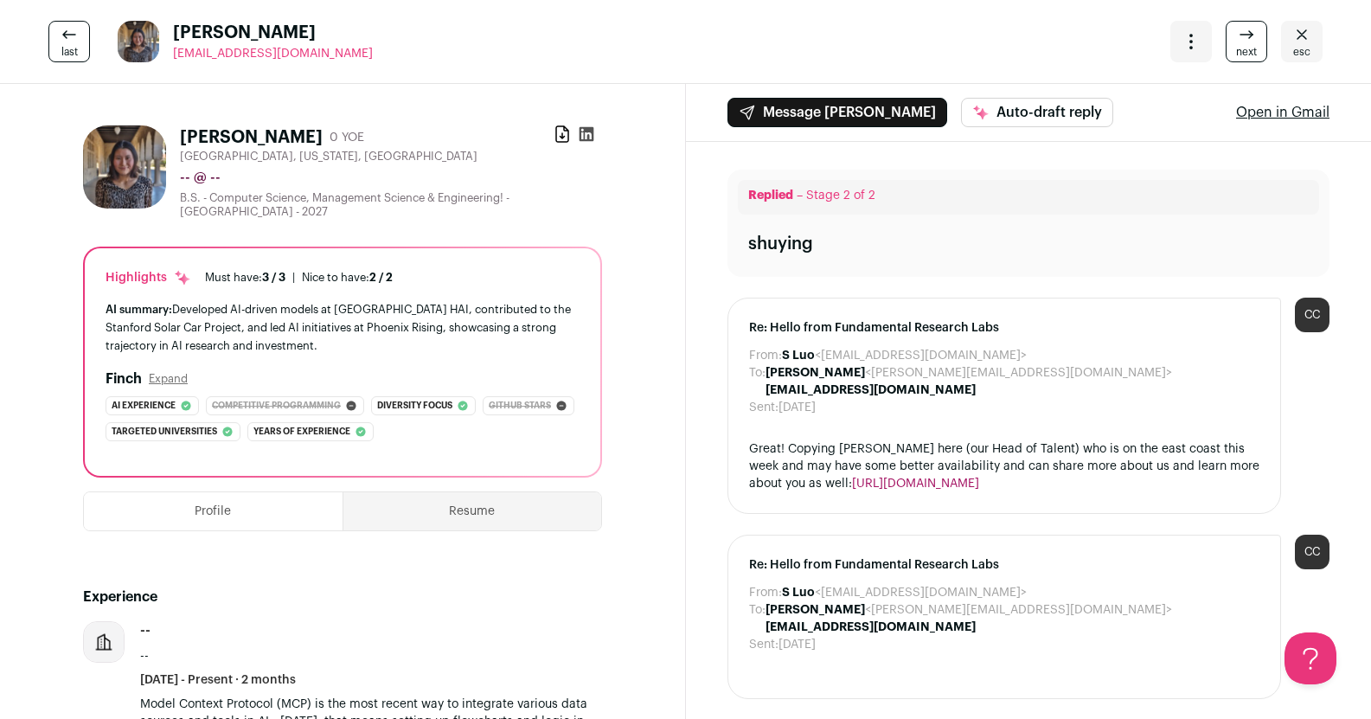
click at [1236, 53] on span "next" at bounding box center [1246, 52] width 21 height 14
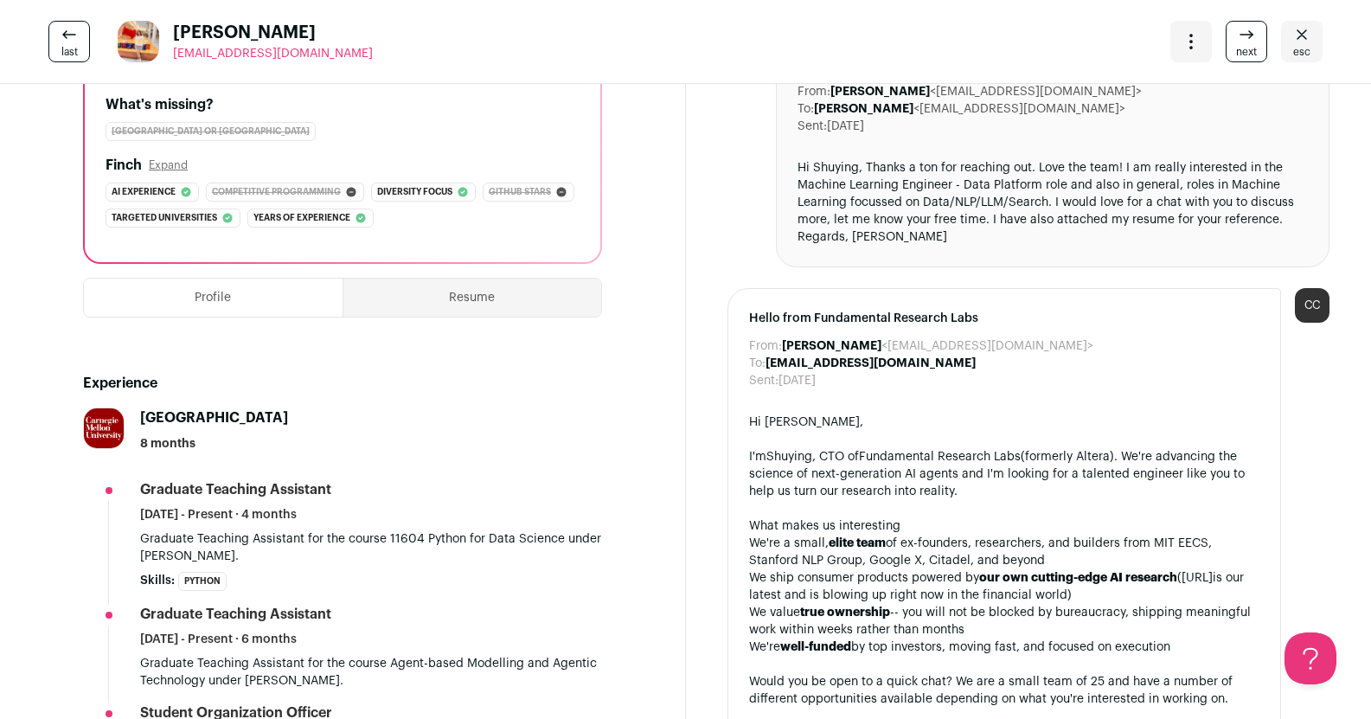
scroll to position [236, 0]
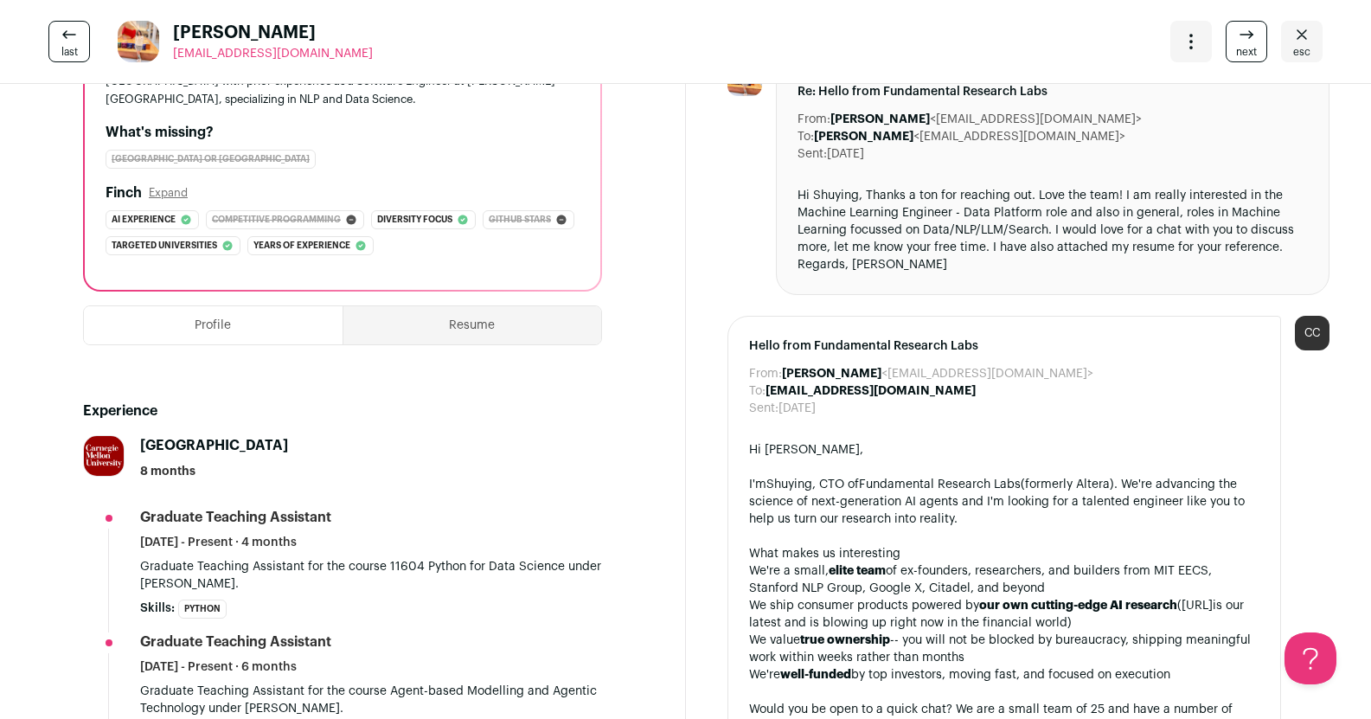
click at [1236, 58] on span "next" at bounding box center [1246, 52] width 21 height 14
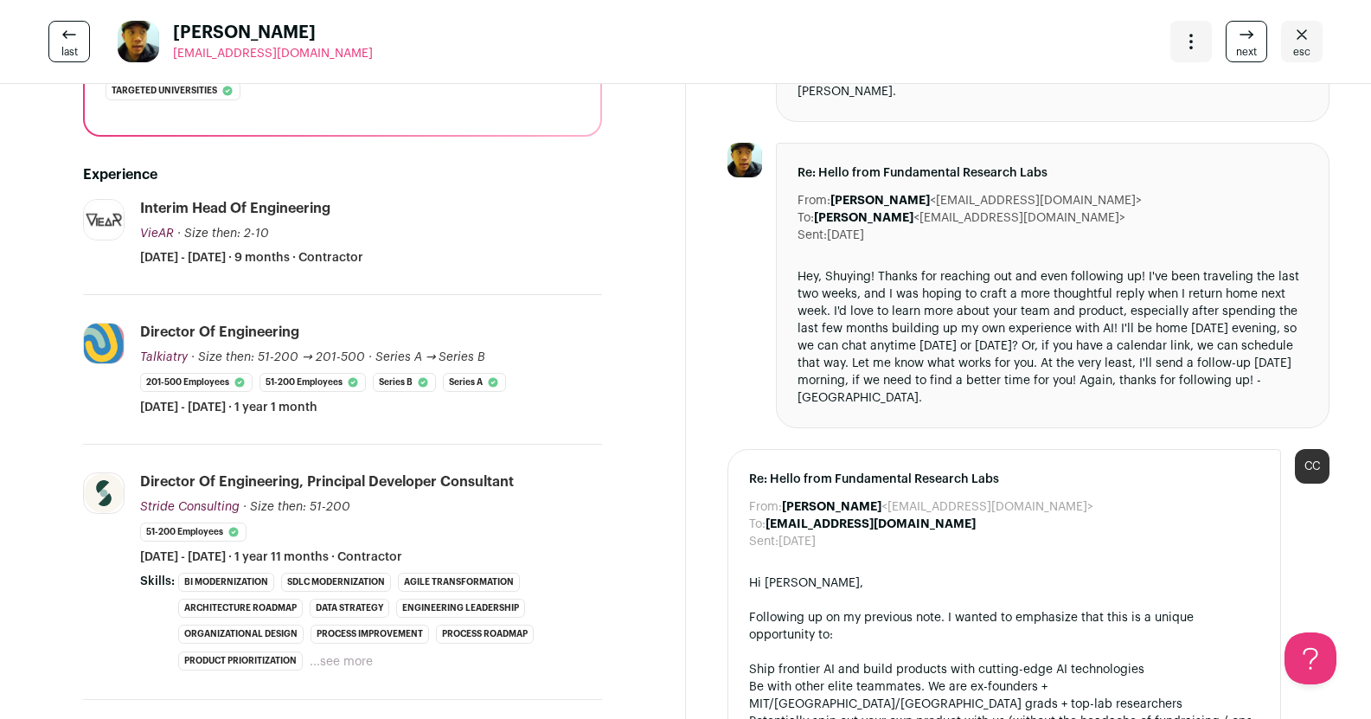
scroll to position [850, 0]
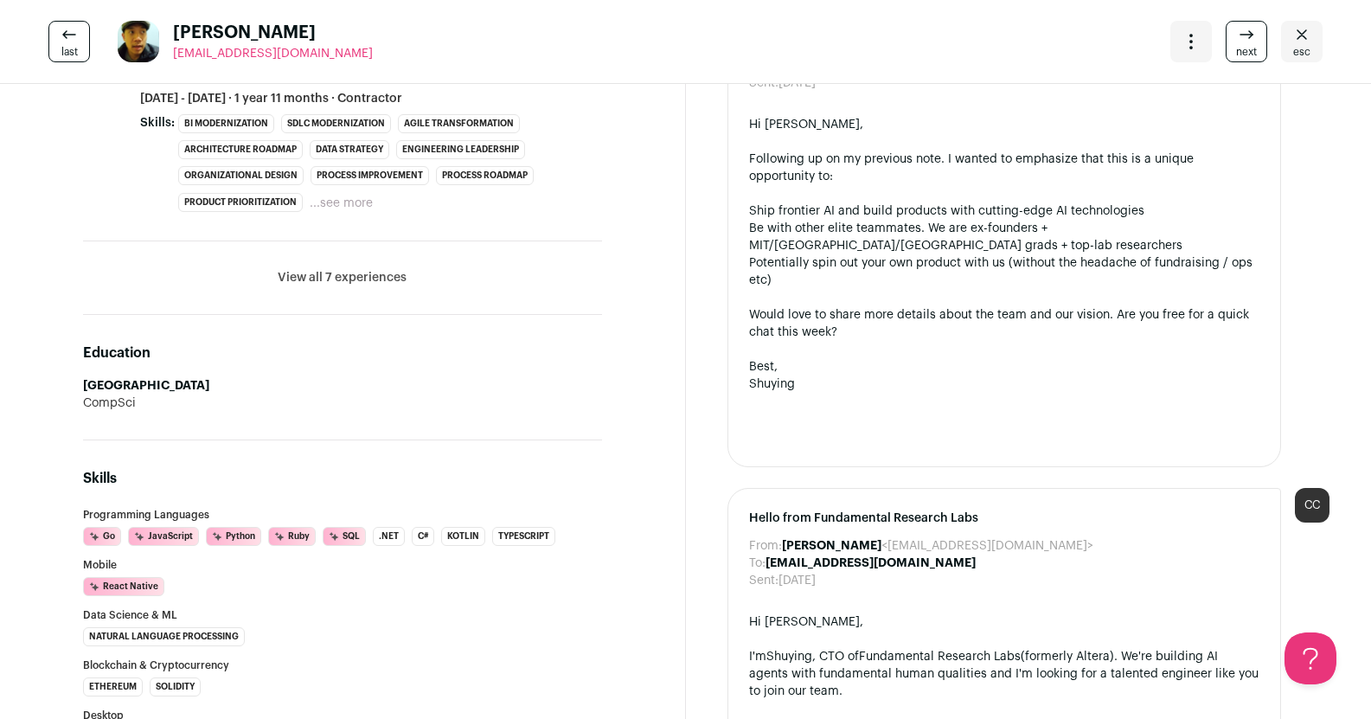
click at [1236, 32] on icon at bounding box center [1246, 34] width 21 height 21
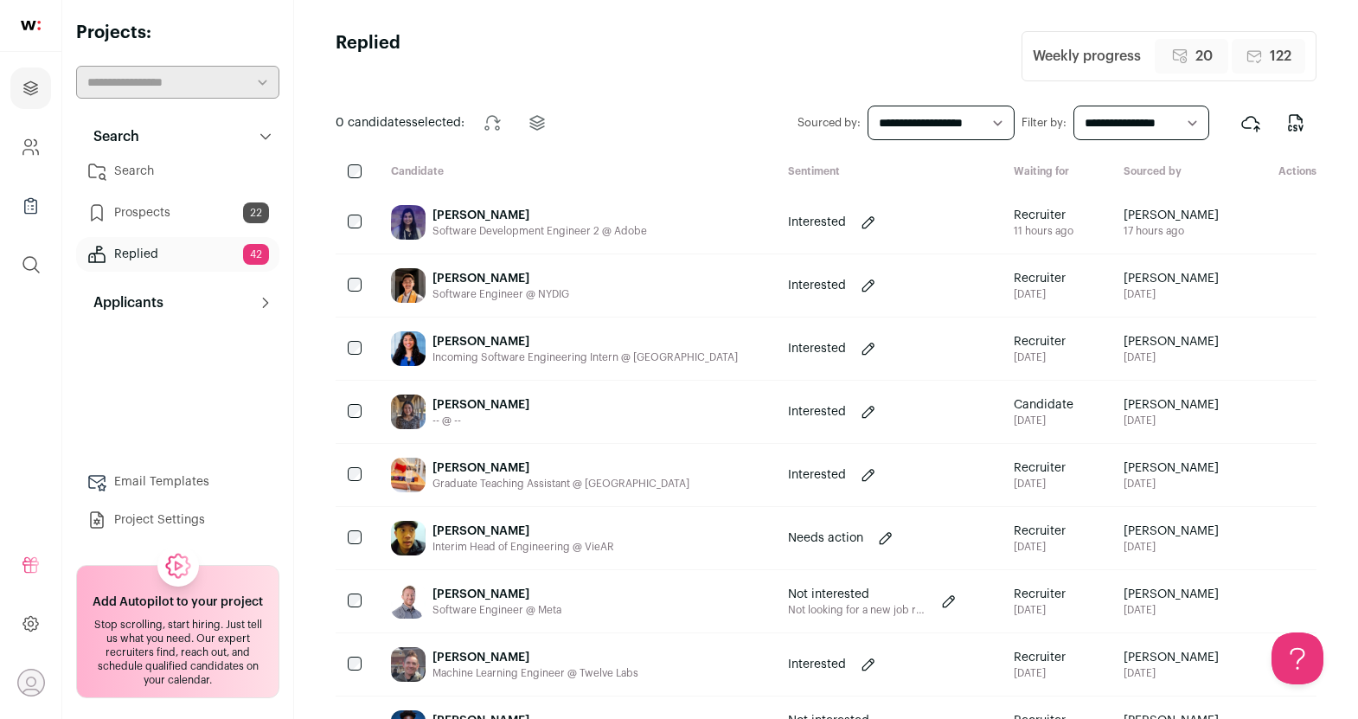
click at [533, 225] on div "Software Development Engineer 2 @ Adobe" at bounding box center [540, 231] width 215 height 14
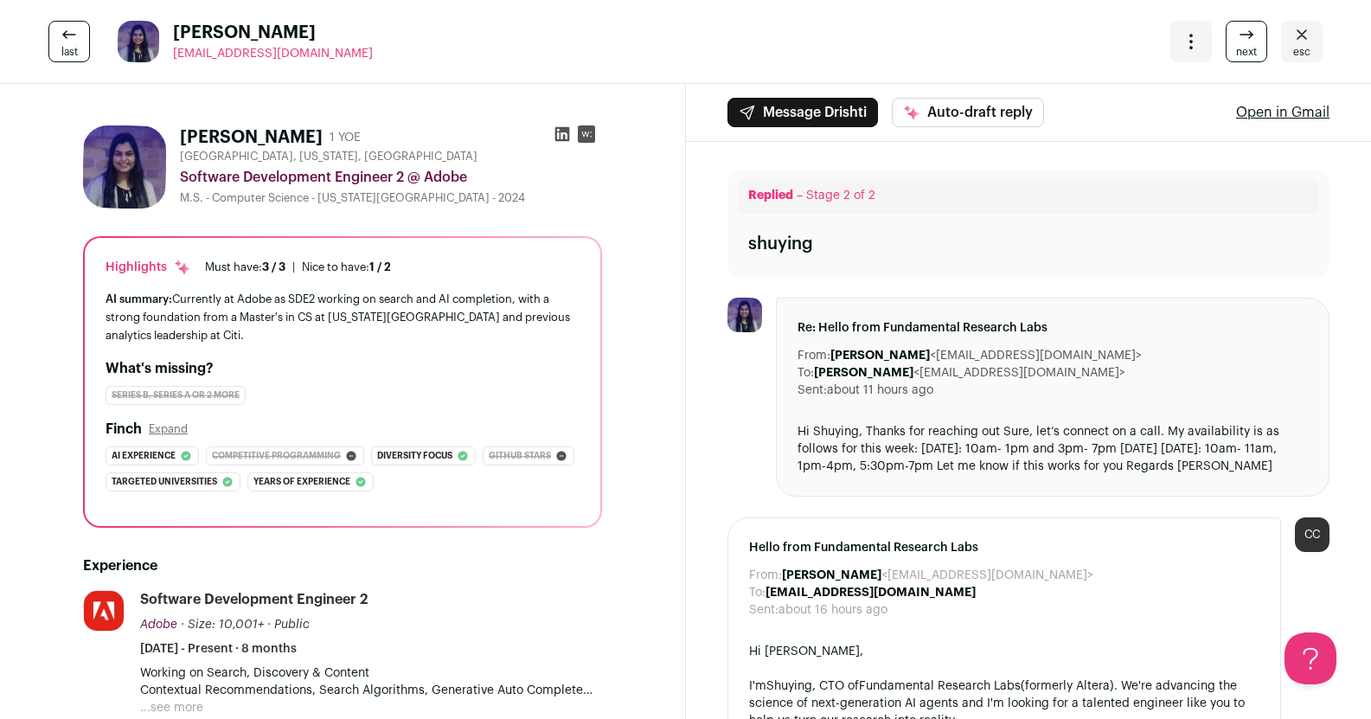
click at [73, 41] on icon at bounding box center [69, 34] width 21 height 21
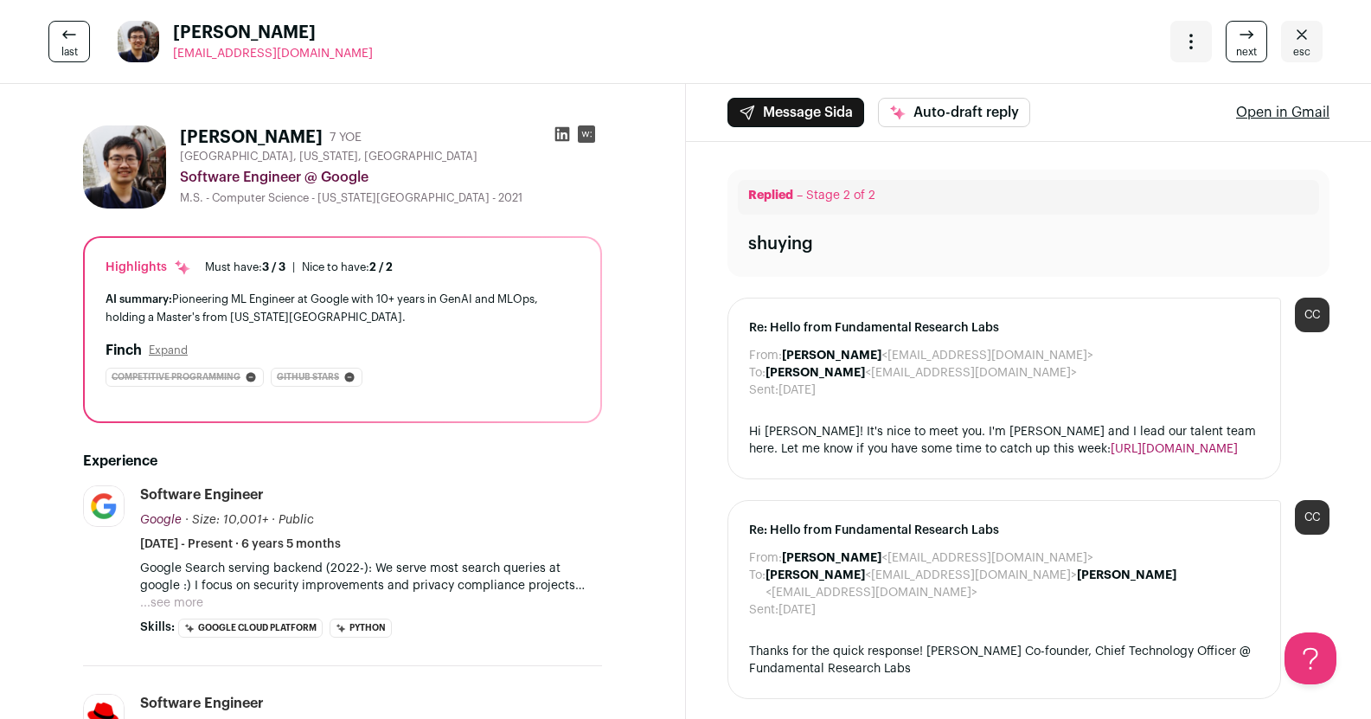
click at [1281, 46] on link "esc" at bounding box center [1302, 42] width 42 height 42
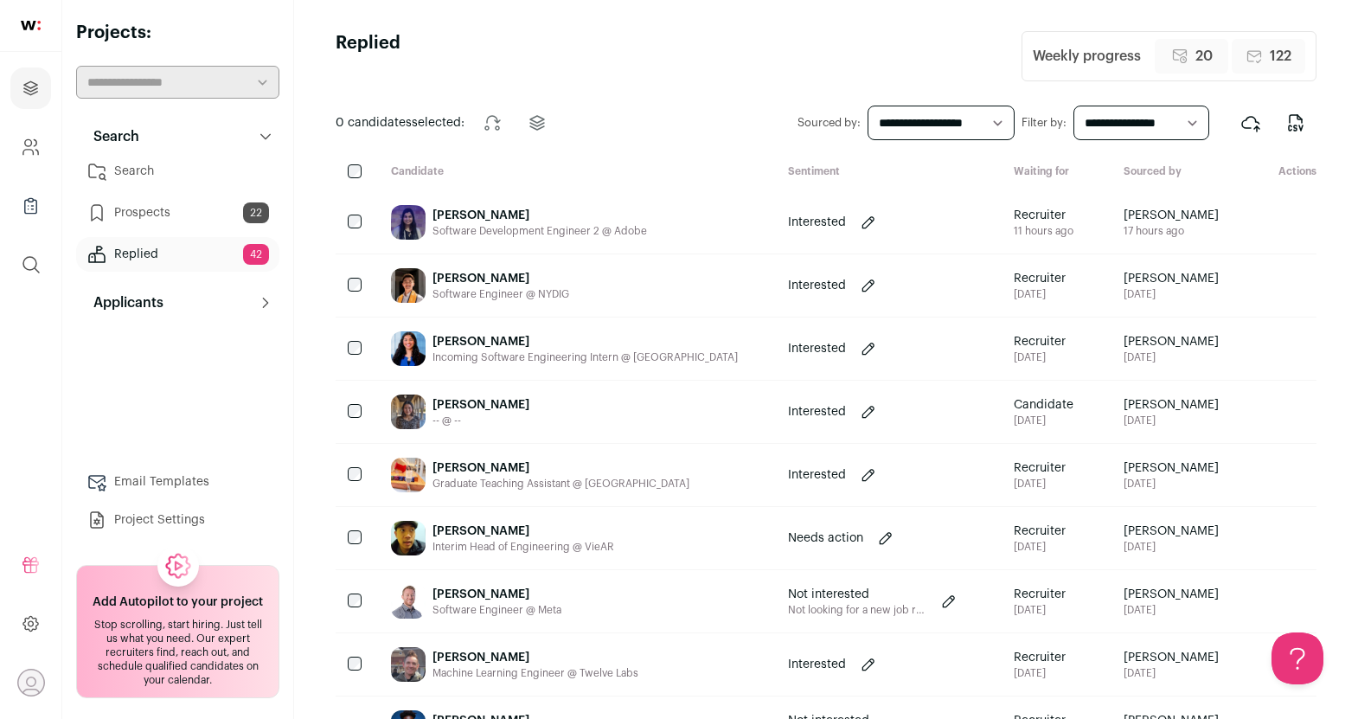
click at [540, 277] on div "[PERSON_NAME]" at bounding box center [501, 278] width 137 height 17
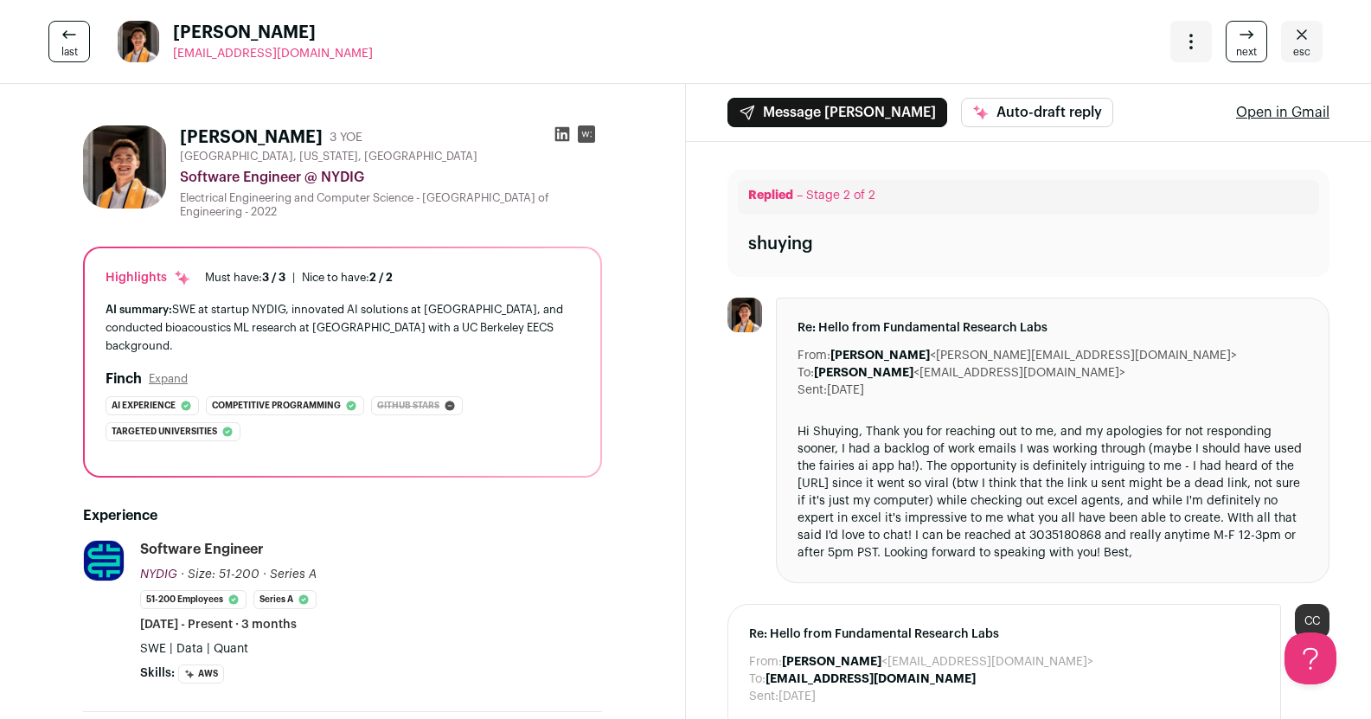
click at [1237, 46] on span "next" at bounding box center [1246, 52] width 21 height 14
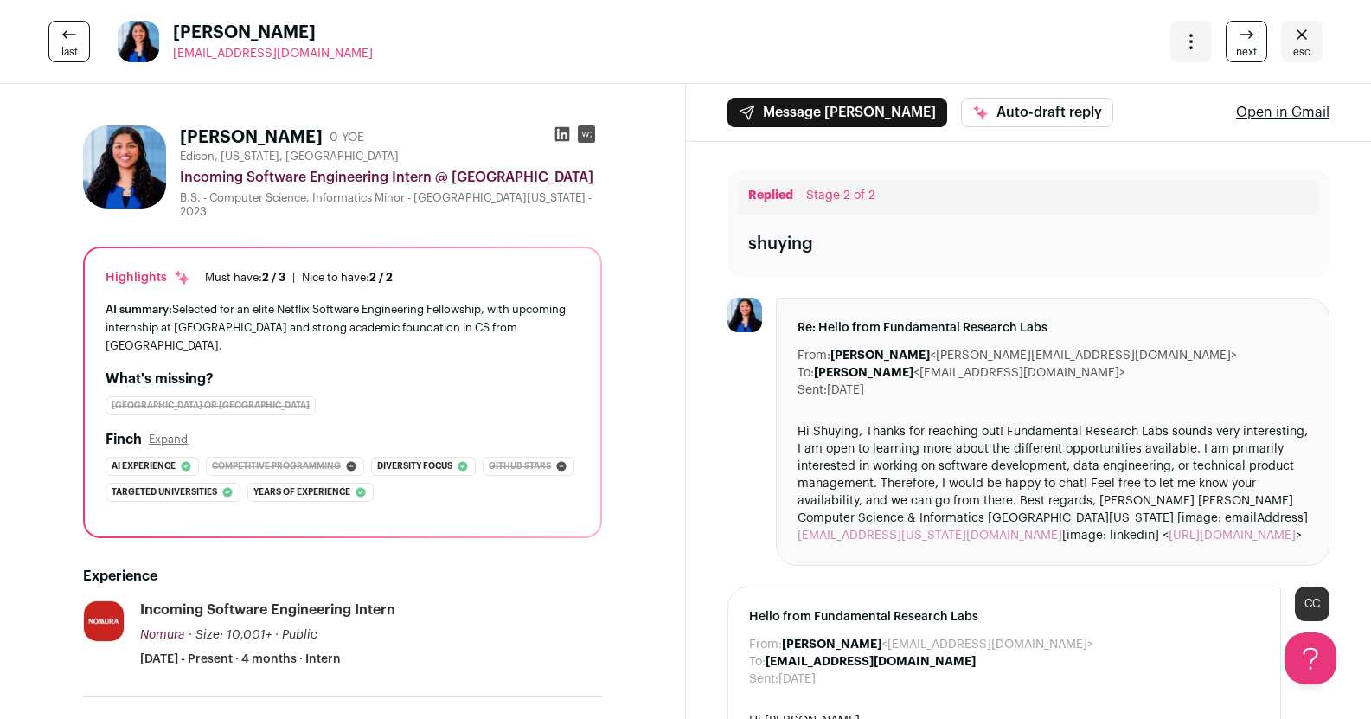
click at [1236, 40] on icon at bounding box center [1246, 34] width 21 height 21
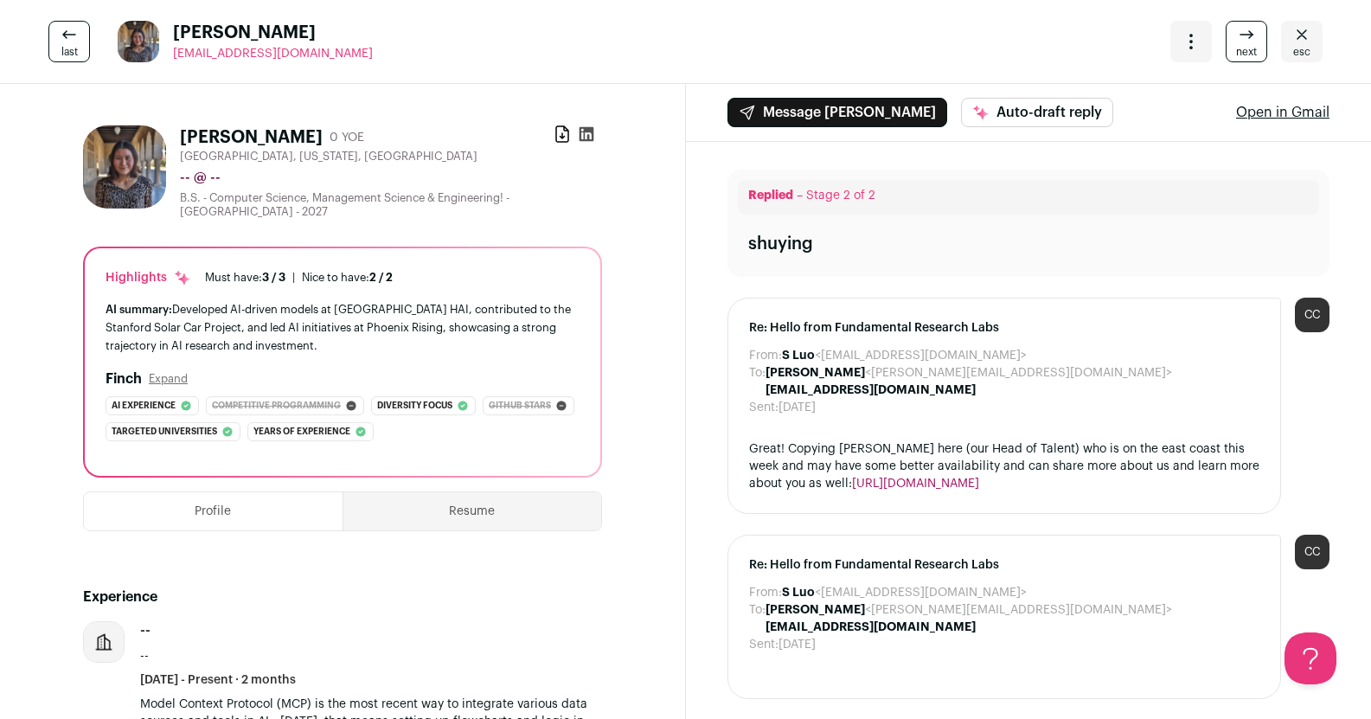
click at [1236, 41] on icon at bounding box center [1246, 34] width 21 height 21
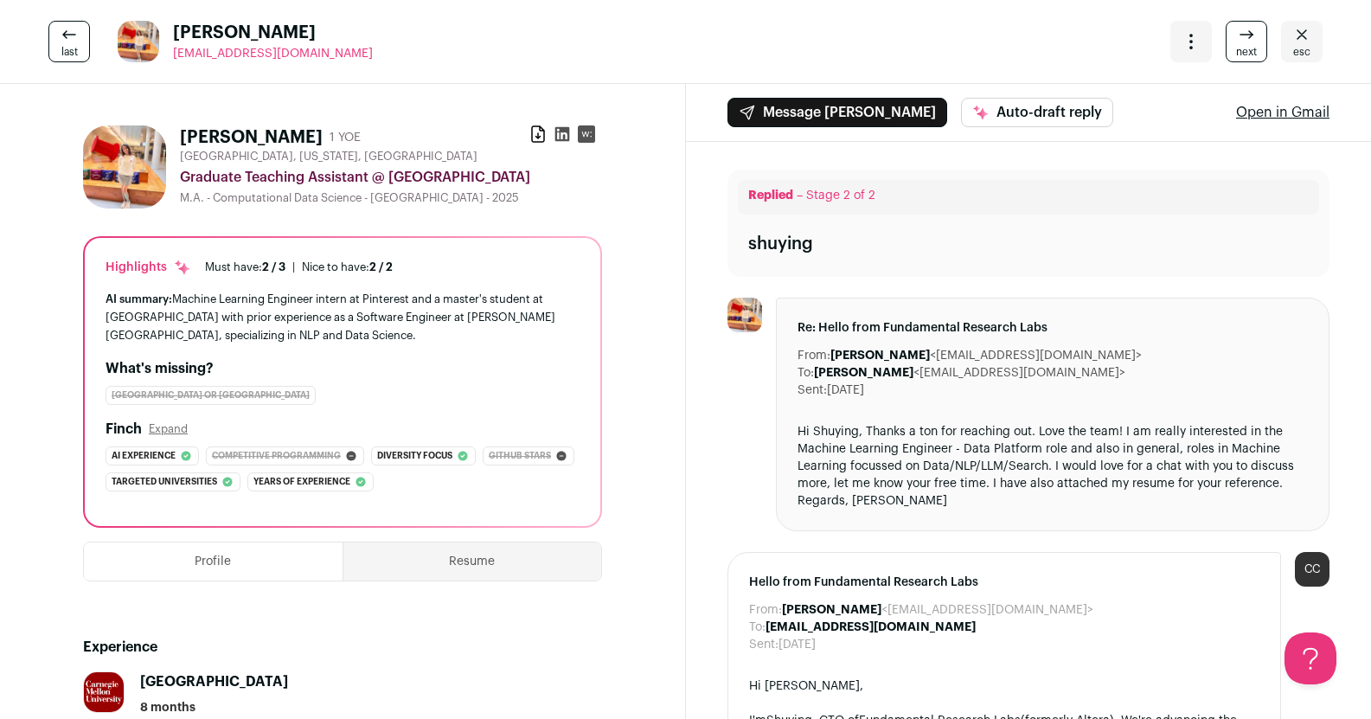
click at [1226, 43] on link "next" at bounding box center [1247, 42] width 42 height 42
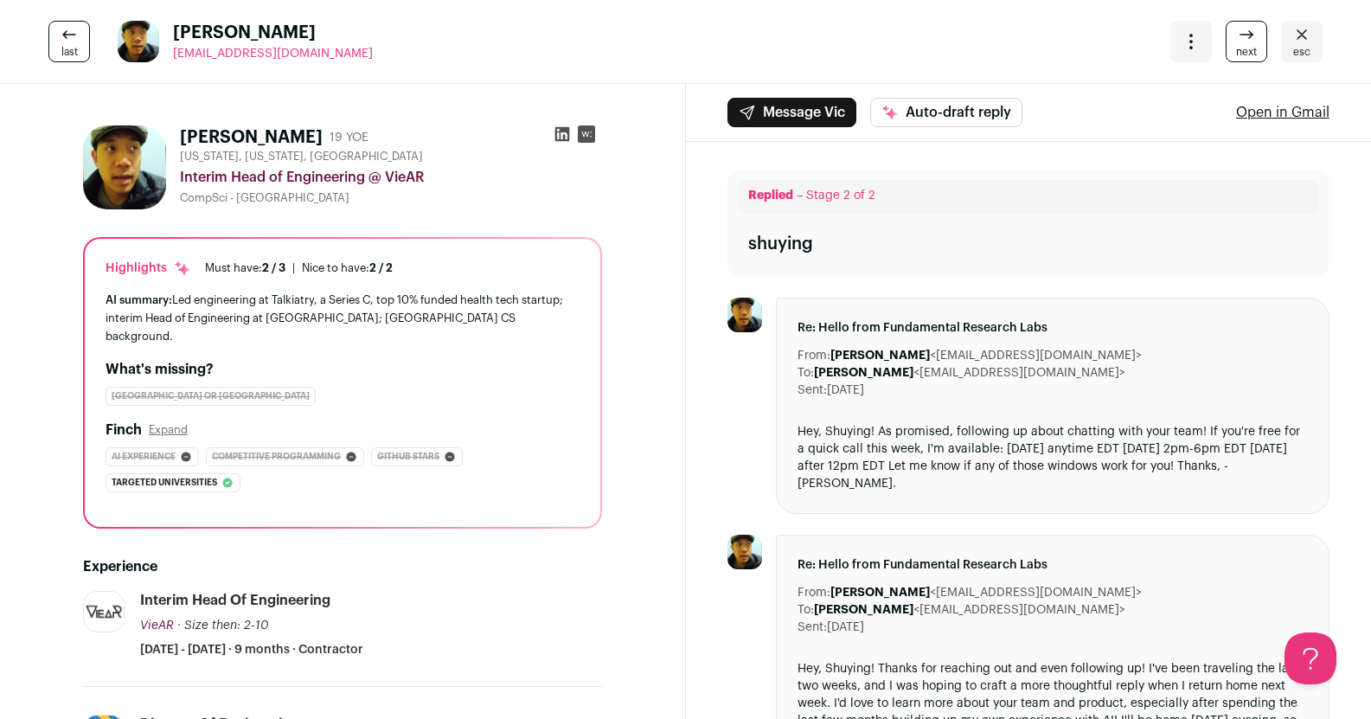
click at [1236, 38] on icon at bounding box center [1246, 34] width 21 height 21
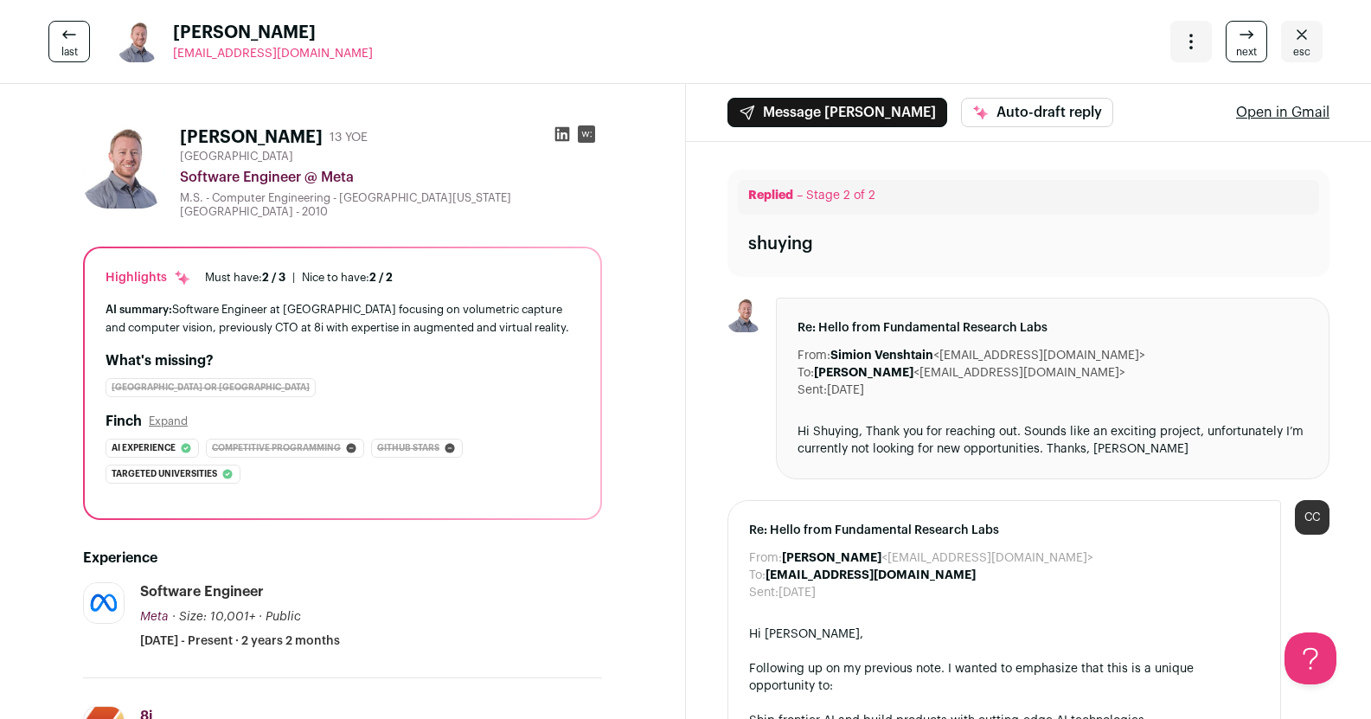
click at [1245, 52] on link "next" at bounding box center [1247, 42] width 42 height 42
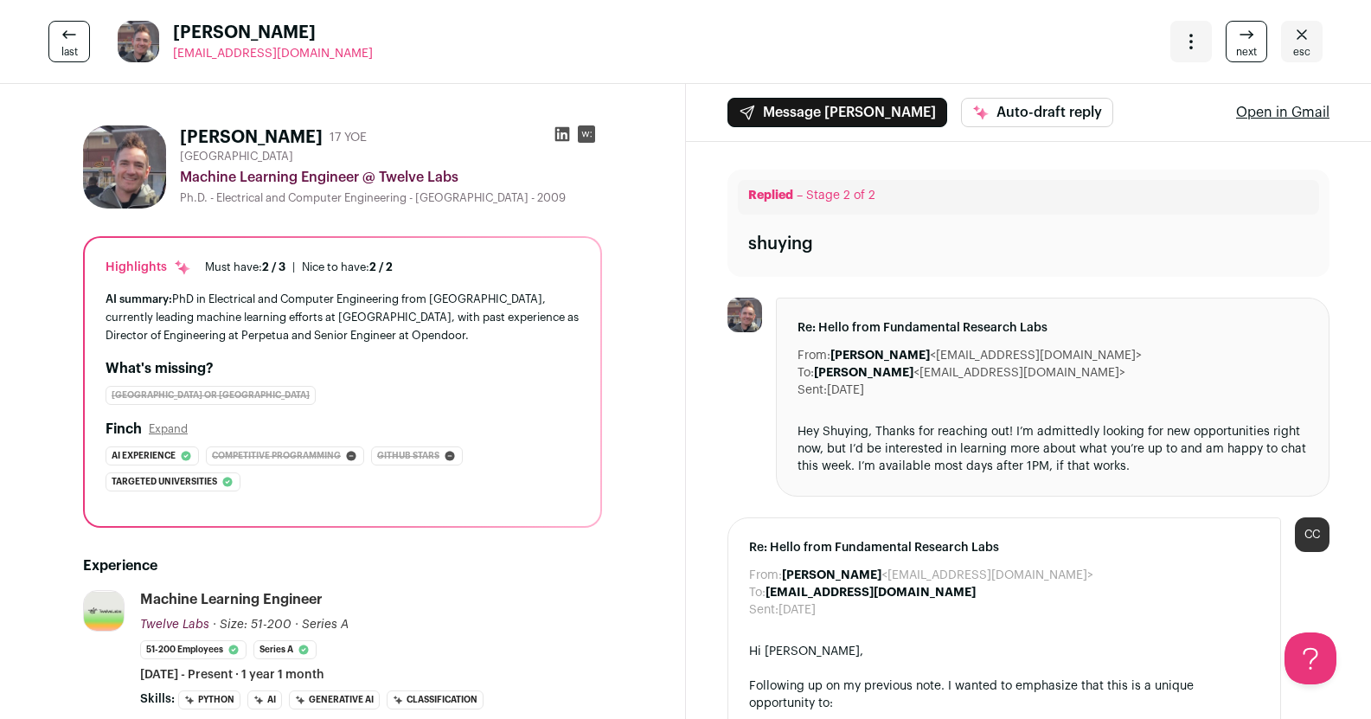
click at [1236, 45] on span "next" at bounding box center [1246, 52] width 21 height 14
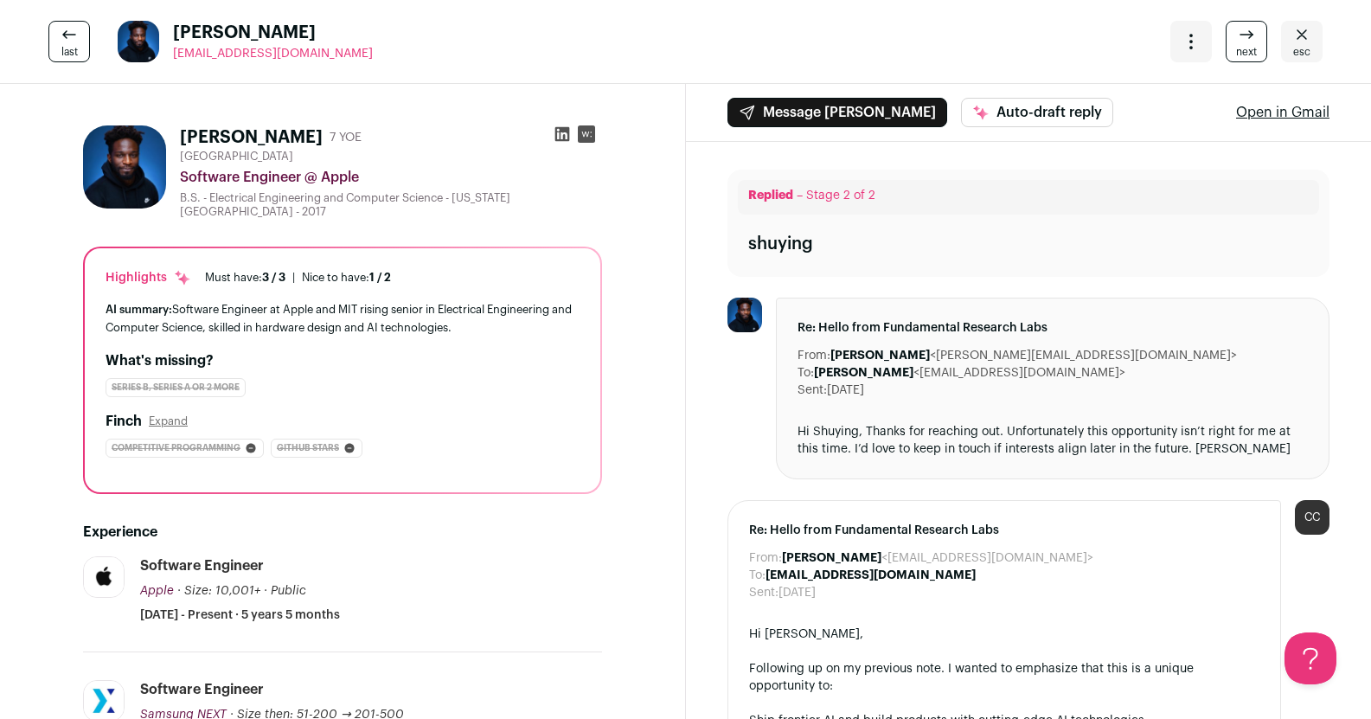
click at [1236, 49] on span "next" at bounding box center [1246, 52] width 21 height 14
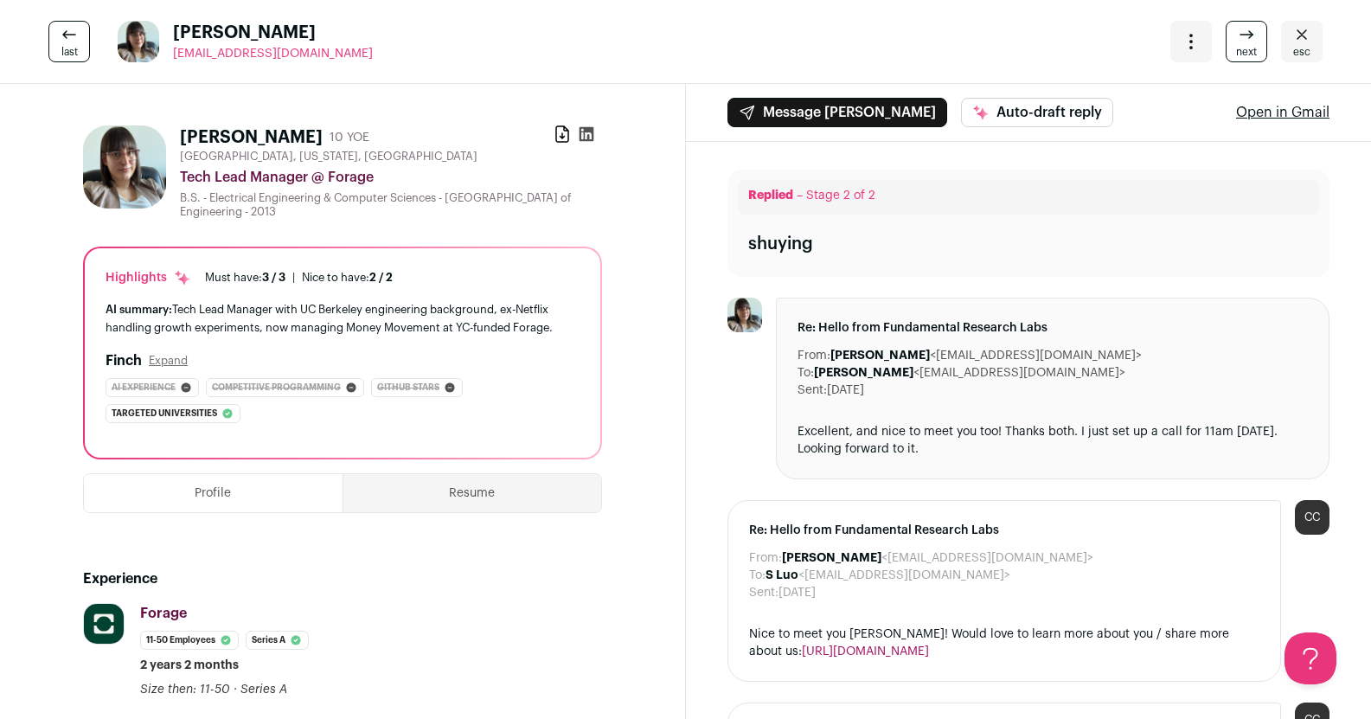
click at [1236, 49] on span "next" at bounding box center [1246, 52] width 21 height 14
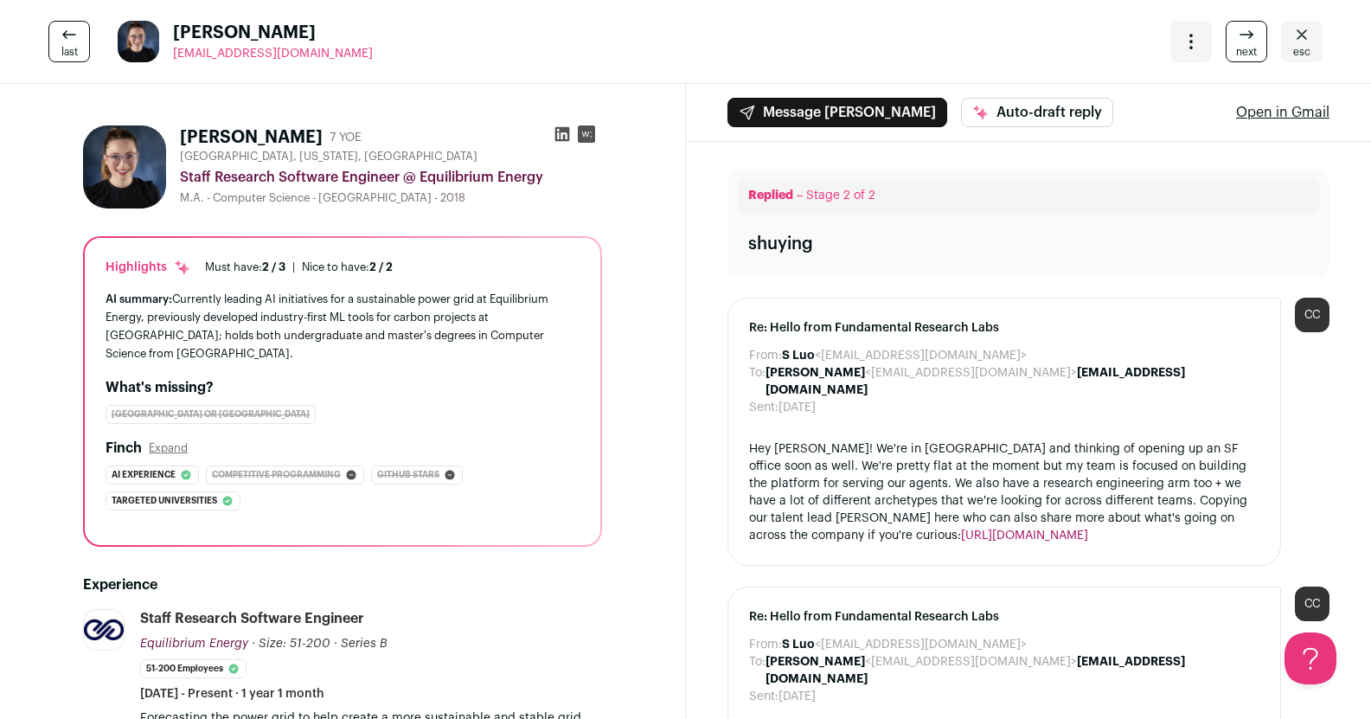
click at [1236, 43] on icon at bounding box center [1246, 34] width 21 height 21
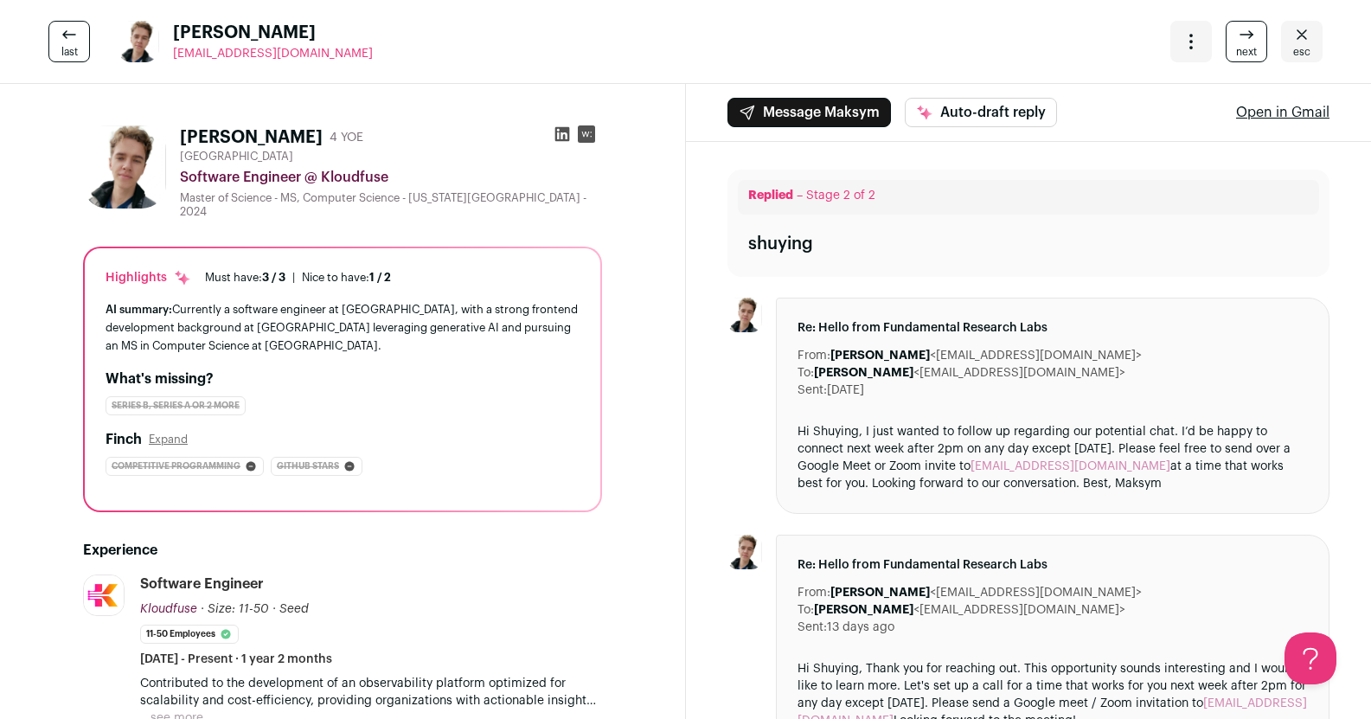
click at [1236, 48] on span "next" at bounding box center [1246, 52] width 21 height 14
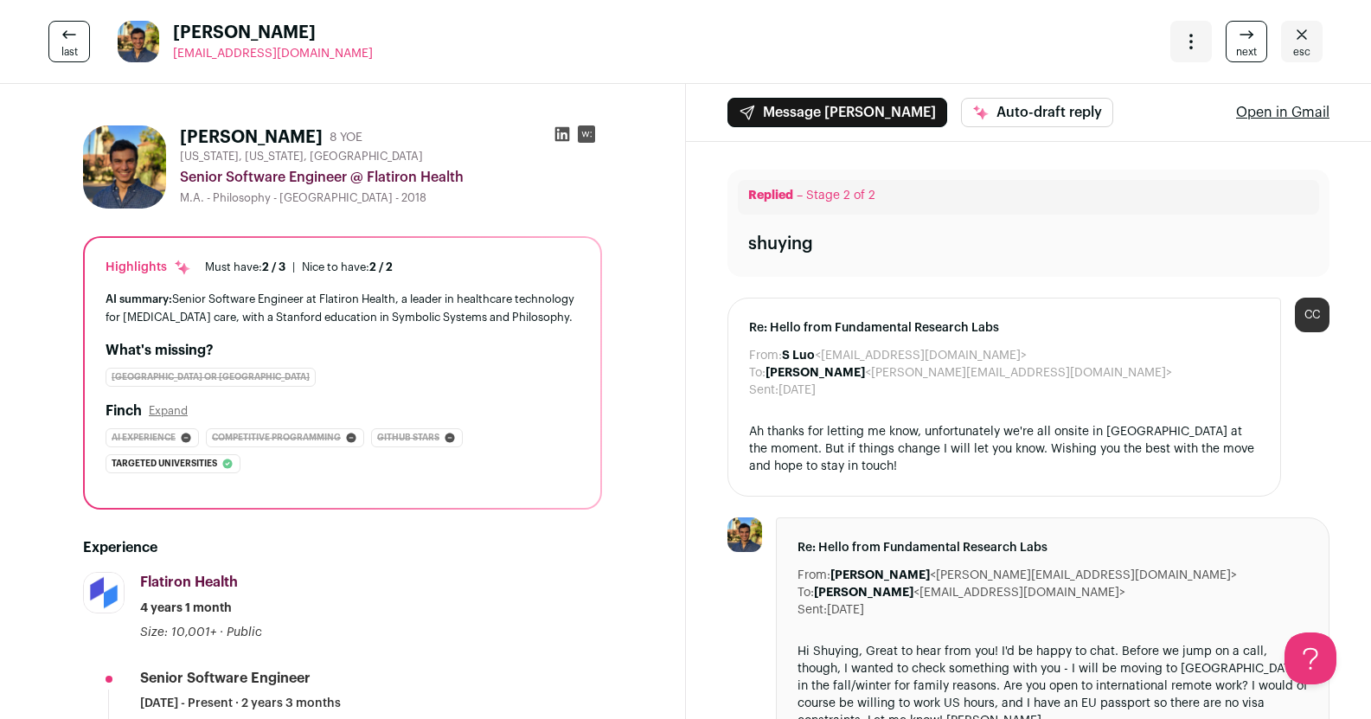
click at [1236, 48] on span "next" at bounding box center [1246, 52] width 21 height 14
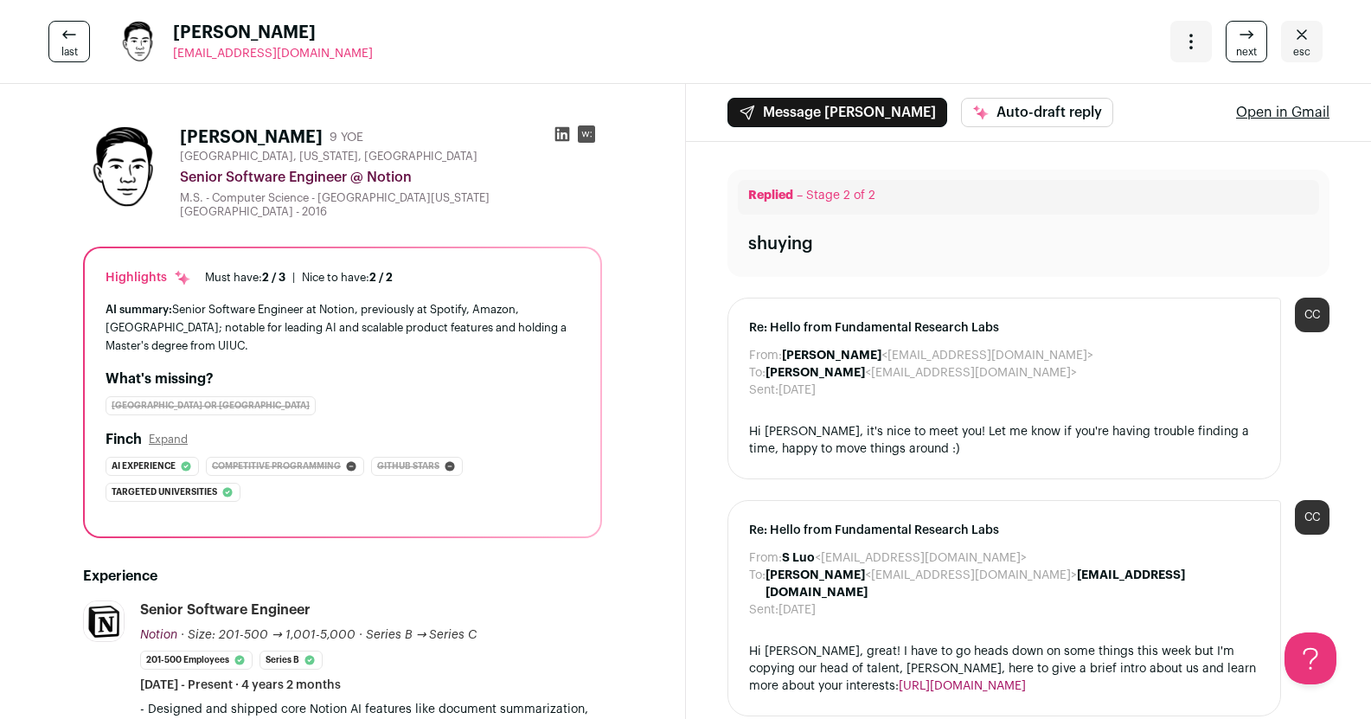
click at [1236, 48] on span "next" at bounding box center [1246, 52] width 21 height 14
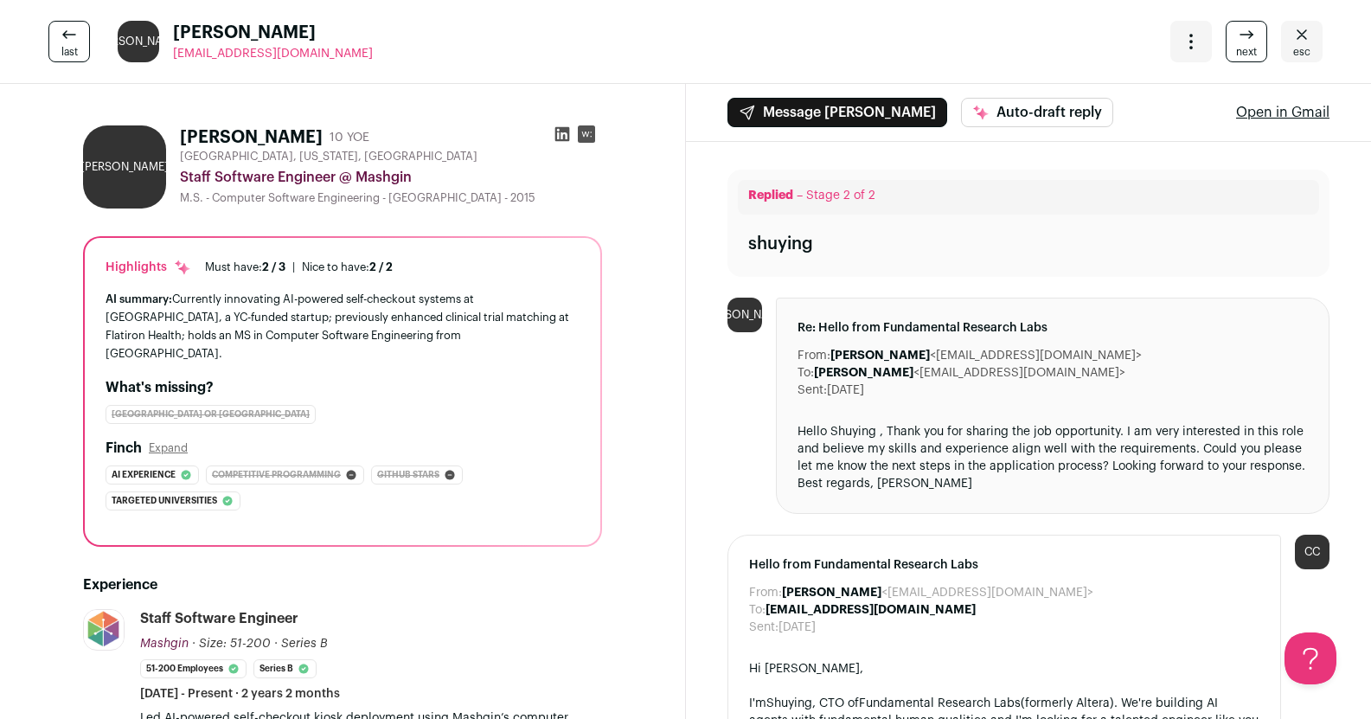
click at [1236, 38] on icon at bounding box center [1246, 34] width 21 height 21
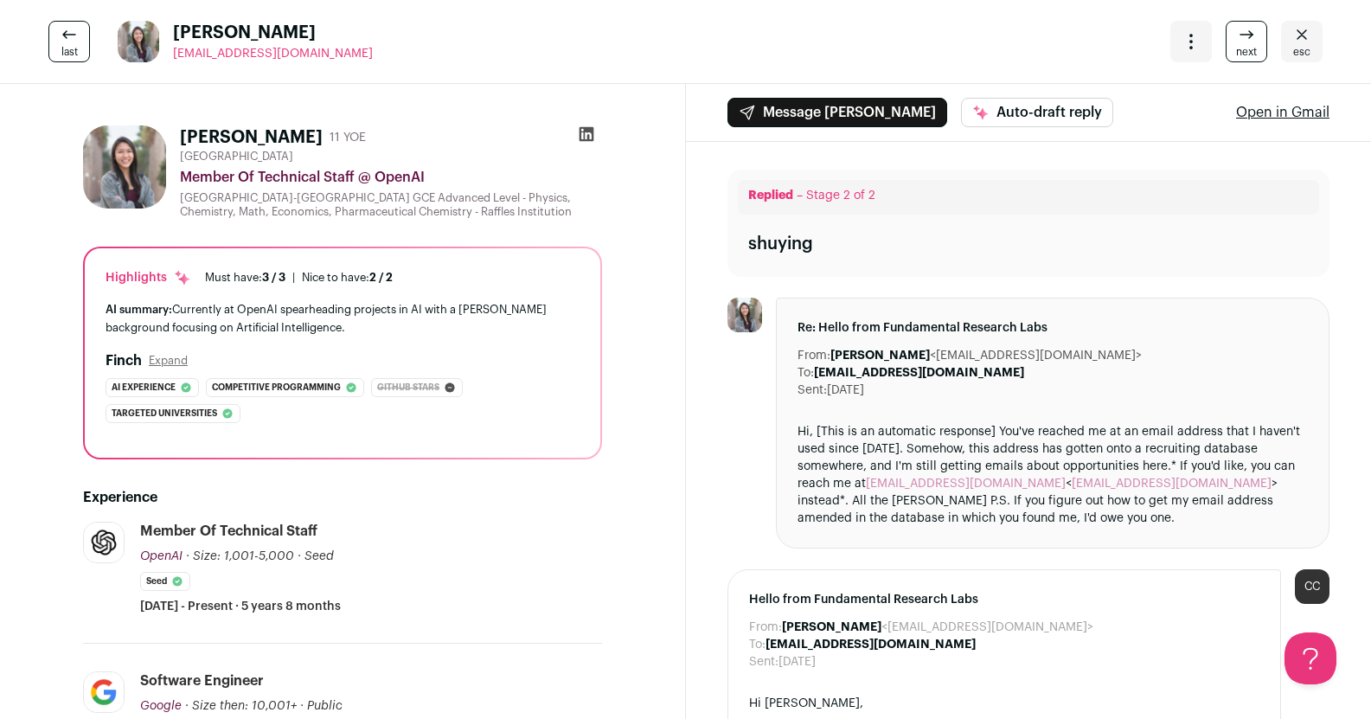
click at [1236, 37] on icon at bounding box center [1246, 34] width 21 height 21
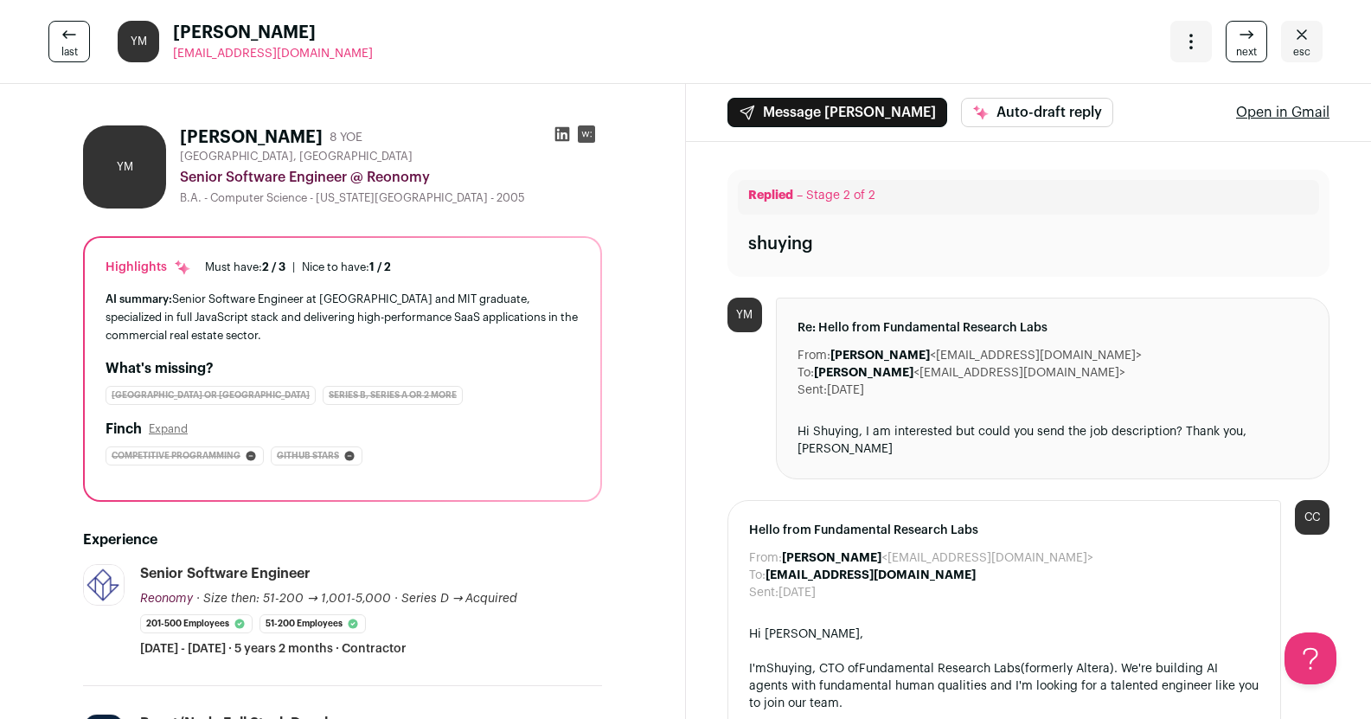
click at [1239, 52] on span "next" at bounding box center [1246, 52] width 21 height 14
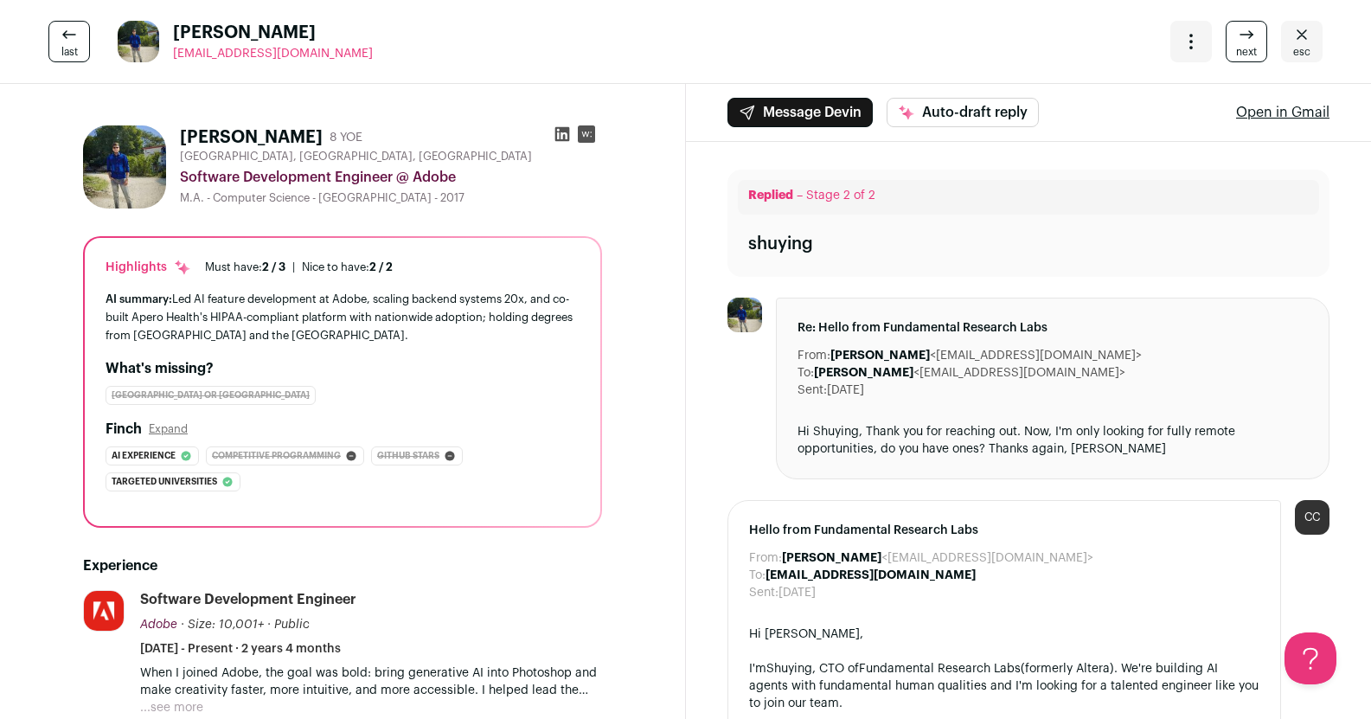
click at [1239, 52] on span "next" at bounding box center [1246, 52] width 21 height 14
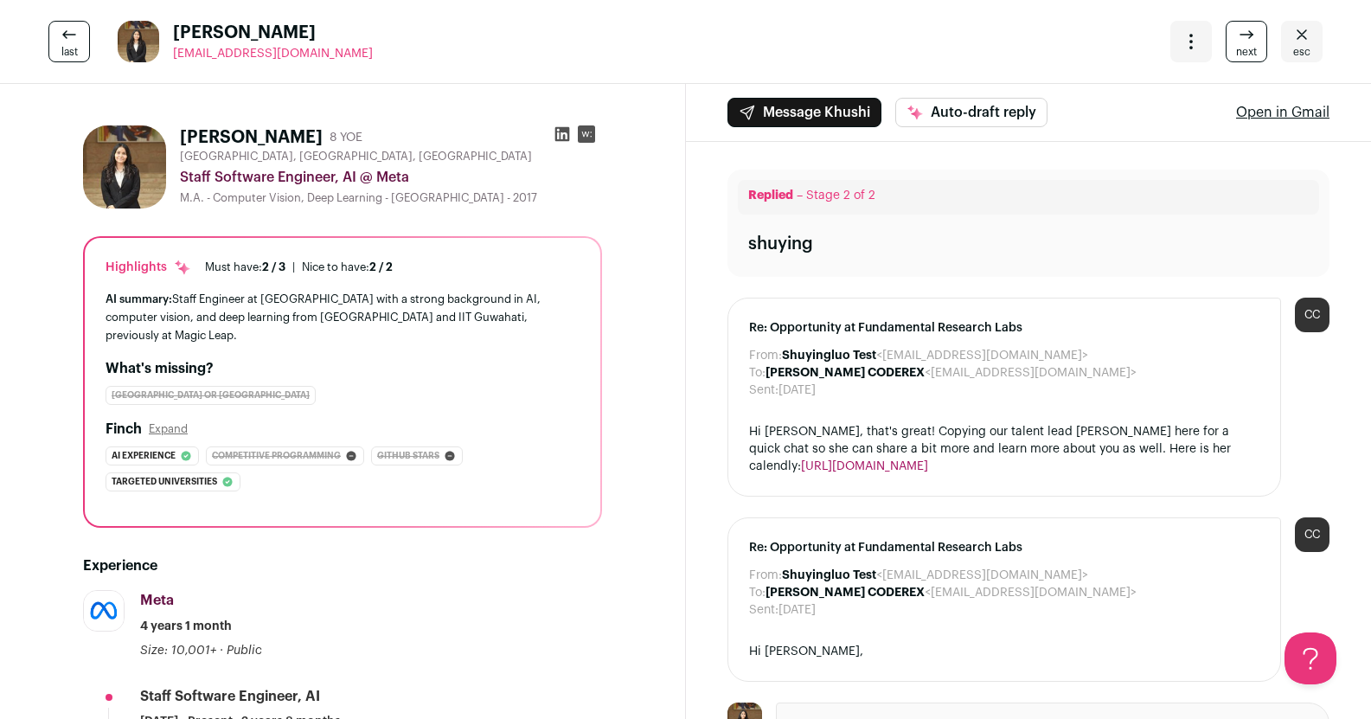
click at [1239, 52] on span "next" at bounding box center [1246, 52] width 21 height 14
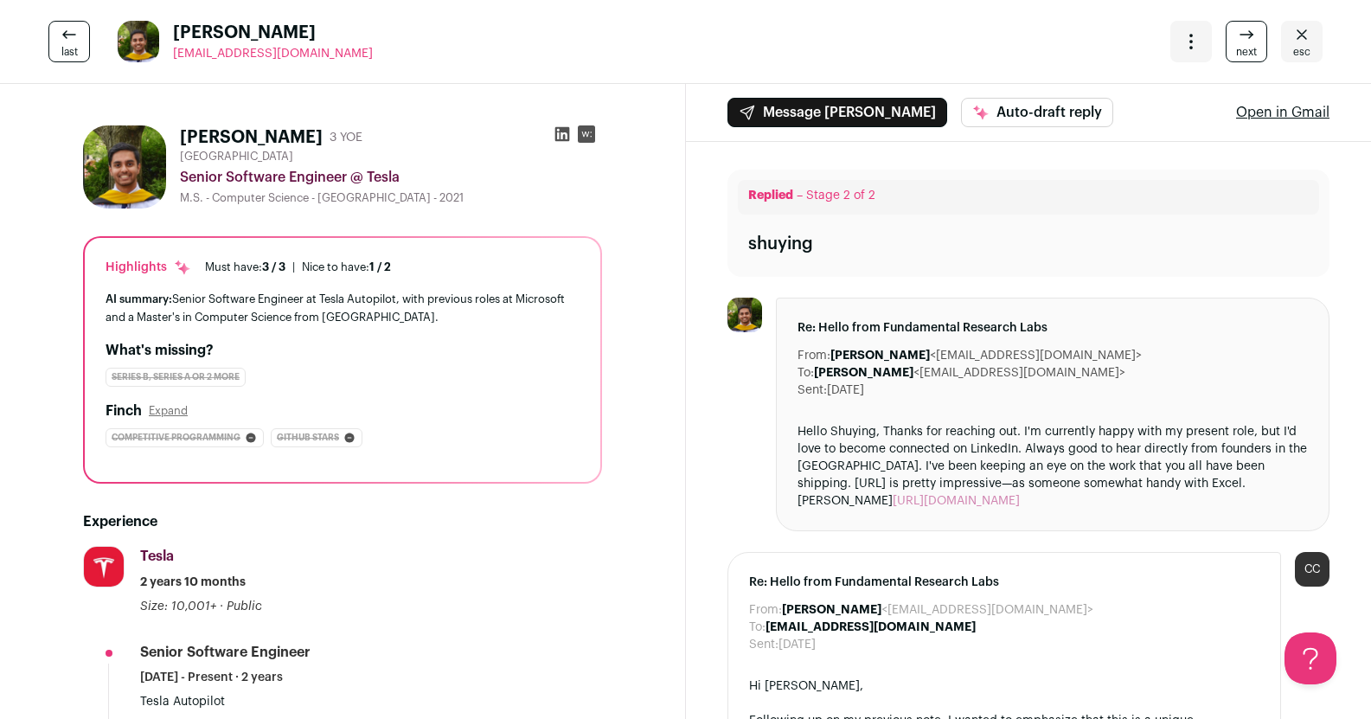
click at [1239, 52] on span "next" at bounding box center [1246, 52] width 21 height 14
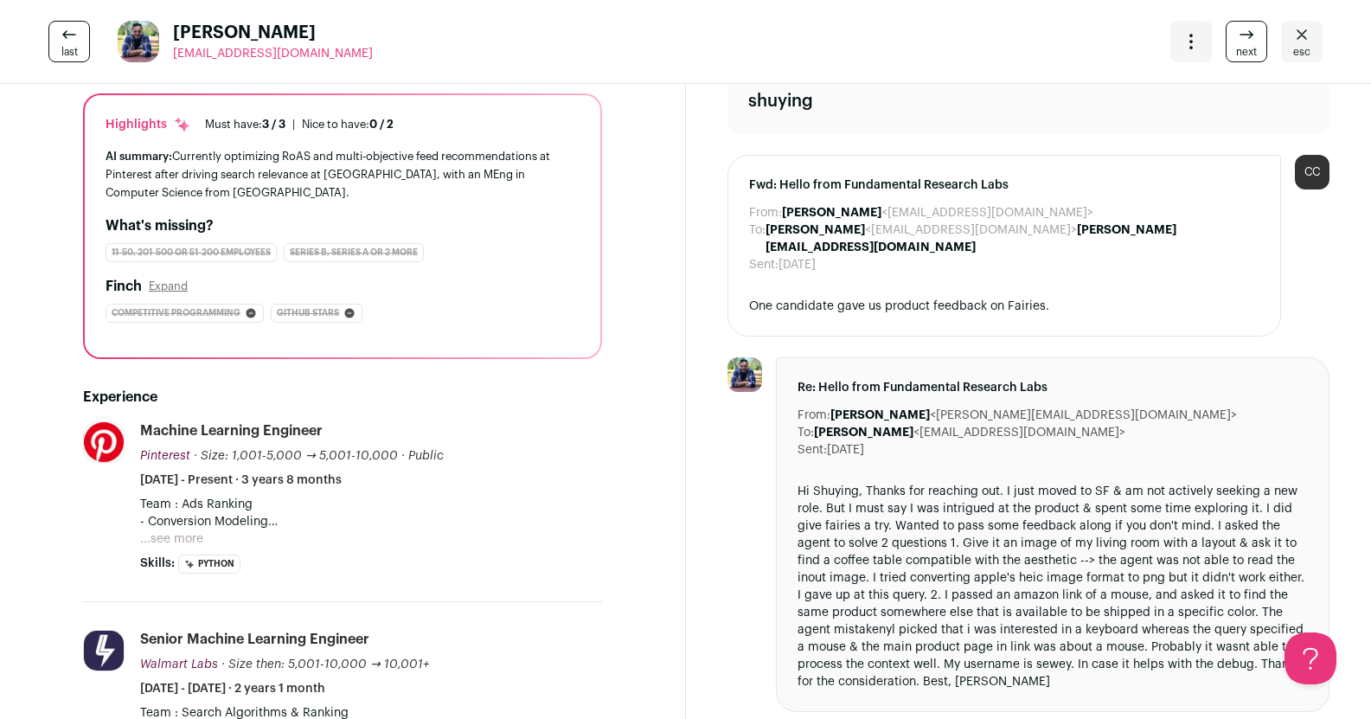
scroll to position [144, 0]
click at [1226, 29] on link "next" at bounding box center [1247, 42] width 42 height 42
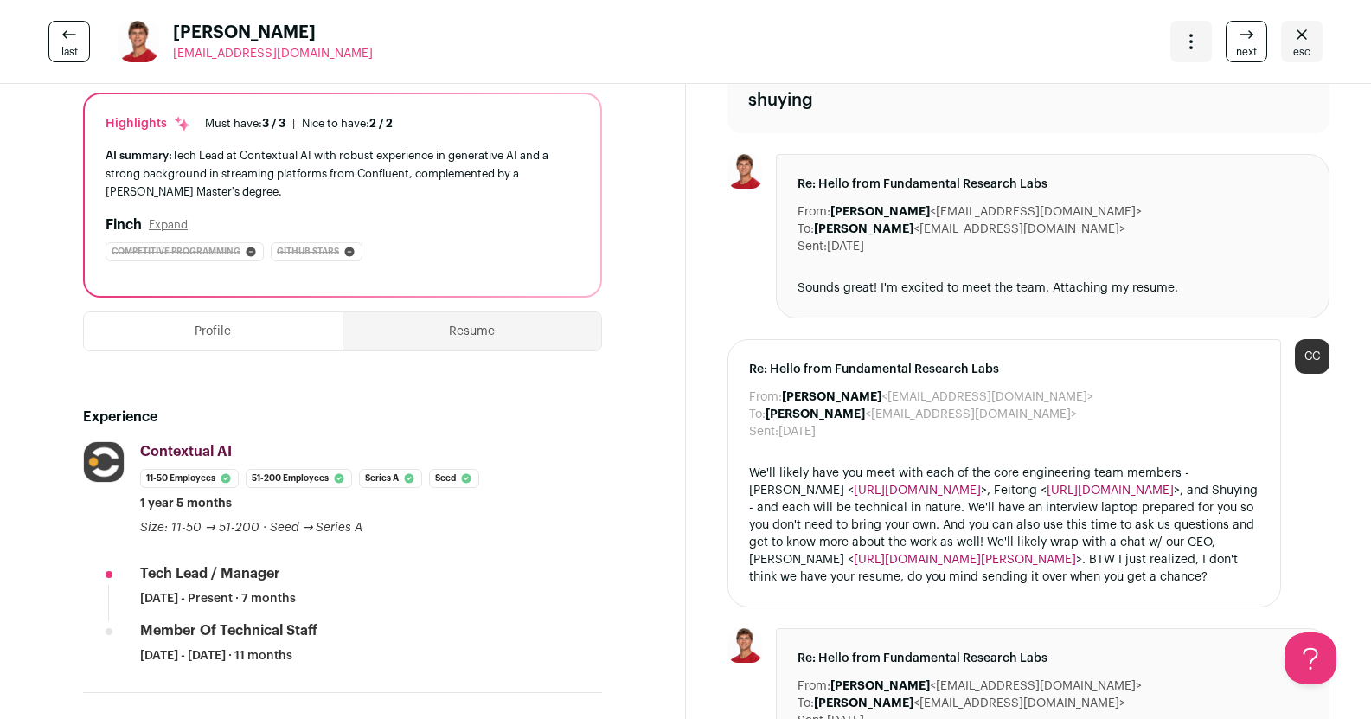
click at [1226, 29] on link "next" at bounding box center [1247, 42] width 42 height 42
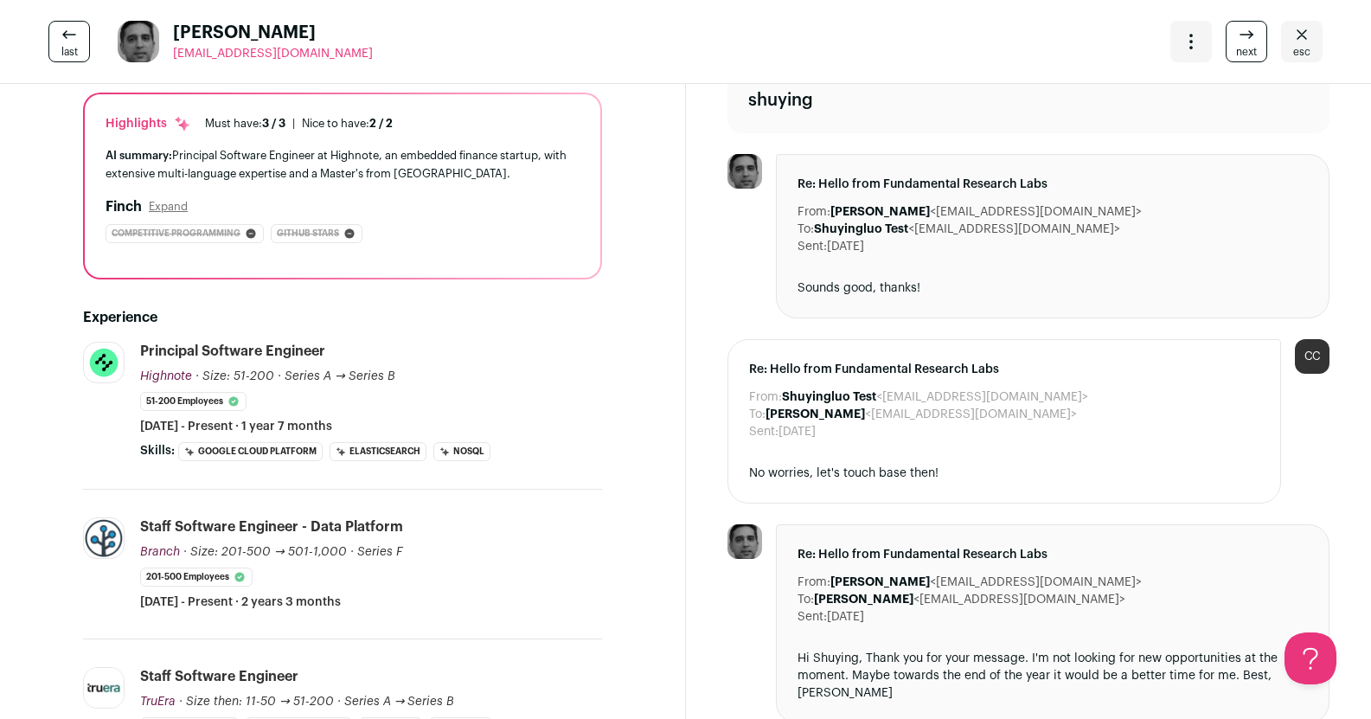
click at [1226, 29] on link "next" at bounding box center [1247, 42] width 42 height 42
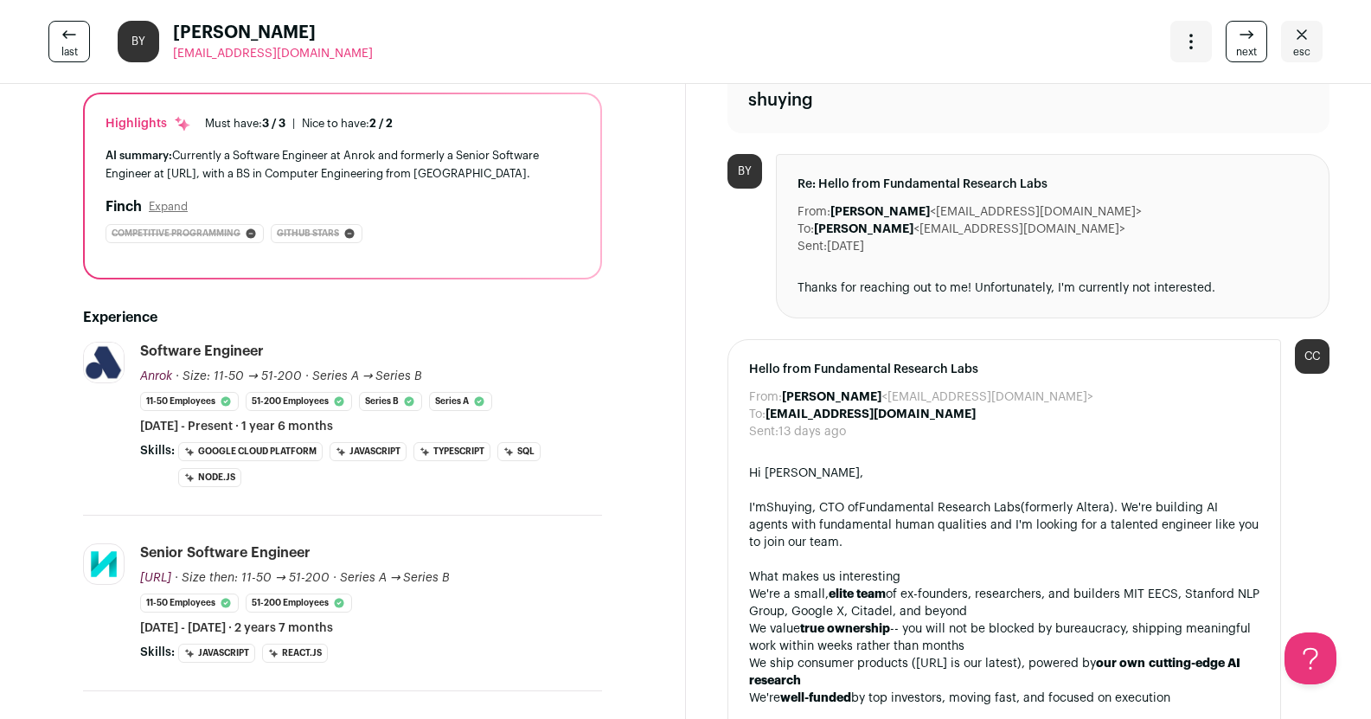
click at [1292, 39] on icon "Close" at bounding box center [1302, 34] width 21 height 21
